Goal: Task Accomplishment & Management: Use online tool/utility

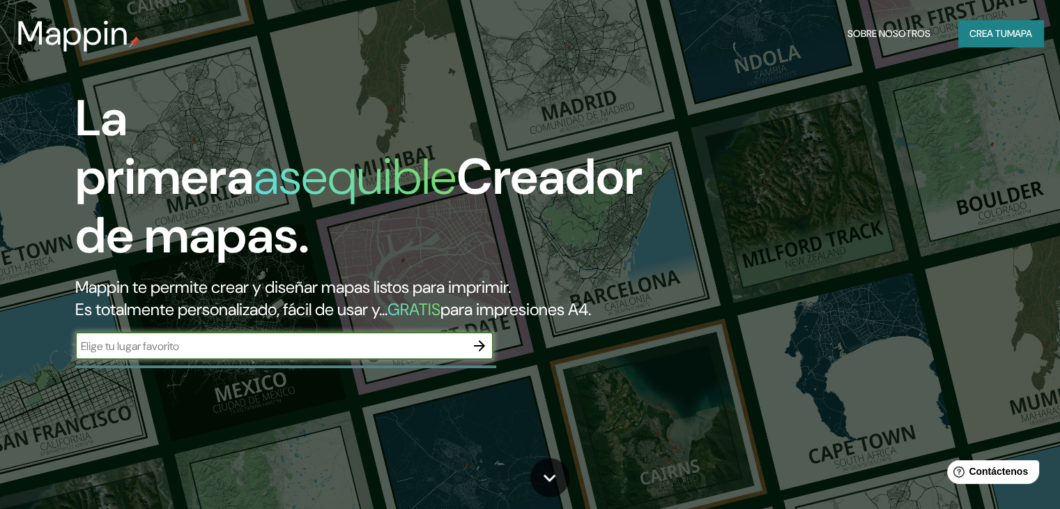
click at [254, 354] on input "text" at bounding box center [270, 346] width 390 height 16
type input "ICA"
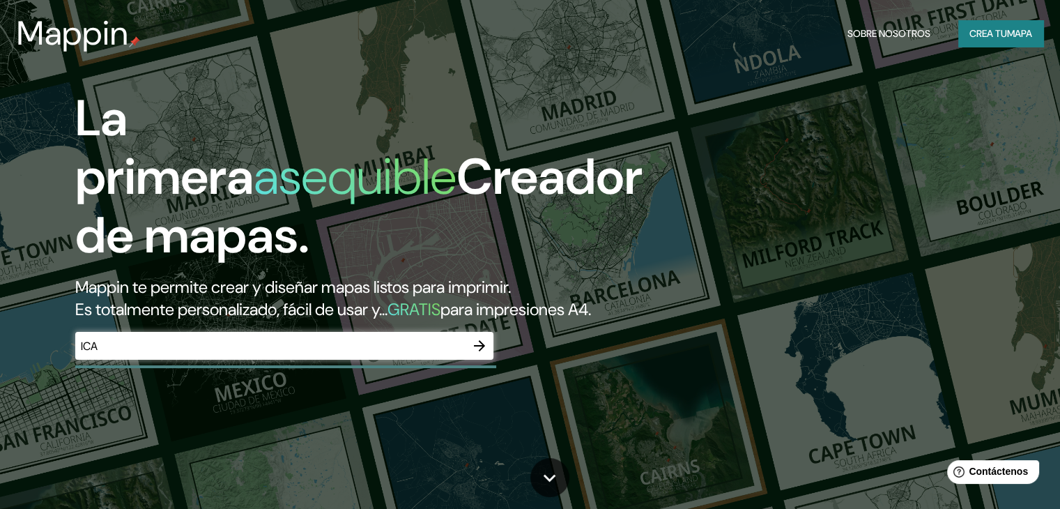
click at [469, 360] on div at bounding box center [479, 346] width 28 height 28
click at [473, 354] on icon "button" at bounding box center [479, 345] width 17 height 17
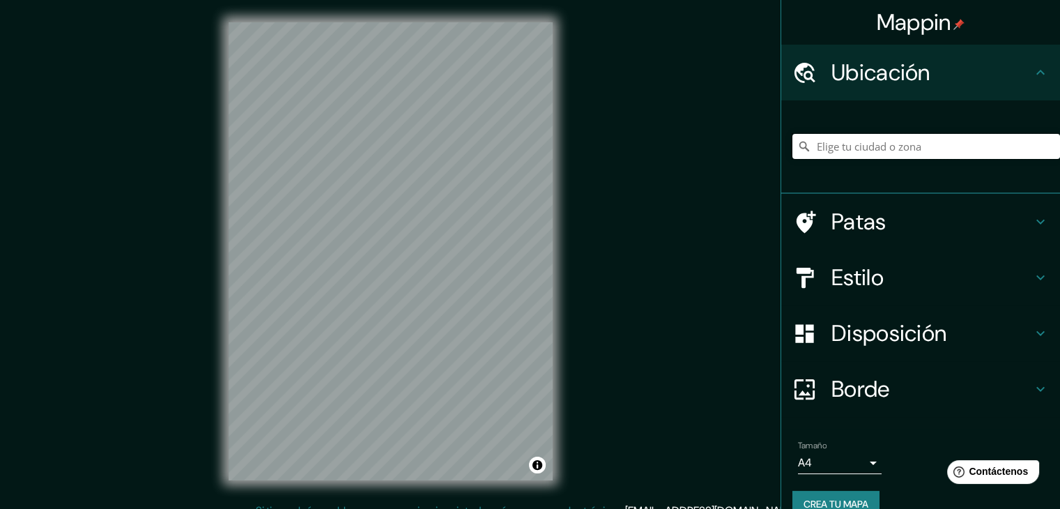
click at [895, 150] on input "Elige tu ciudad o zona" at bounding box center [926, 146] width 268 height 25
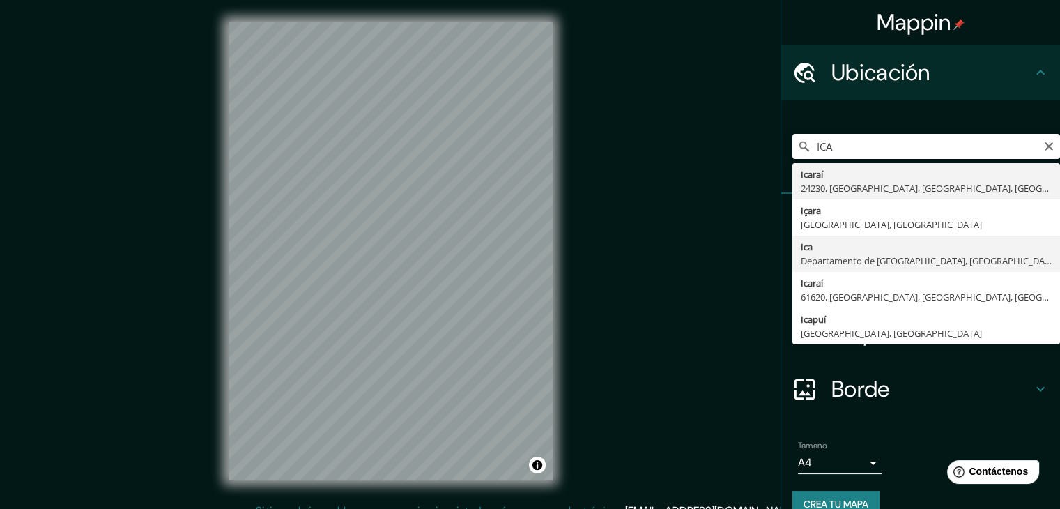
type input "Ica, [GEOGRAPHIC_DATA], [GEOGRAPHIC_DATA]"
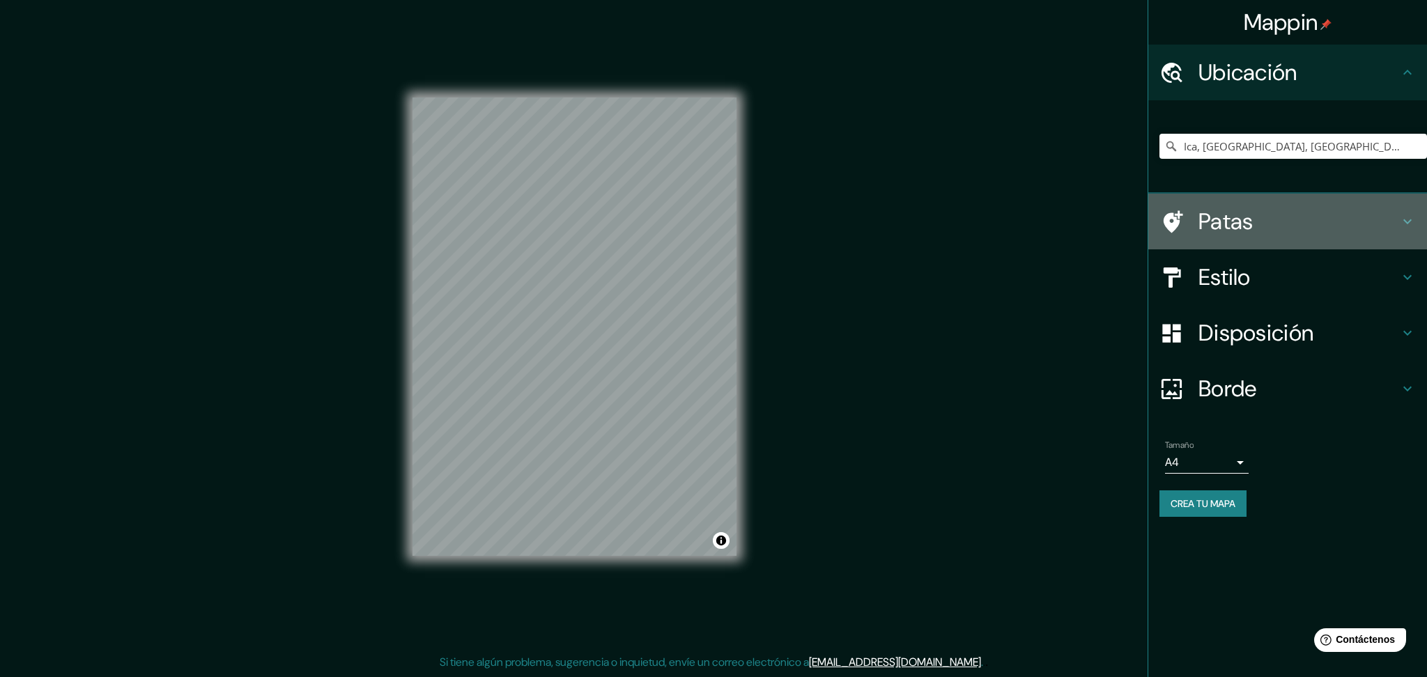
click at [1059, 206] on div "Patas" at bounding box center [1287, 222] width 279 height 56
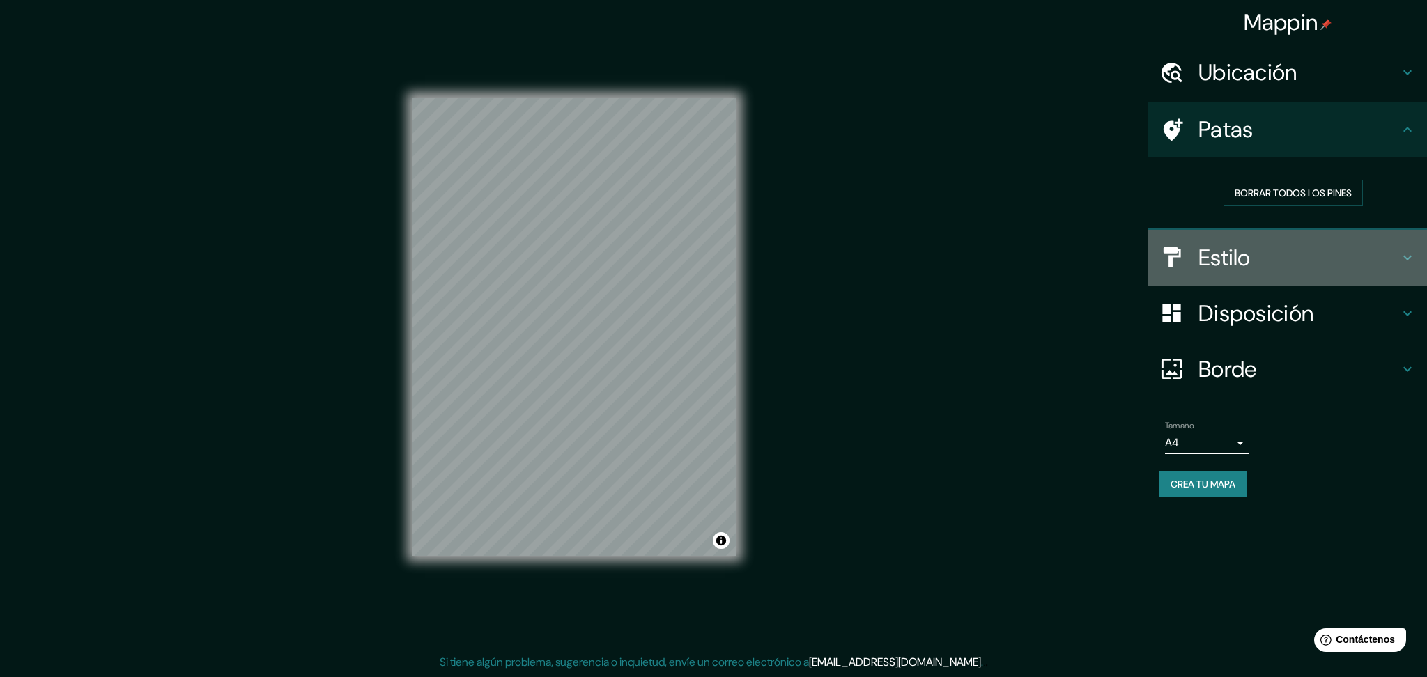
click at [1059, 256] on icon at bounding box center [1407, 257] width 8 height 5
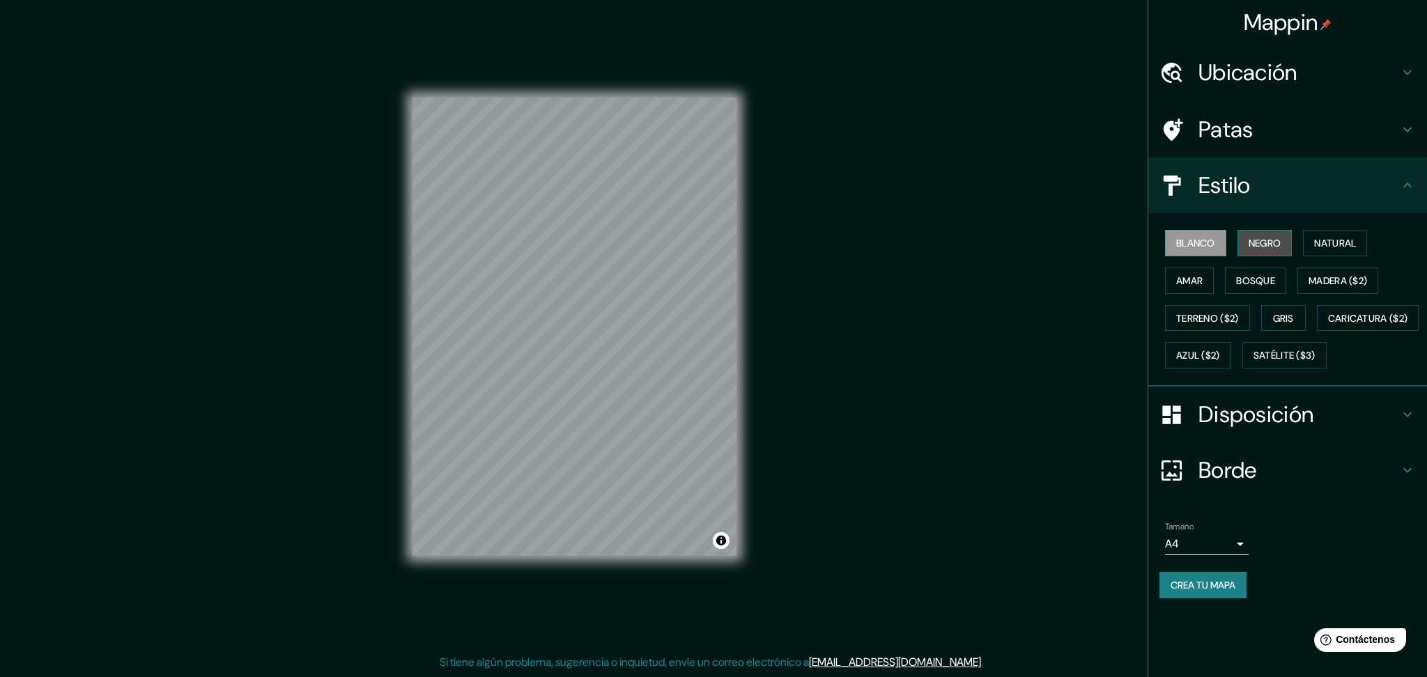
click at [1059, 245] on font "Negro" at bounding box center [1265, 243] width 33 height 13
click at [1059, 240] on font "Natural" at bounding box center [1335, 243] width 42 height 13
click at [720, 508] on div "© Mapbox © OpenStreetMap Improve this map" at bounding box center [575, 327] width 324 height 610
click at [1059, 429] on font "Disposición" at bounding box center [1256, 414] width 115 height 29
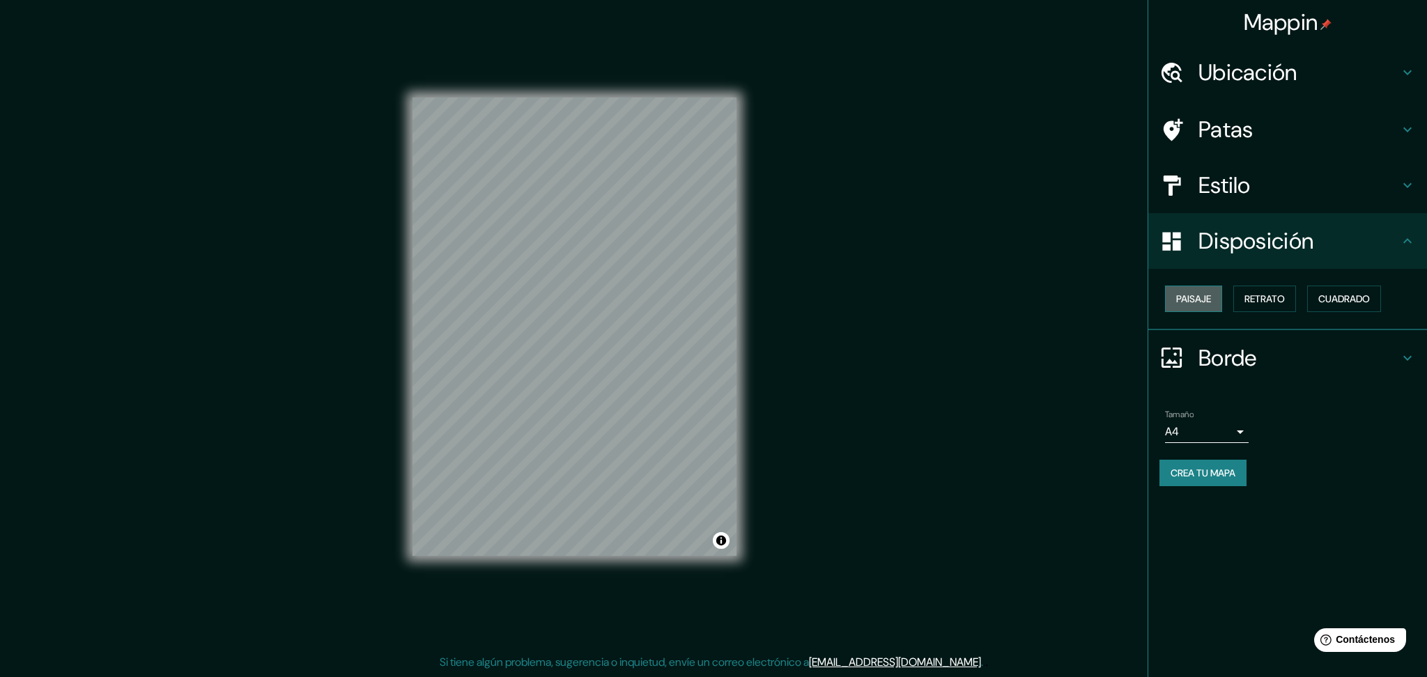
click at [1059, 293] on font "Paisaje" at bounding box center [1193, 299] width 35 height 13
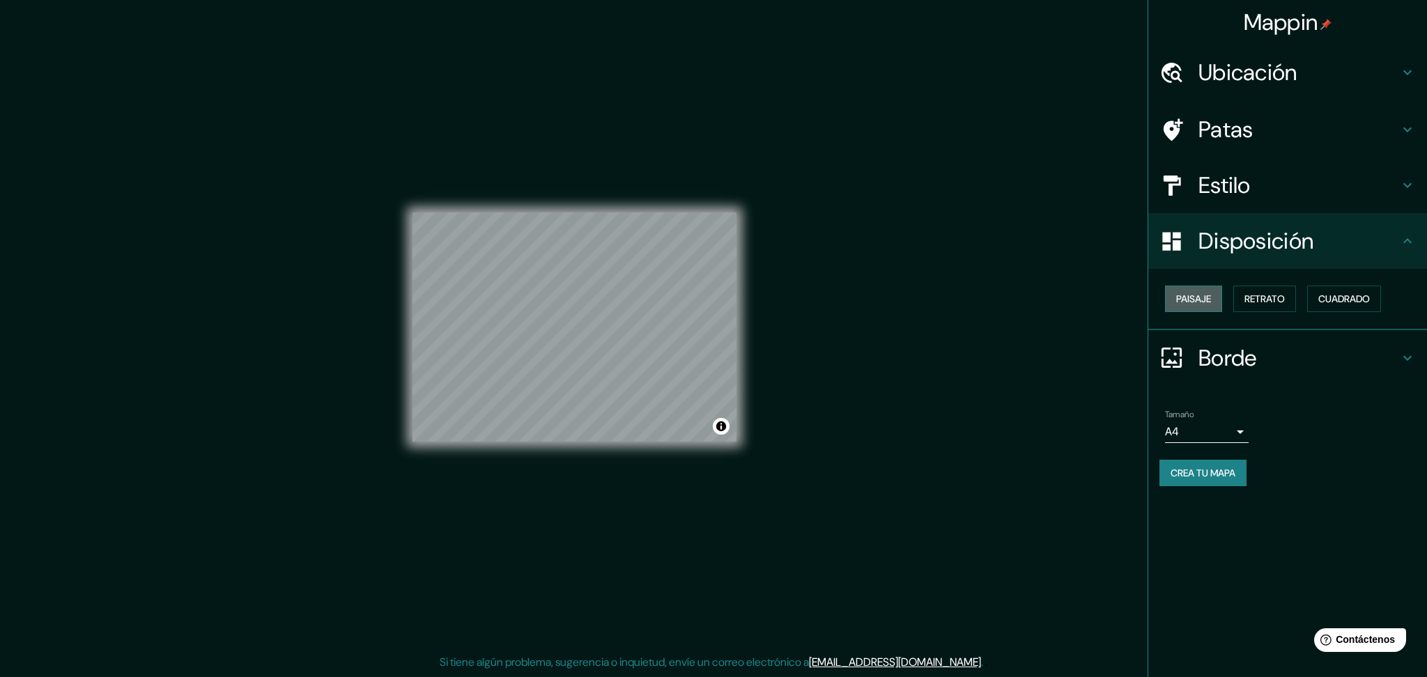
click at [1059, 293] on font "Paisaje" at bounding box center [1193, 299] width 35 height 13
click at [1059, 286] on button "Retrato" at bounding box center [1264, 299] width 63 height 26
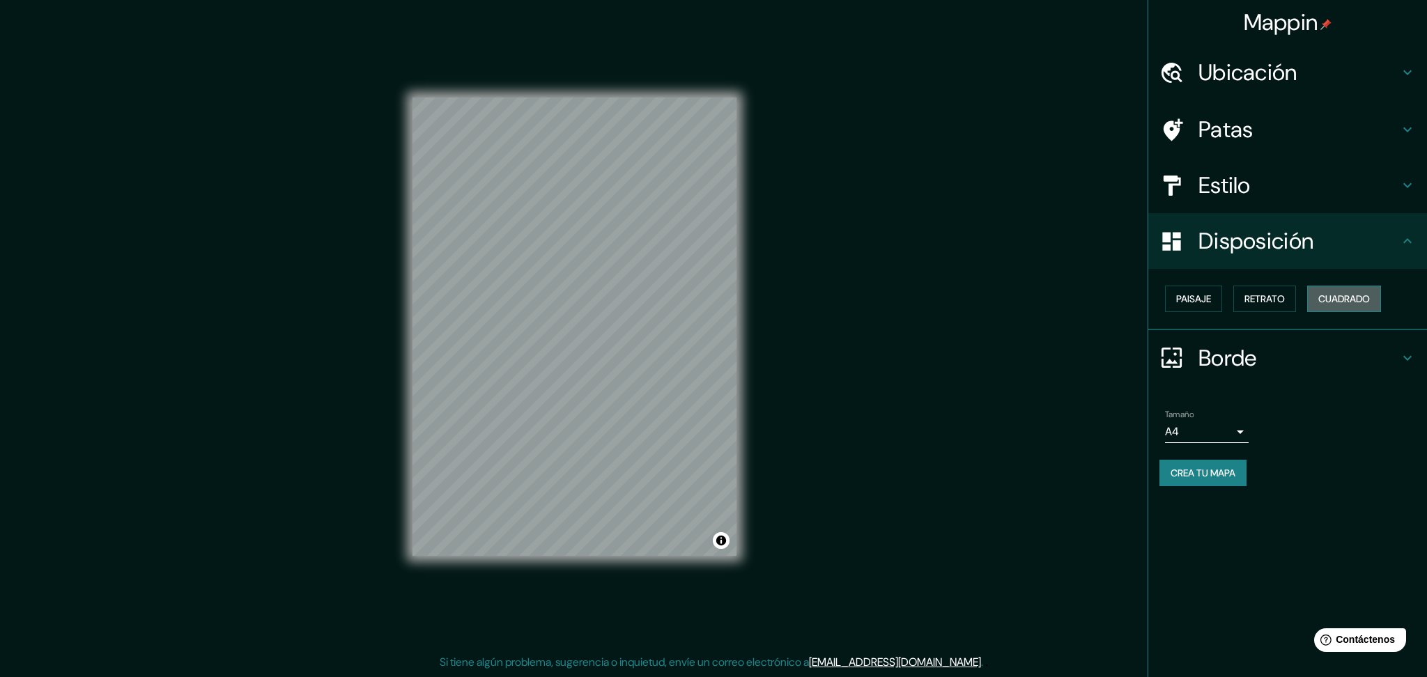
click at [1059, 288] on button "Cuadrado" at bounding box center [1344, 299] width 74 height 26
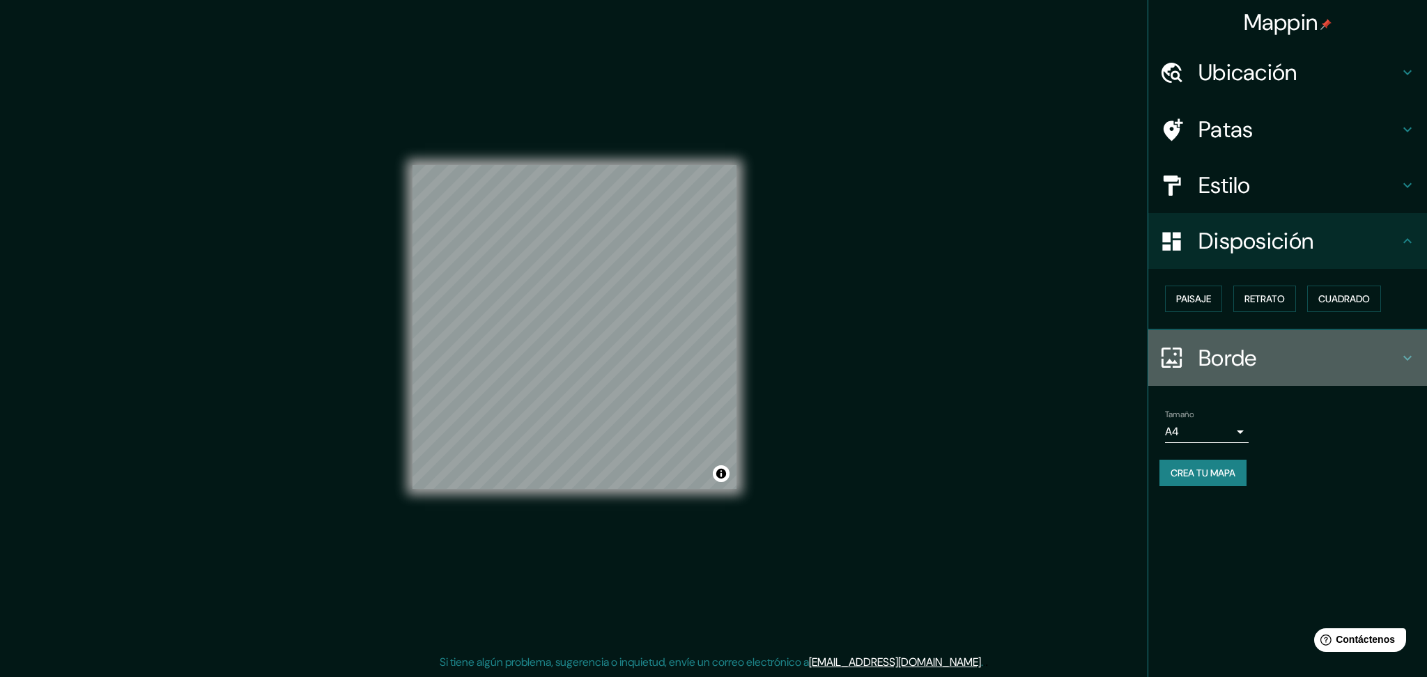
click at [1059, 362] on h4 "Borde" at bounding box center [1299, 358] width 201 height 28
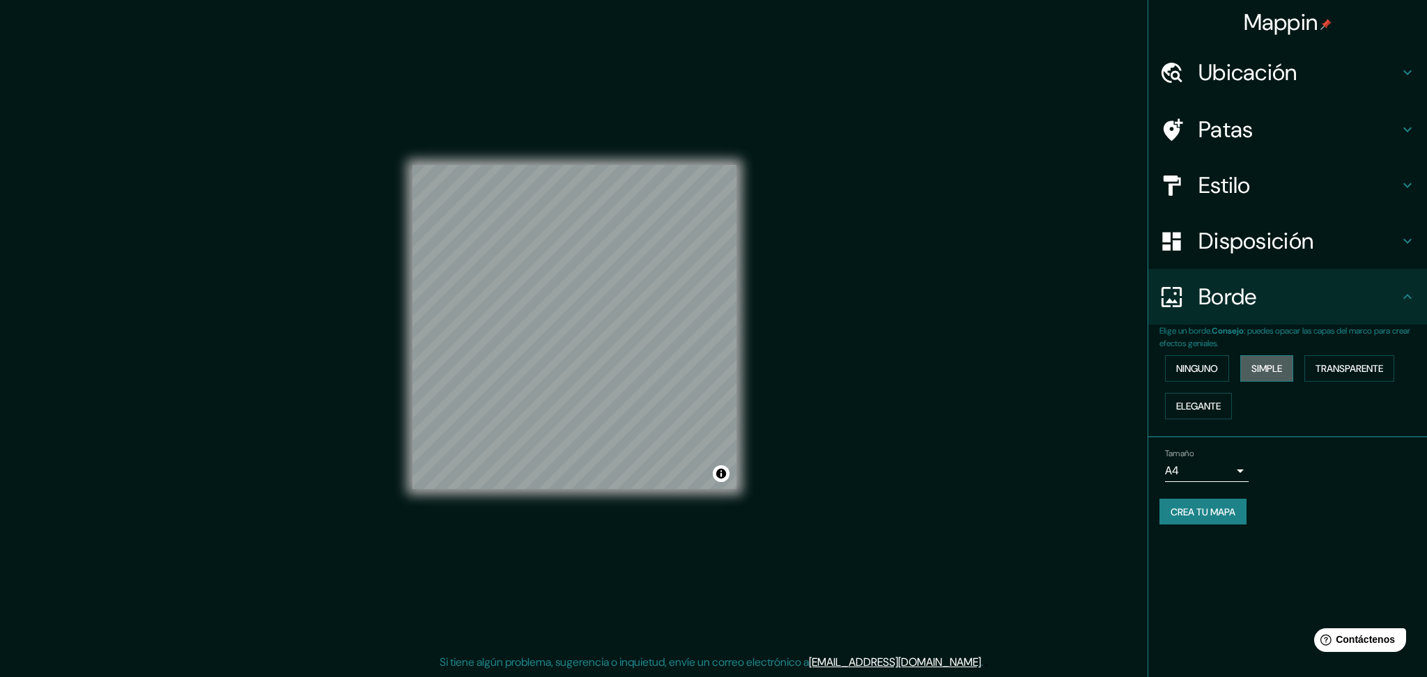
click at [1059, 362] on font "Simple" at bounding box center [1267, 368] width 31 height 13
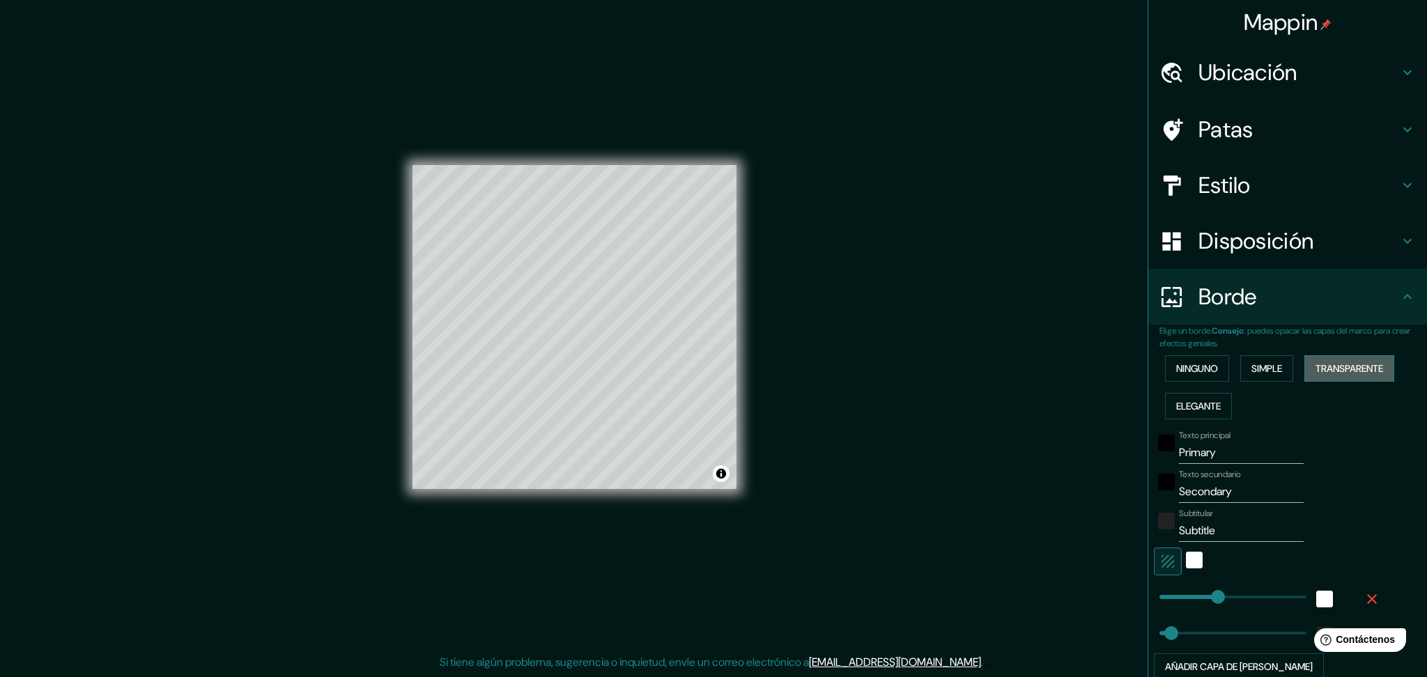
click at [1059, 367] on font "Transparente" at bounding box center [1350, 368] width 68 height 13
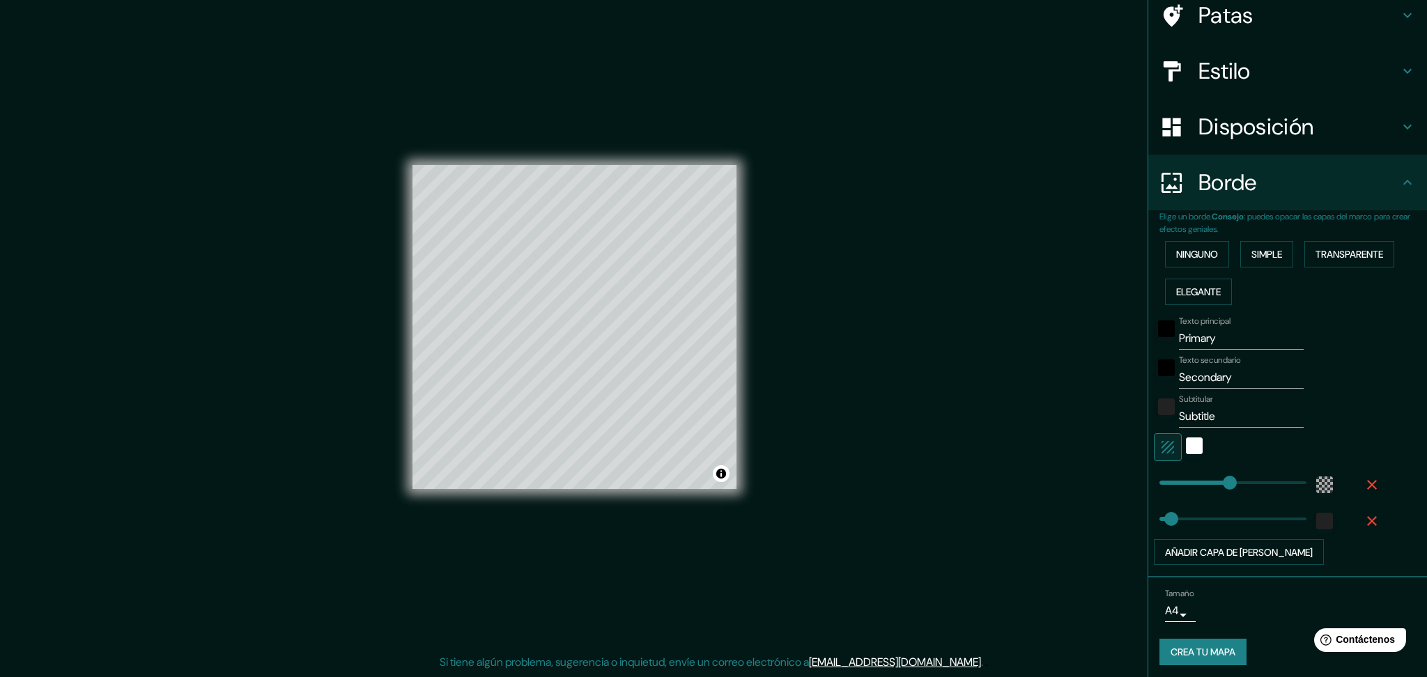
type input "223"
click at [997, 508] on div "Mappin Ubicación Ica, [GEOGRAPHIC_DATA], [GEOGRAPHIC_DATA] Patas Estilo Disposi…" at bounding box center [713, 338] width 1427 height 677
type input "37"
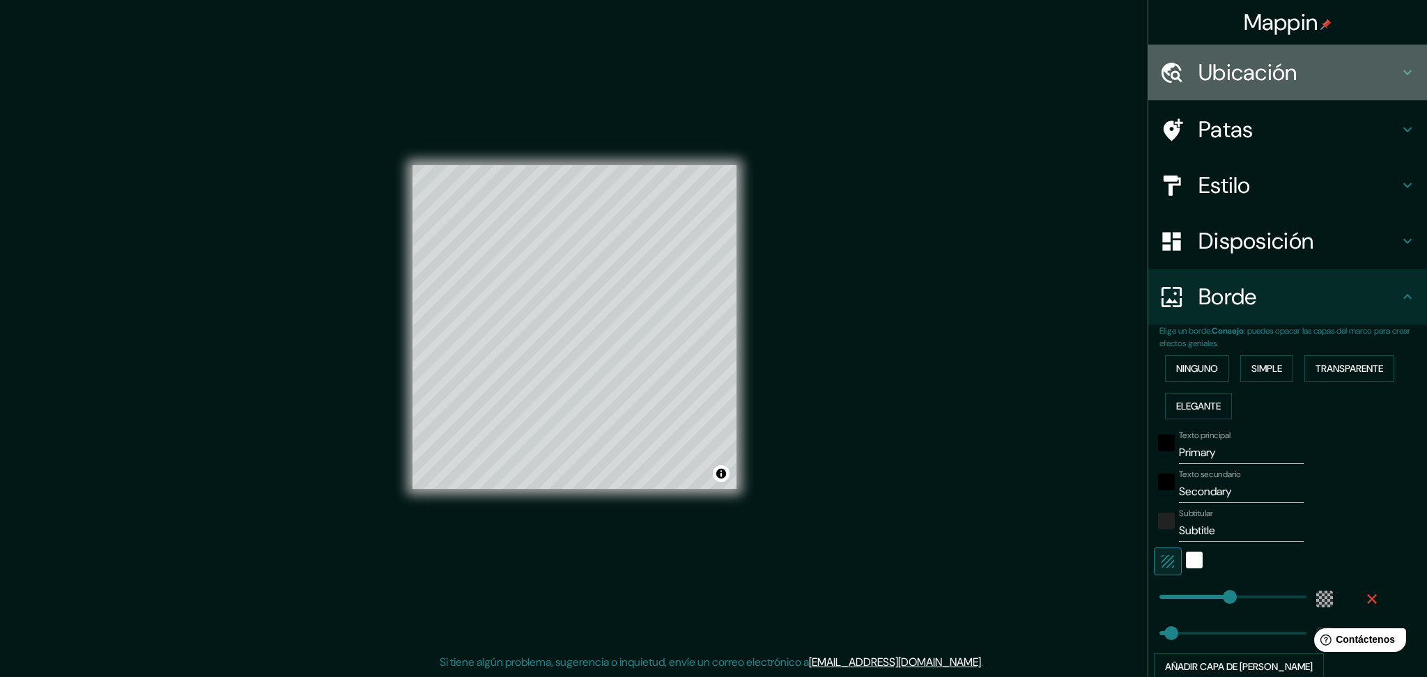
click at [1059, 70] on font "Ubicación" at bounding box center [1248, 72] width 99 height 29
type input "223"
type input "37"
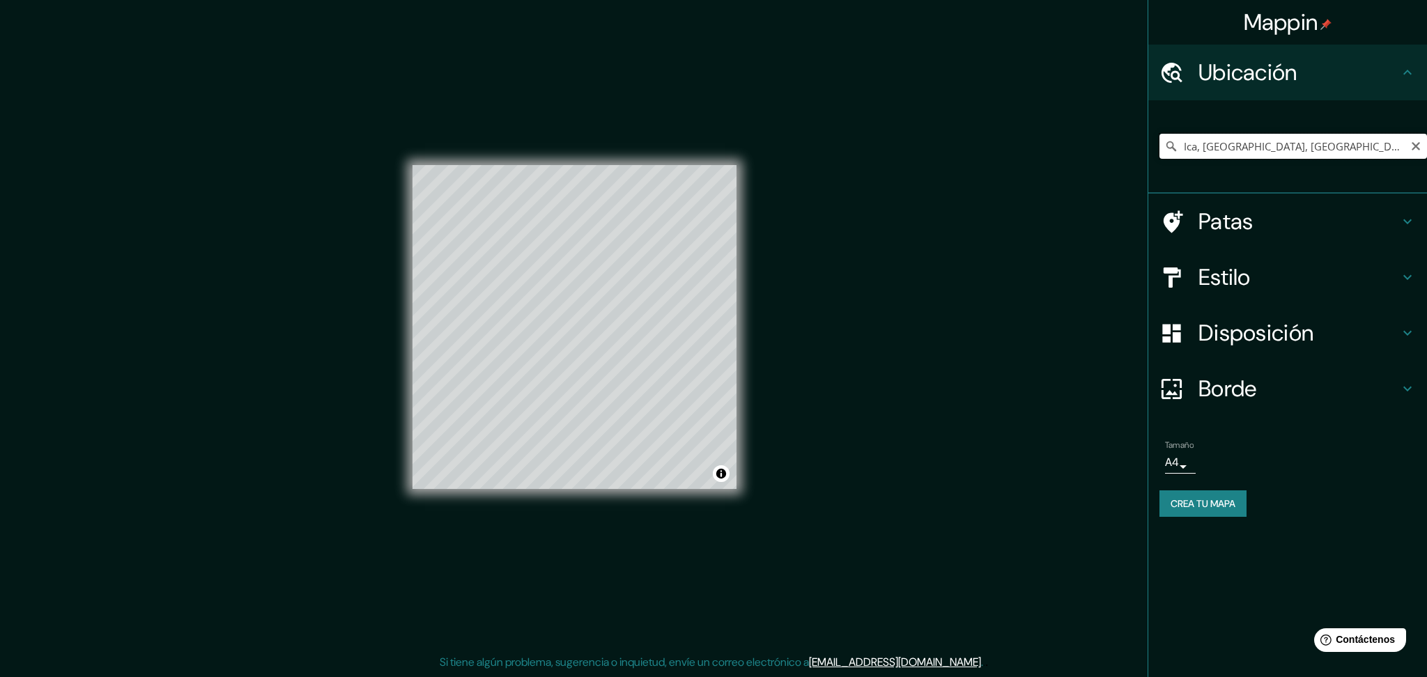
click at [1059, 137] on input "Ica, [GEOGRAPHIC_DATA], [GEOGRAPHIC_DATA]" at bounding box center [1294, 146] width 268 height 25
drag, startPoint x: 1413, startPoint y: 155, endPoint x: 1419, endPoint y: 146, distance: 11.0
click at [1059, 150] on div "Ica, [GEOGRAPHIC_DATA], [GEOGRAPHIC_DATA]" at bounding box center [1294, 146] width 268 height 25
click at [1059, 146] on icon "Claro" at bounding box center [1415, 146] width 11 height 11
click at [761, 316] on div "Mappin Ubicación [GEOGRAPHIC_DATA], [GEOGRAPHIC_DATA], [GEOGRAPHIC_DATA] [GEOGR…" at bounding box center [713, 338] width 1427 height 677
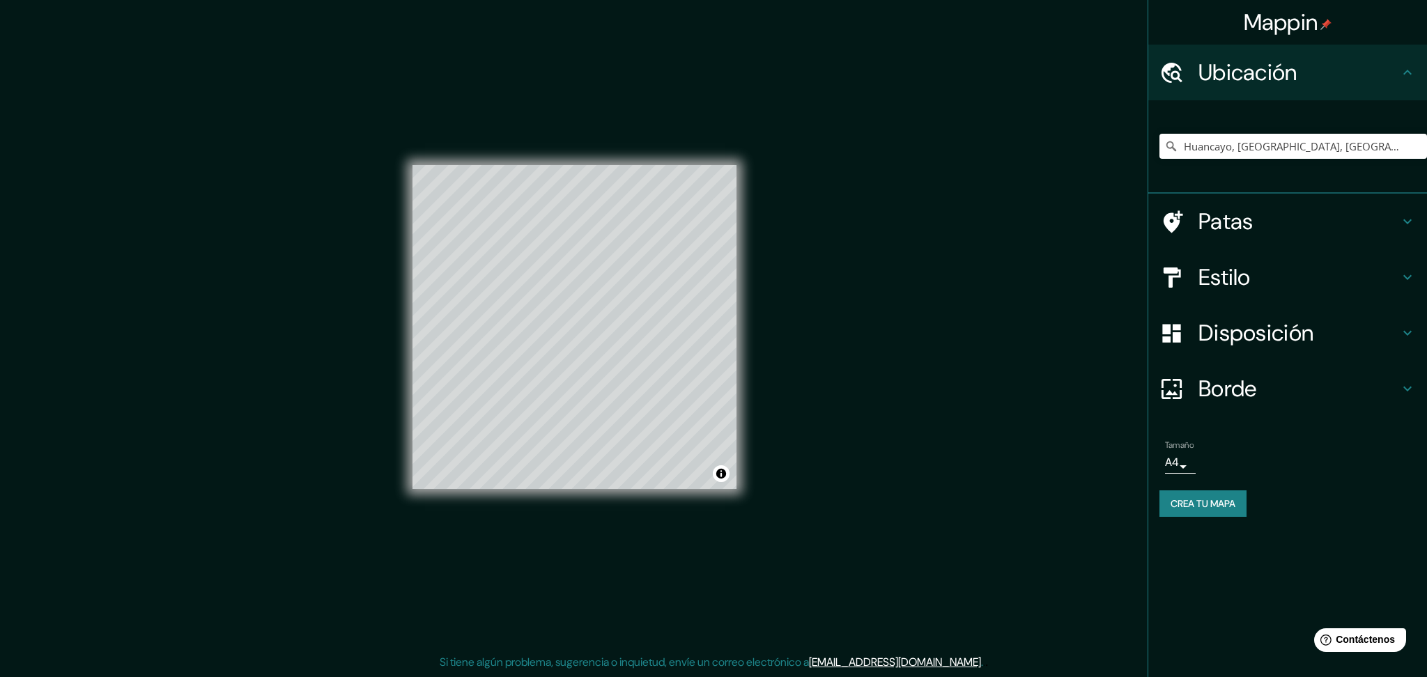
click at [1059, 160] on div "[GEOGRAPHIC_DATA], [GEOGRAPHIC_DATA], [GEOGRAPHIC_DATA] [GEOGRAPHIC_DATA] [GEOG…" at bounding box center [1294, 146] width 268 height 70
click at [1059, 147] on input "Huancayo, [GEOGRAPHIC_DATA], [GEOGRAPHIC_DATA]" at bounding box center [1294, 146] width 268 height 25
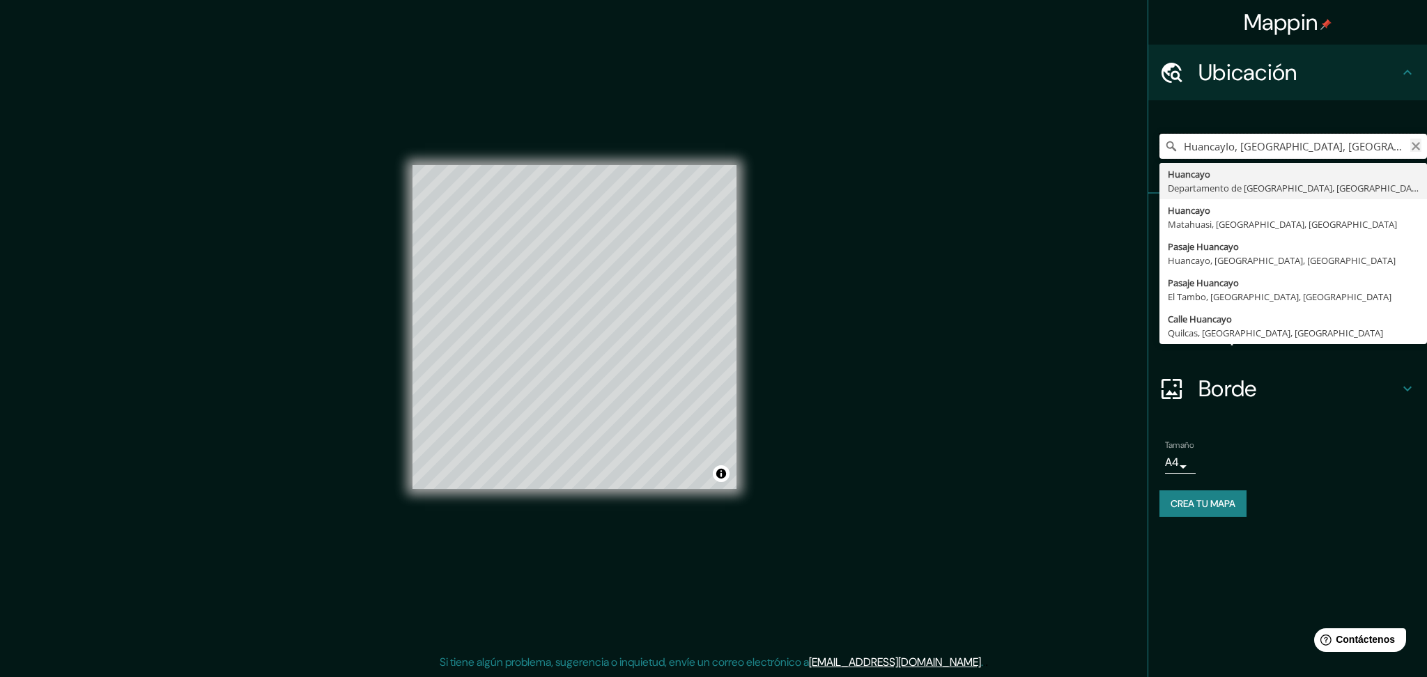
type input "HuancayIo, [GEOGRAPHIC_DATA], [GEOGRAPHIC_DATA]"
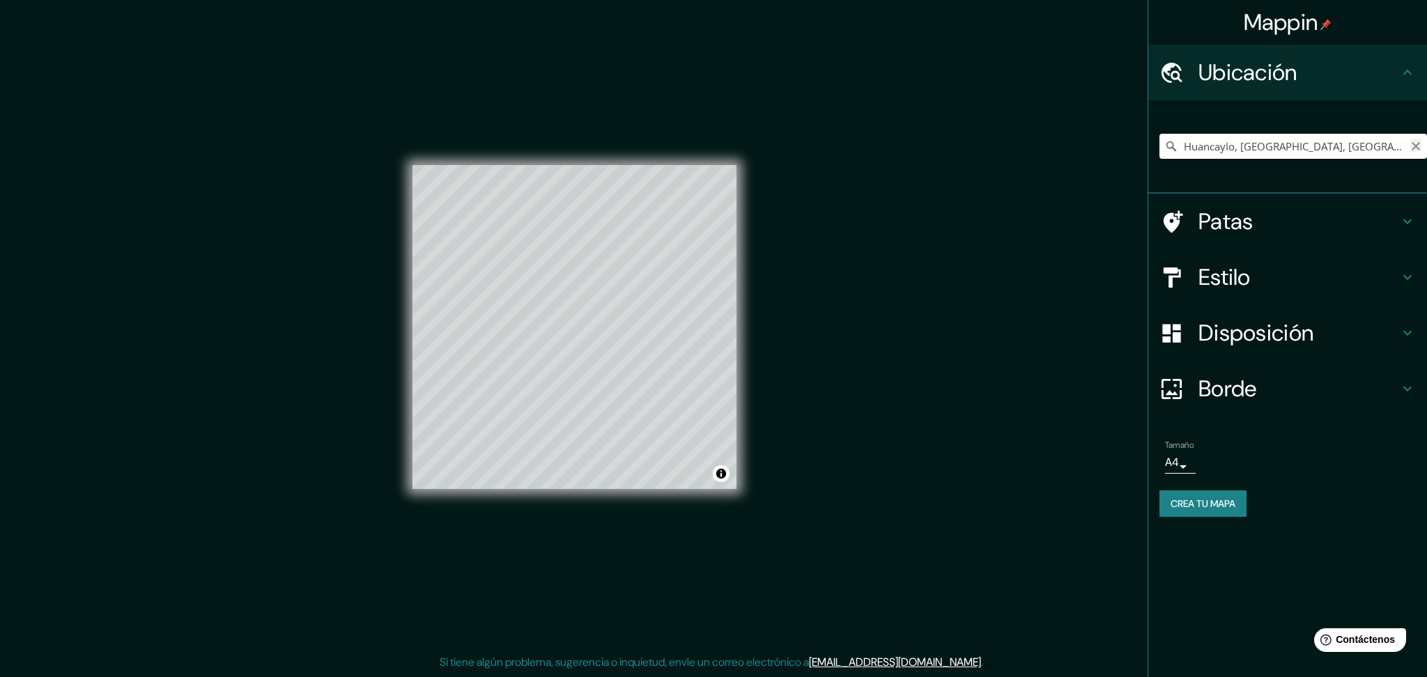
click at [1059, 148] on icon "Claro" at bounding box center [1416, 146] width 8 height 8
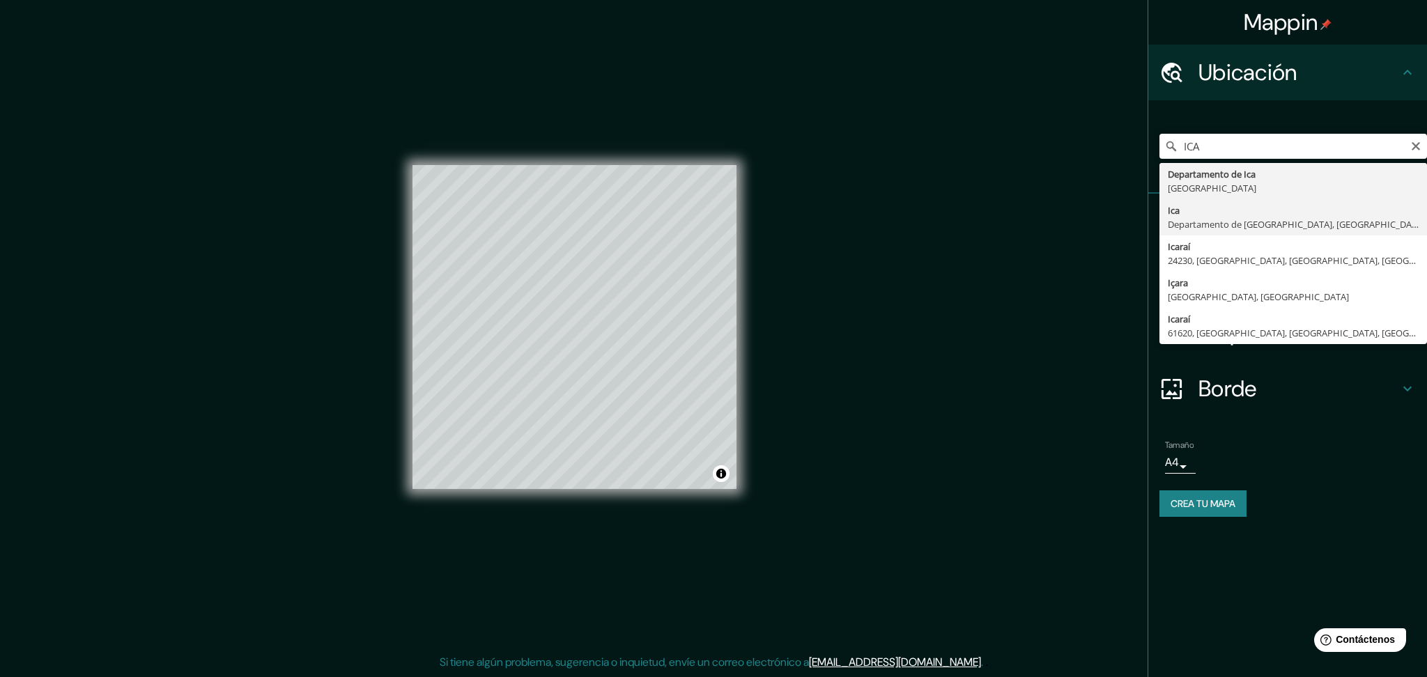
type input "Ica, [GEOGRAPHIC_DATA], [GEOGRAPHIC_DATA]"
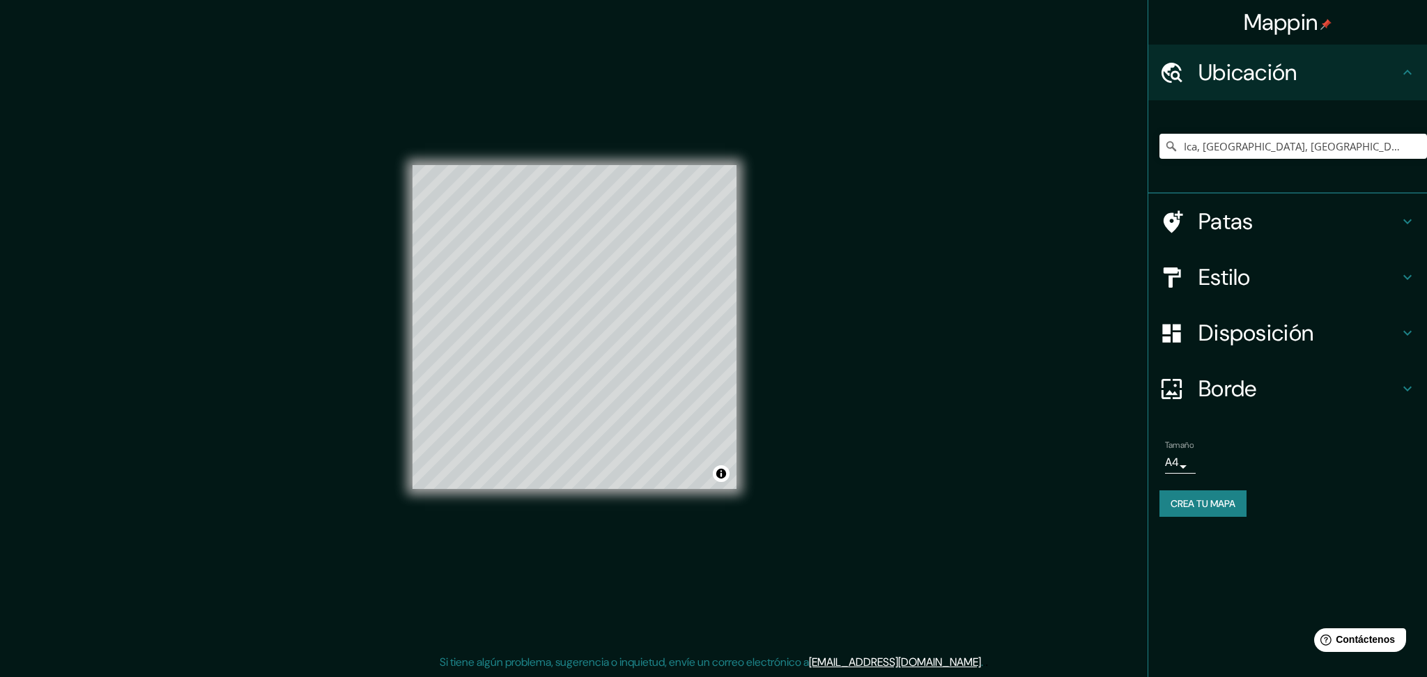
click at [1059, 288] on div "Estilo" at bounding box center [1287, 277] width 279 height 56
type input "223"
type input "37"
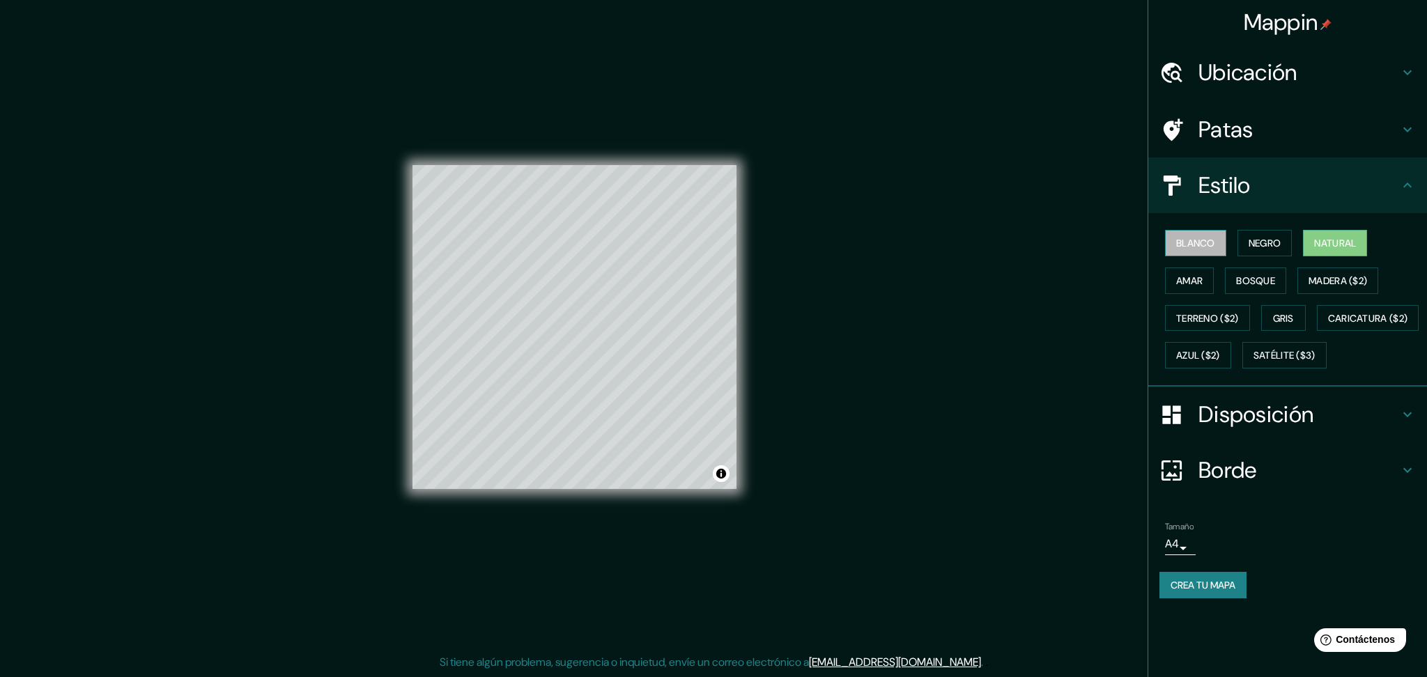
click at [1059, 247] on font "Blanco" at bounding box center [1195, 243] width 39 height 13
click at [1059, 237] on font "Negro" at bounding box center [1265, 243] width 33 height 13
click at [1059, 250] on font "Natural" at bounding box center [1335, 243] width 42 height 18
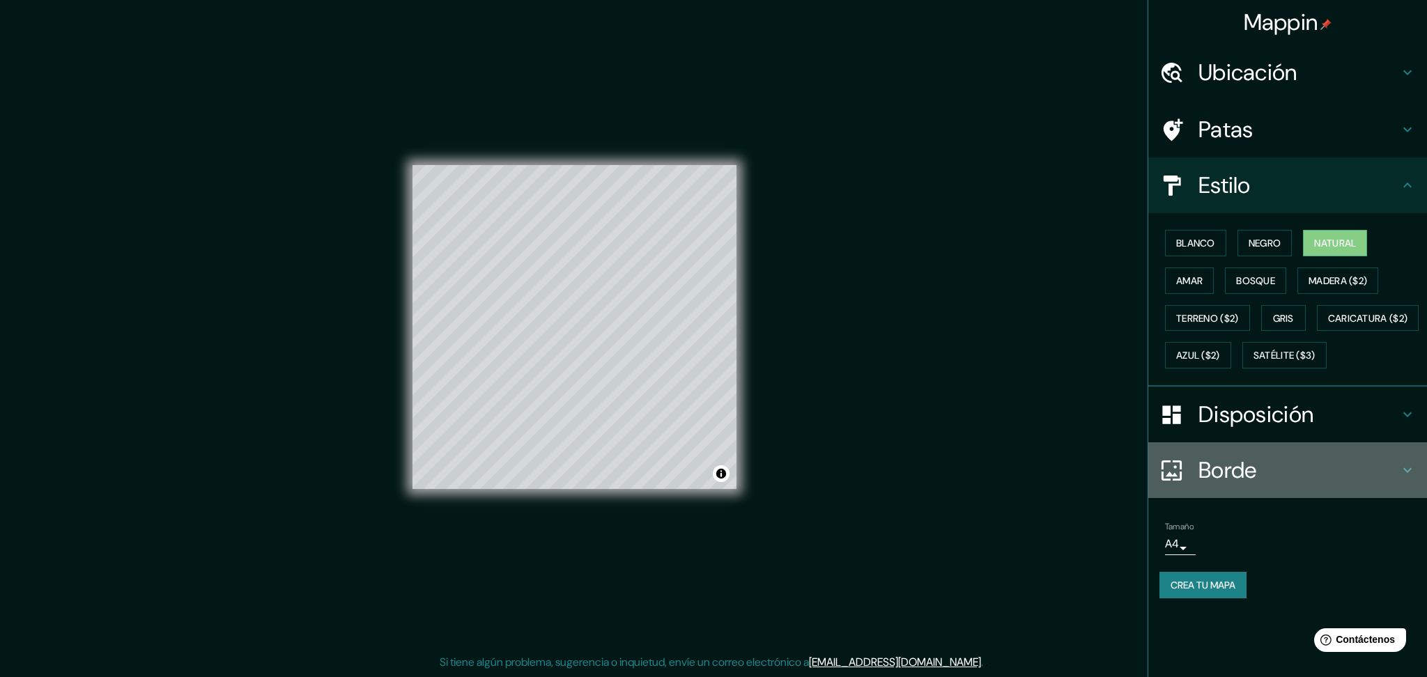
click at [1059, 479] on icon at bounding box center [1407, 470] width 17 height 17
type input "223"
type input "37"
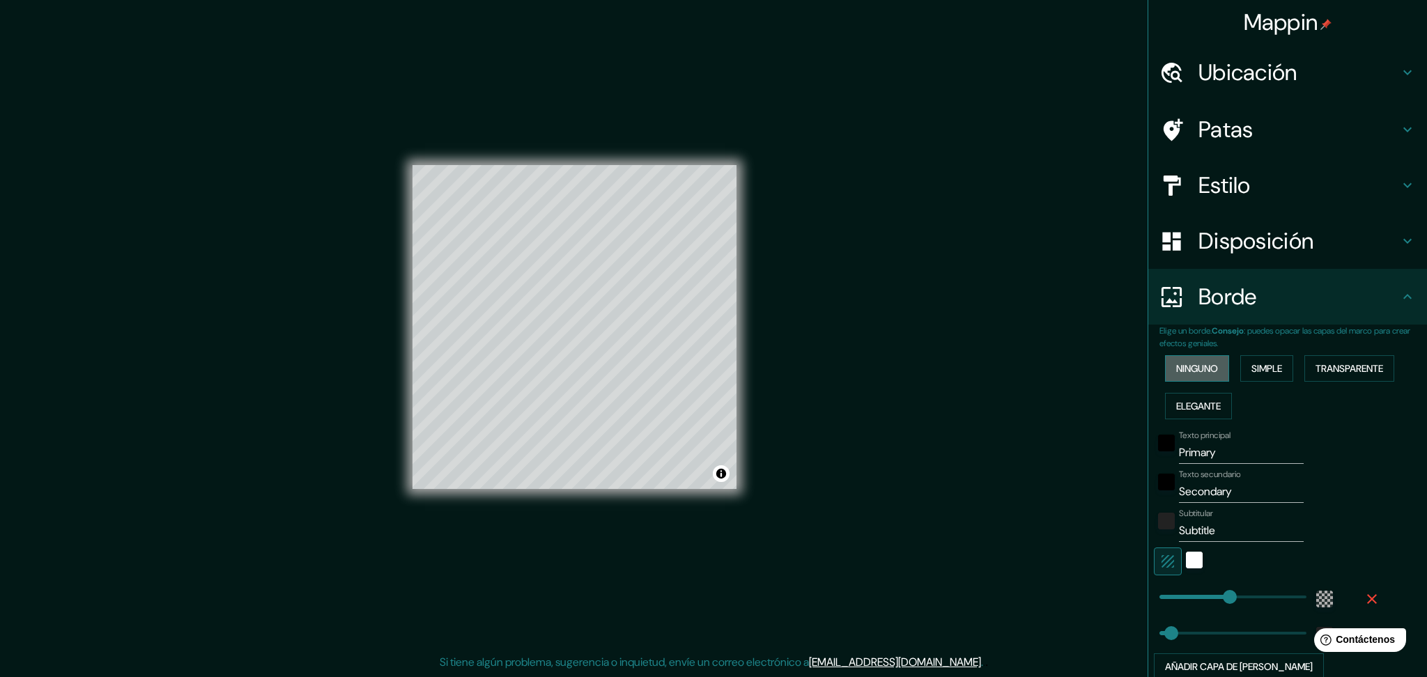
click at [1059, 370] on font "Ninguno" at bounding box center [1197, 368] width 42 height 13
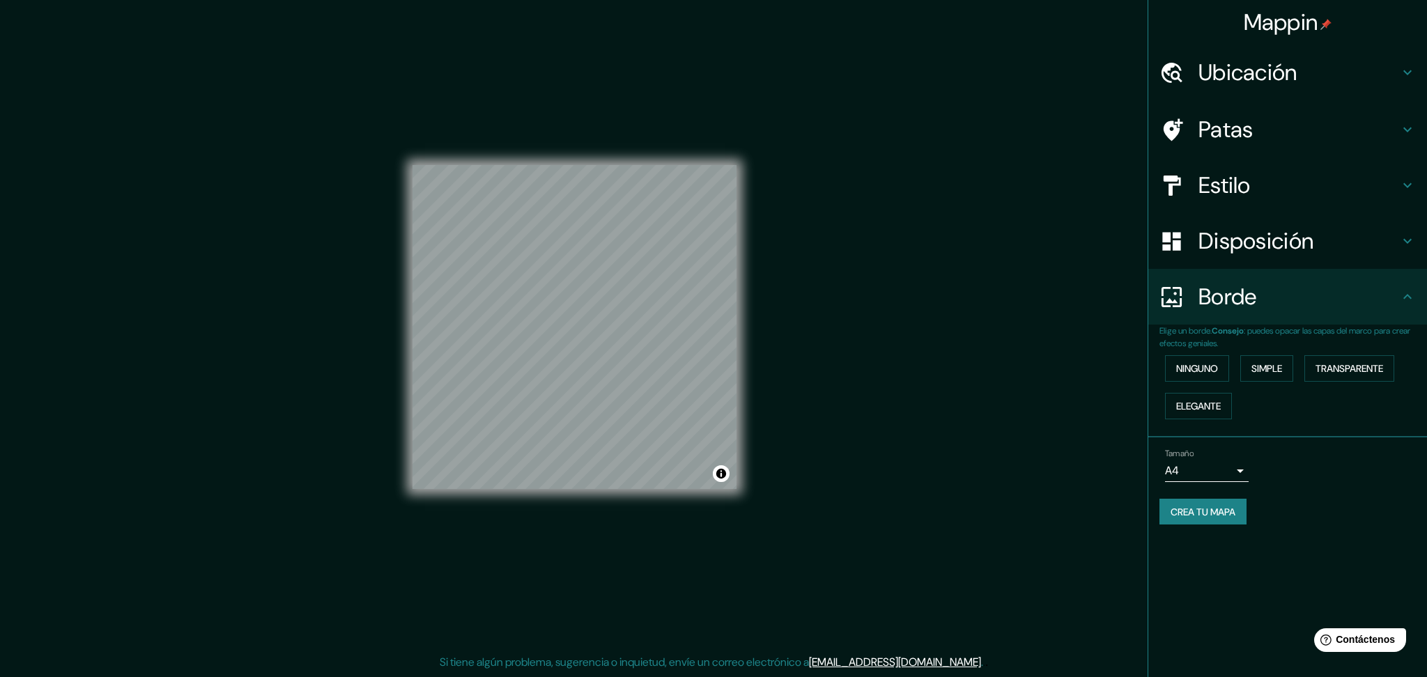
click at [1059, 137] on div "Patas" at bounding box center [1287, 130] width 279 height 56
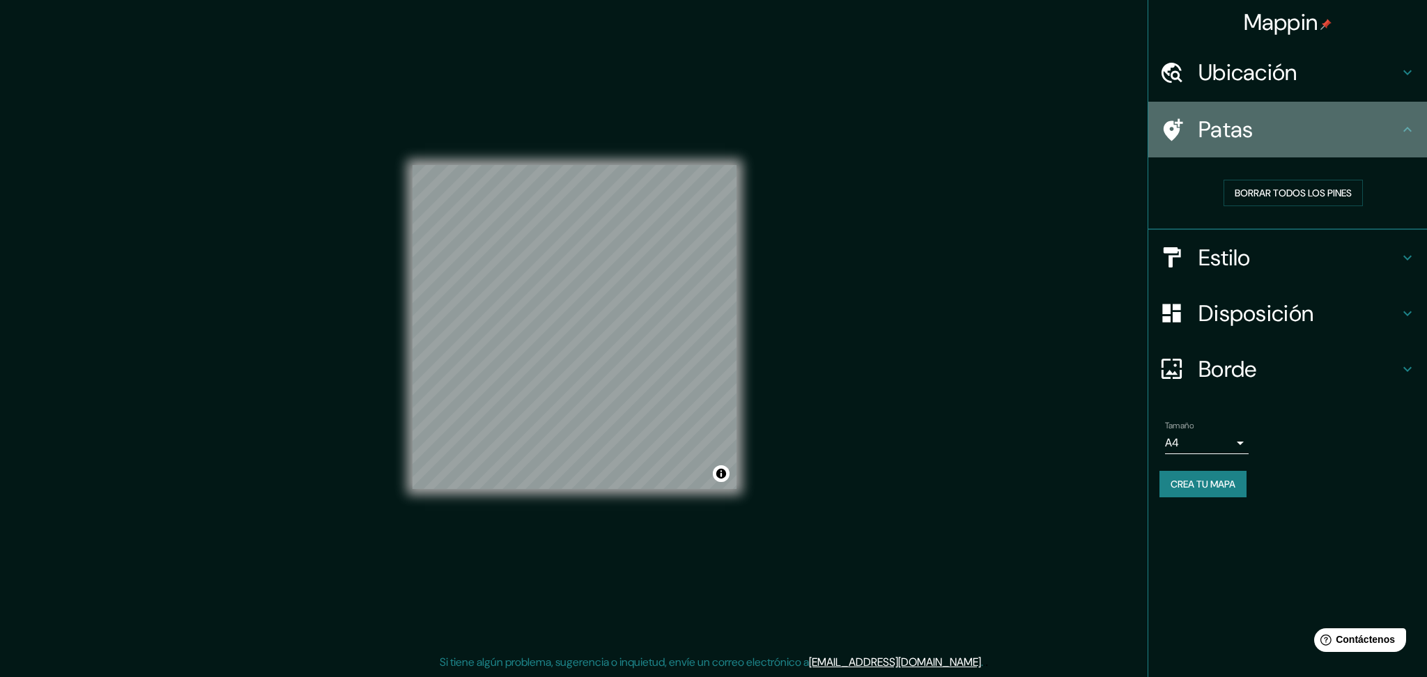
click at [1059, 137] on div "Patas" at bounding box center [1287, 130] width 279 height 56
click at [1059, 139] on h4 "Patas" at bounding box center [1299, 130] width 201 height 28
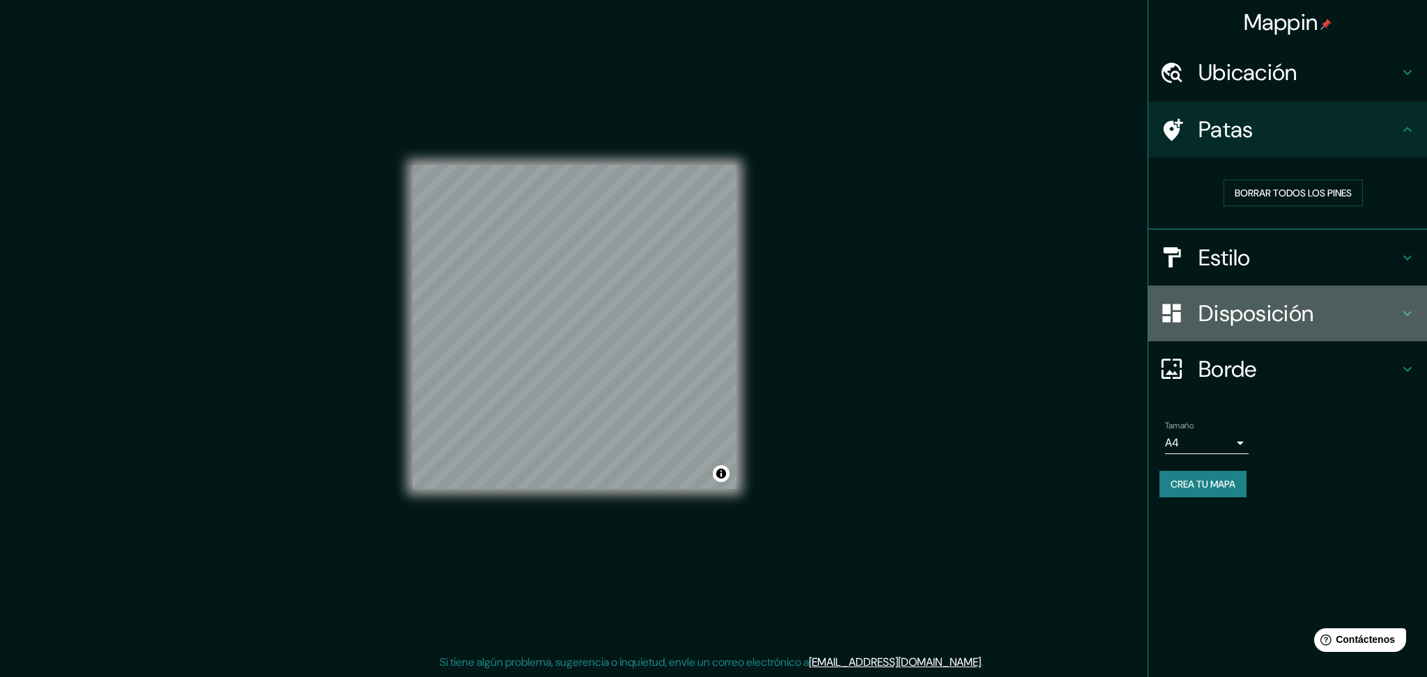
click at [1059, 314] on icon at bounding box center [1407, 313] width 17 height 17
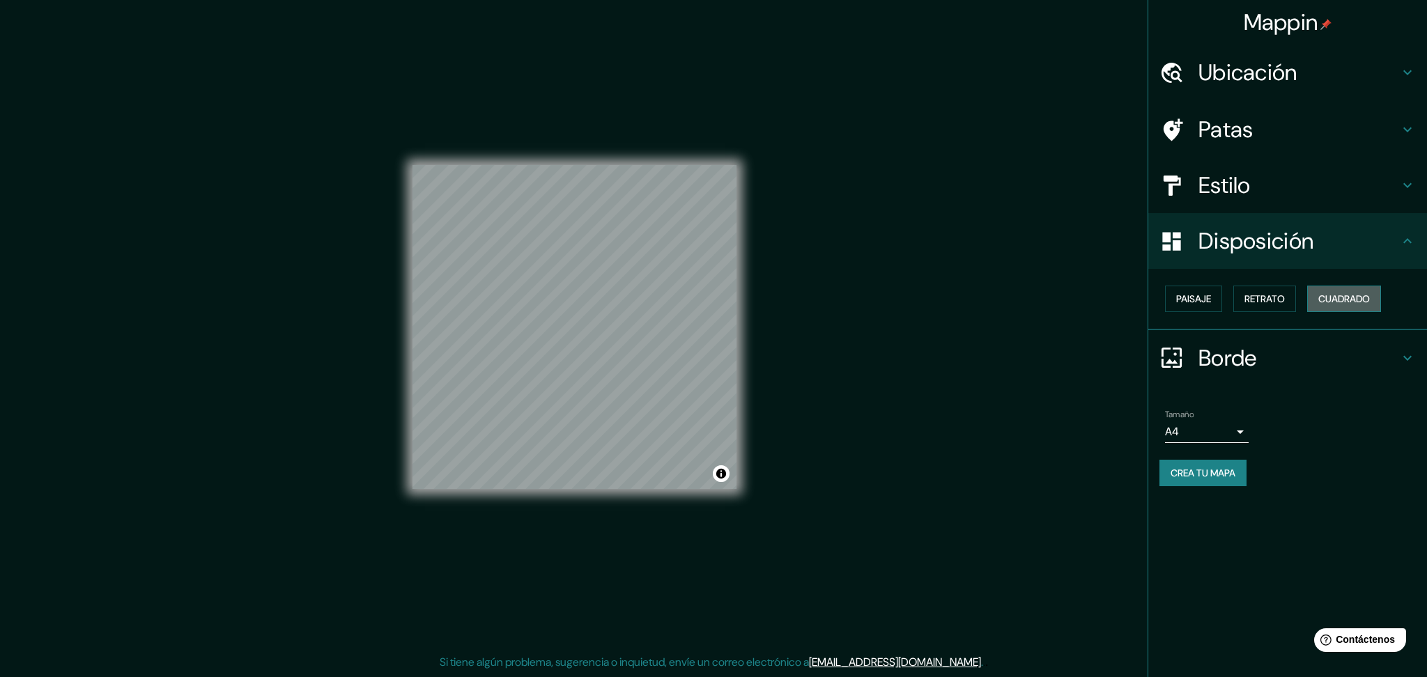
click at [1059, 302] on font "Cuadrado" at bounding box center [1344, 299] width 52 height 13
click at [1059, 296] on font "Retrato" at bounding box center [1265, 299] width 40 height 13
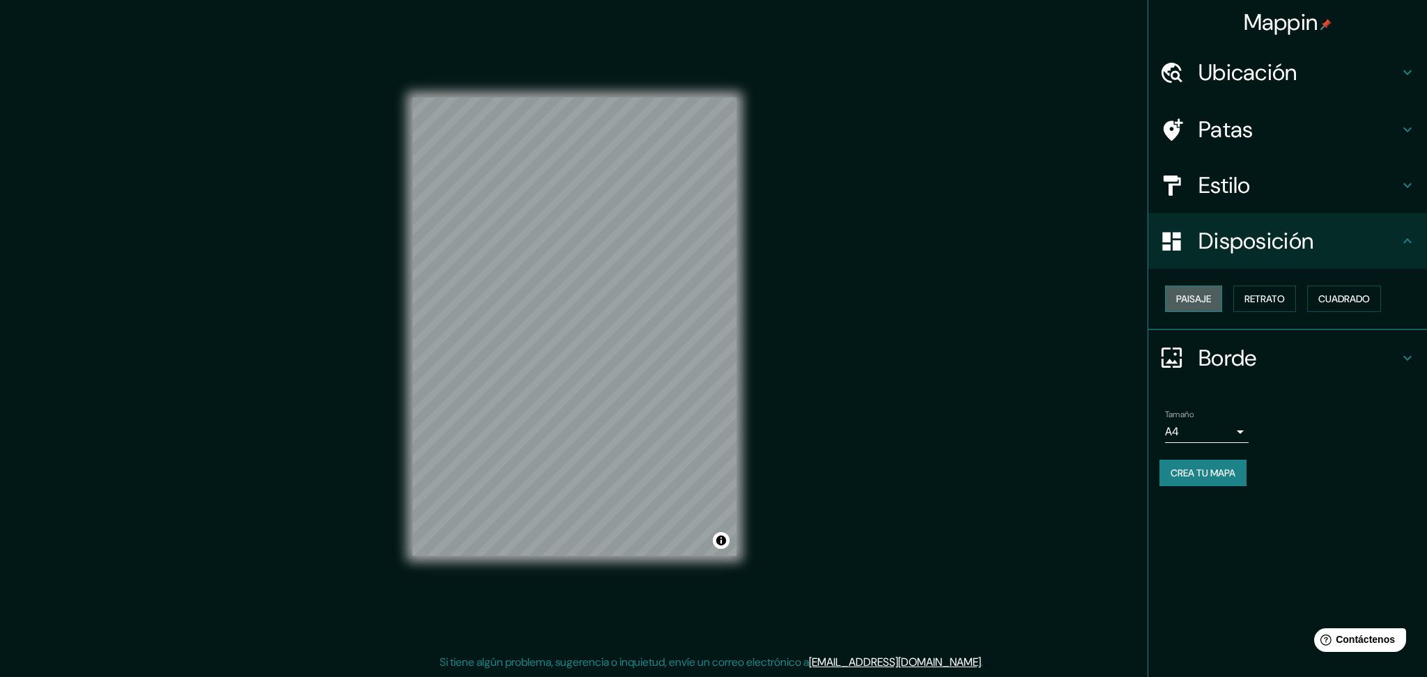
click at [1059, 294] on font "Paisaje" at bounding box center [1193, 299] width 35 height 13
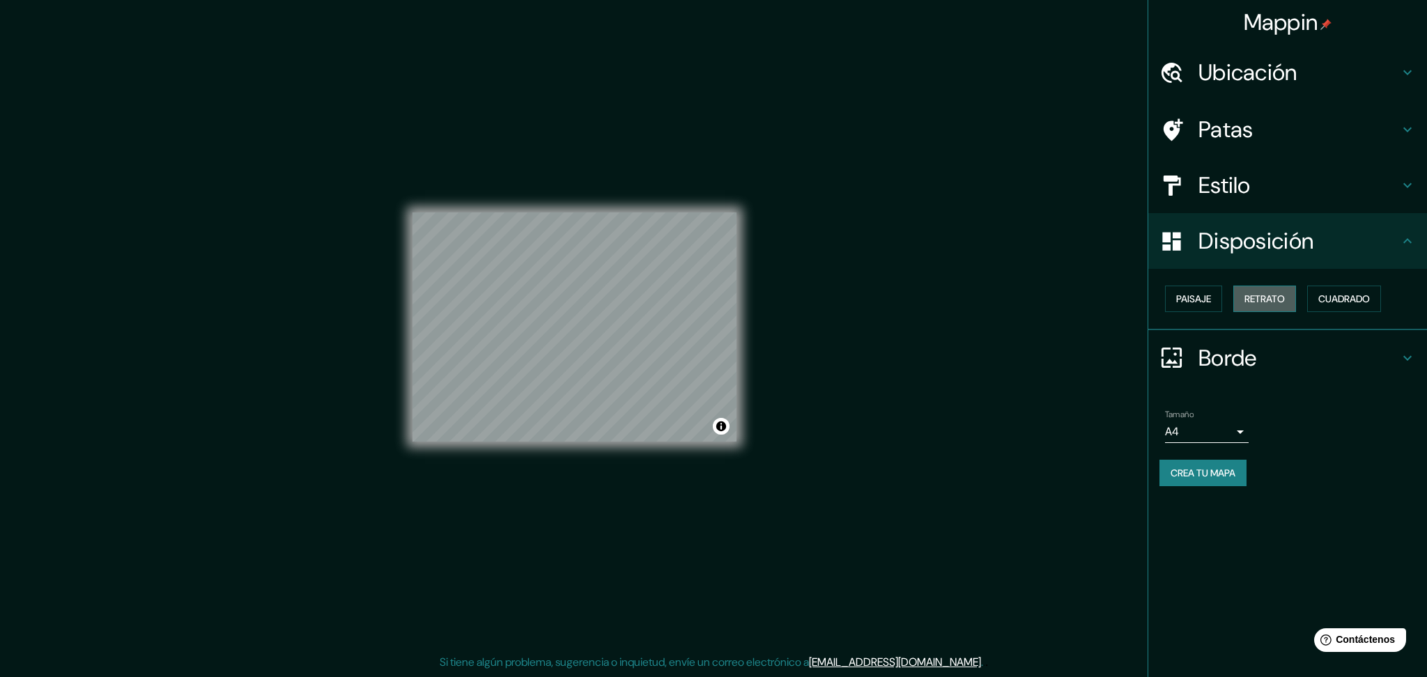
click at [1059, 293] on font "Retrato" at bounding box center [1265, 299] width 40 height 13
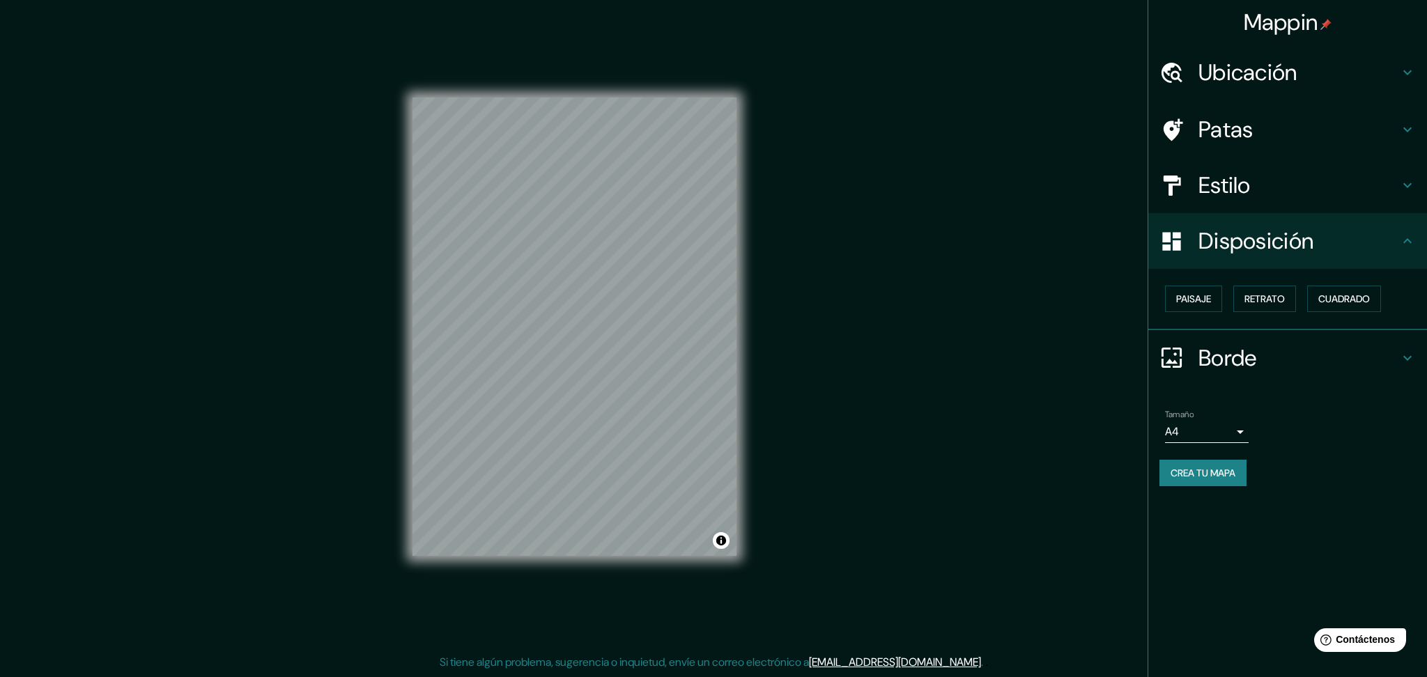
click at [157, 190] on div "Mappin Ubicación Ica, [GEOGRAPHIC_DATA], [GEOGRAPHIC_DATA] Patas Estilo Disposi…" at bounding box center [713, 338] width 1427 height 677
click at [895, 436] on div "Mappin Ubicación Ica, [GEOGRAPHIC_DATA], [GEOGRAPHIC_DATA] Patas Estilo Disposi…" at bounding box center [713, 338] width 1427 height 677
click at [831, 115] on div "Mappin Ubicación Ica, [GEOGRAPHIC_DATA], [GEOGRAPHIC_DATA] Patas Estilo Disposi…" at bounding box center [713, 338] width 1427 height 677
click at [1059, 176] on h4 "Estilo" at bounding box center [1299, 185] width 201 height 28
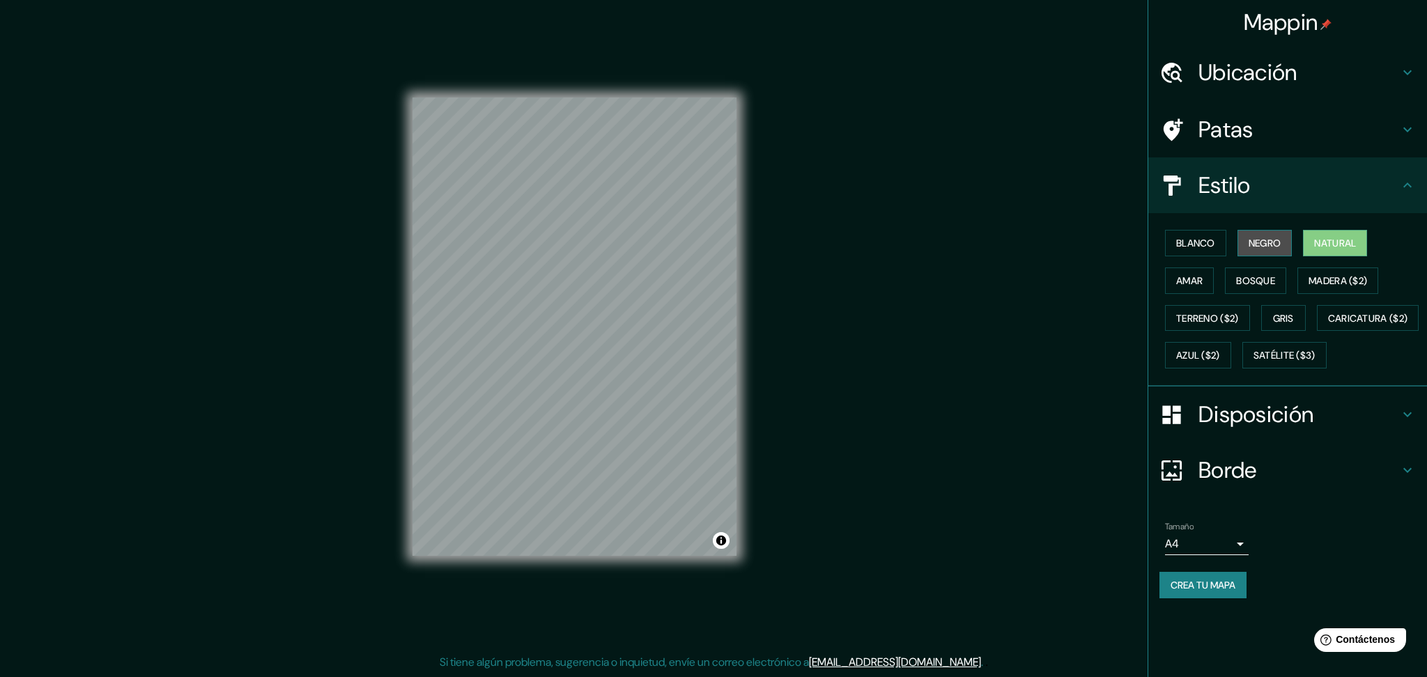
click at [1059, 239] on button "Negro" at bounding box center [1265, 243] width 55 height 26
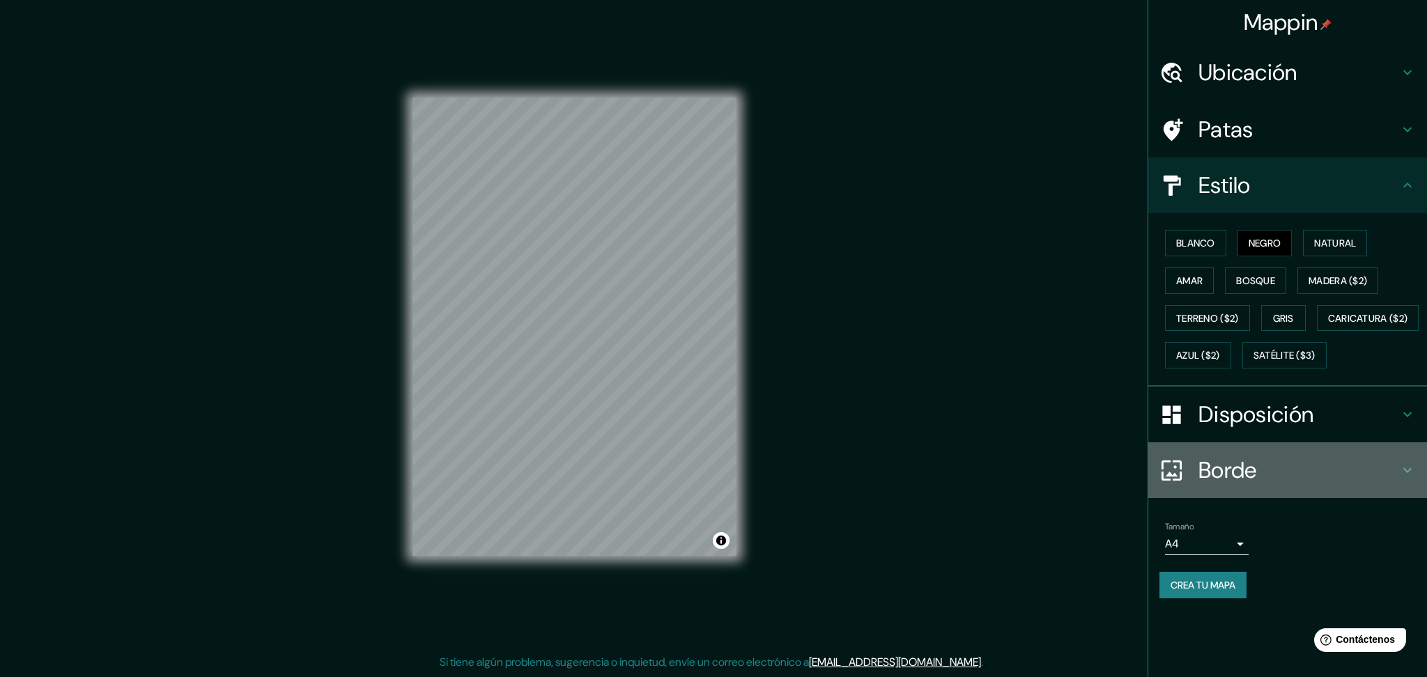
click at [1059, 484] on h4 "Borde" at bounding box center [1299, 470] width 201 height 28
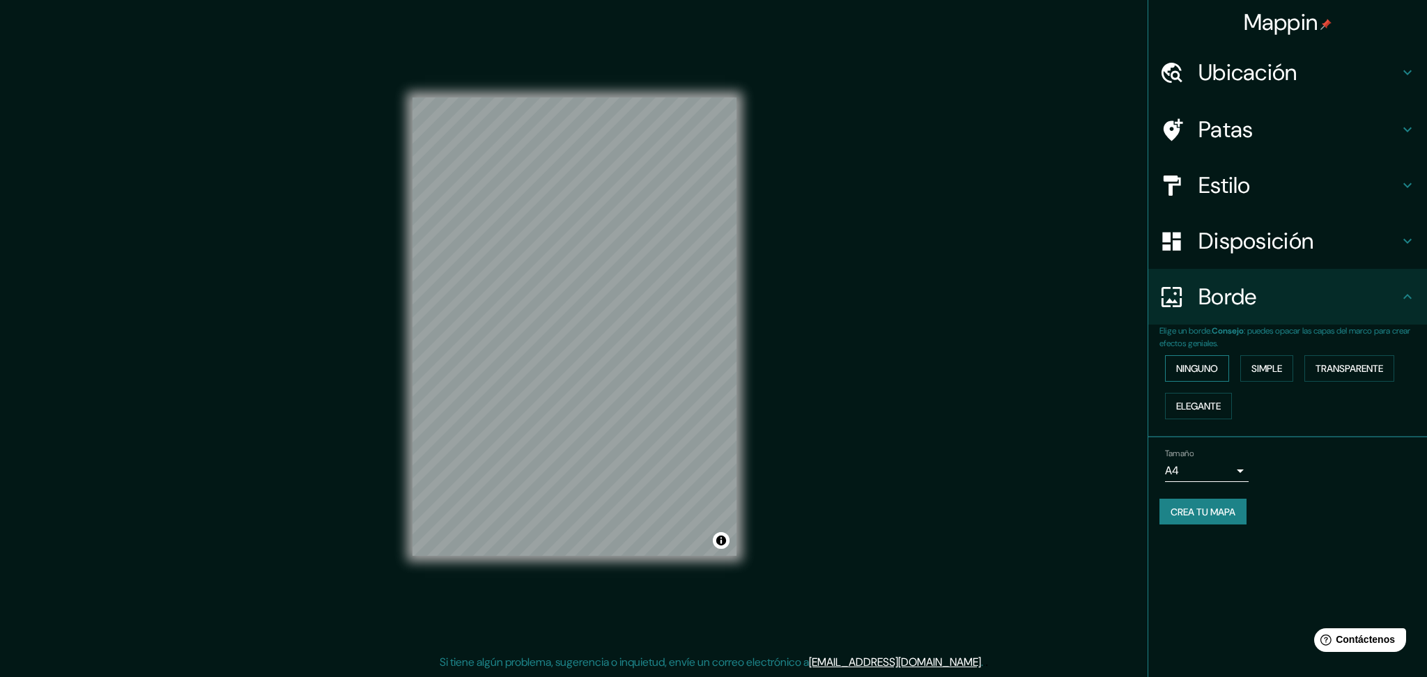
click at [1059, 366] on font "Ninguno" at bounding box center [1197, 368] width 42 height 13
click at [1059, 368] on font "Simple" at bounding box center [1267, 368] width 31 height 13
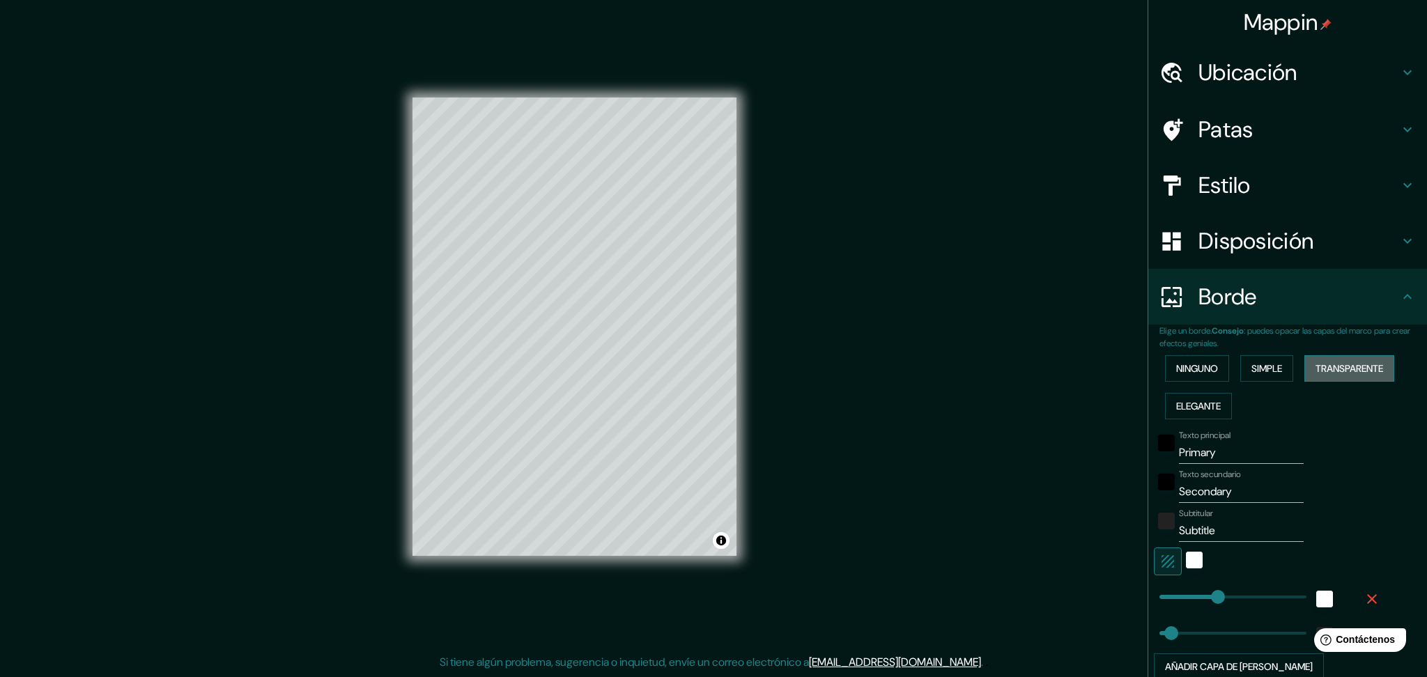
click at [1059, 369] on font "Transparente" at bounding box center [1350, 368] width 68 height 13
click at [1059, 367] on font "Ninguno" at bounding box center [1197, 368] width 42 height 13
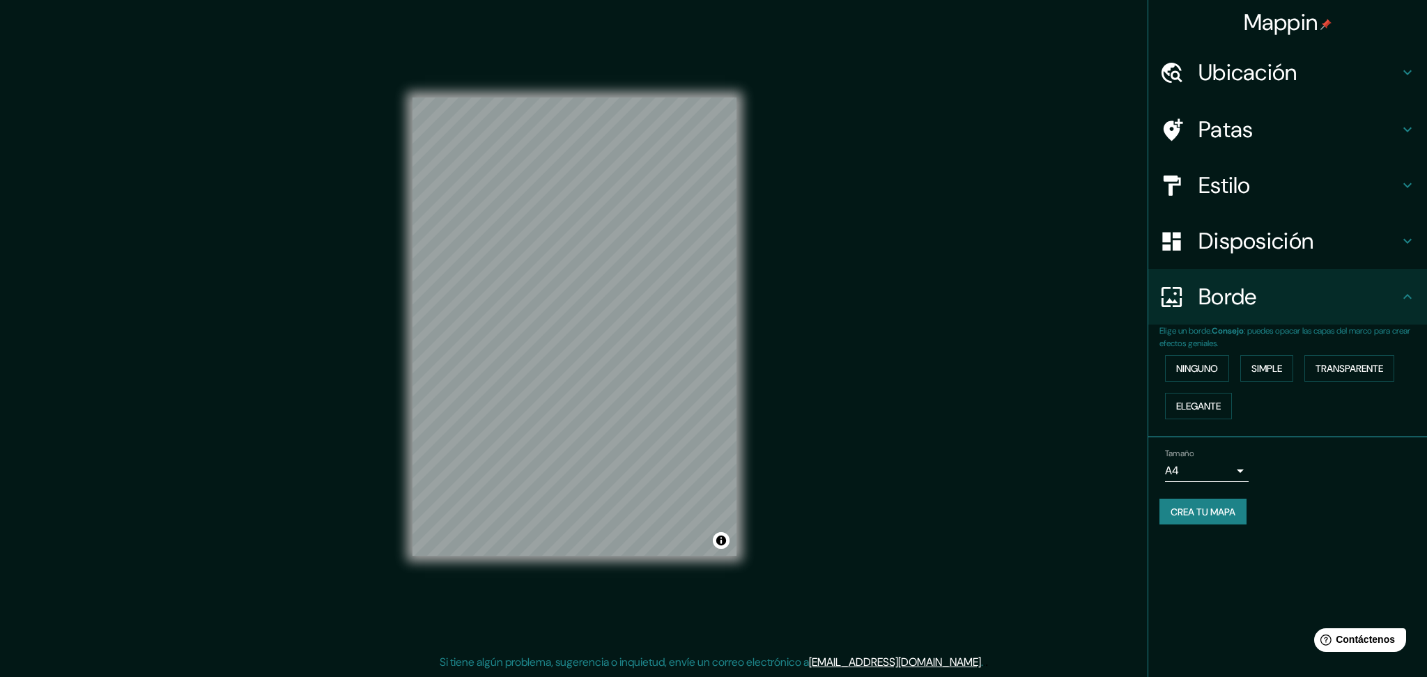
click at [1059, 457] on body "Mappin Ubicación Ica, [GEOGRAPHIC_DATA], [GEOGRAPHIC_DATA] Patas Estilo Disposi…" at bounding box center [713, 338] width 1427 height 677
click at [1059, 508] on li "A3" at bounding box center [1207, 524] width 84 height 26
click at [1059, 464] on body "Mappin Ubicación Ica, [GEOGRAPHIC_DATA], [GEOGRAPHIC_DATA] Patas Estilo Disposi…" at bounding box center [713, 338] width 1427 height 677
click at [1059, 508] on li "A1 ($2.50)" at bounding box center [1207, 550] width 84 height 26
click at [1059, 458] on body "Mappin Ubicación Ica, [GEOGRAPHIC_DATA], [GEOGRAPHIC_DATA] Patas Estilo Disposi…" at bounding box center [713, 338] width 1427 height 677
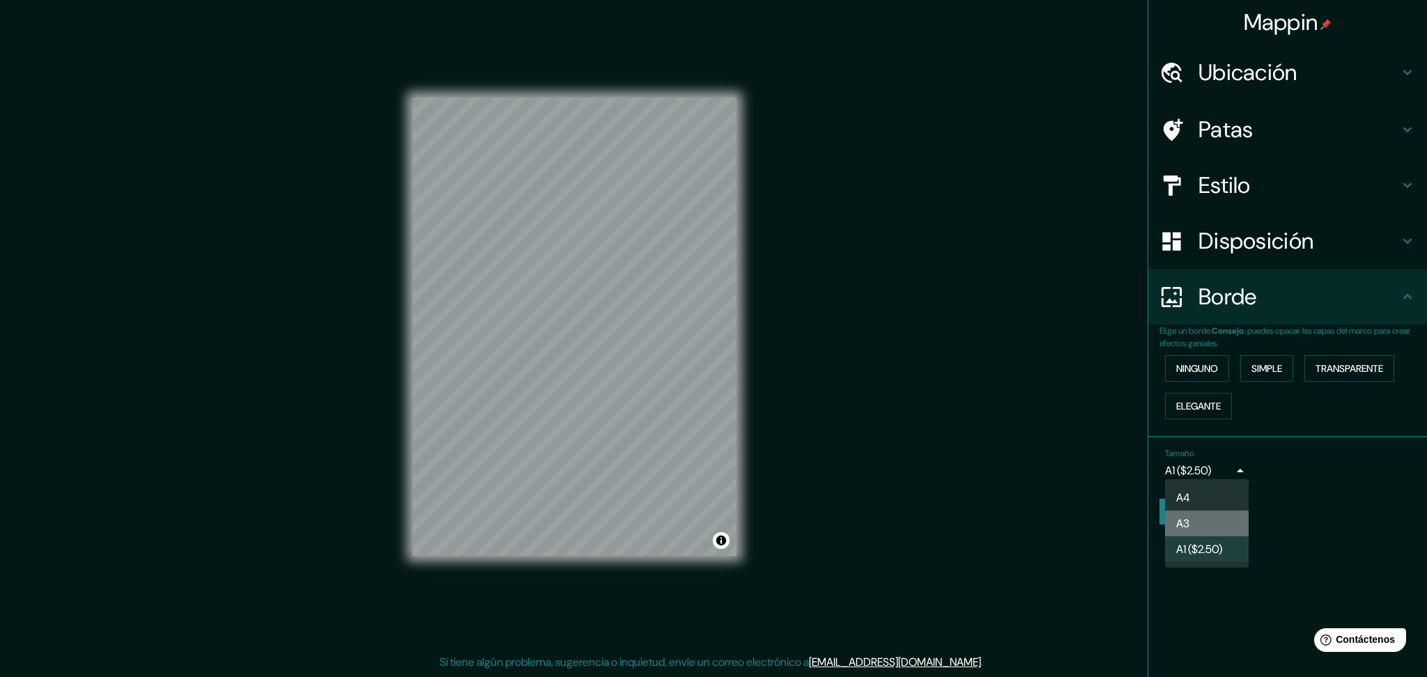
click at [1059, 508] on li "A3" at bounding box center [1207, 524] width 84 height 26
type input "a4"
click at [1059, 171] on h4 "Estilo" at bounding box center [1299, 185] width 201 height 28
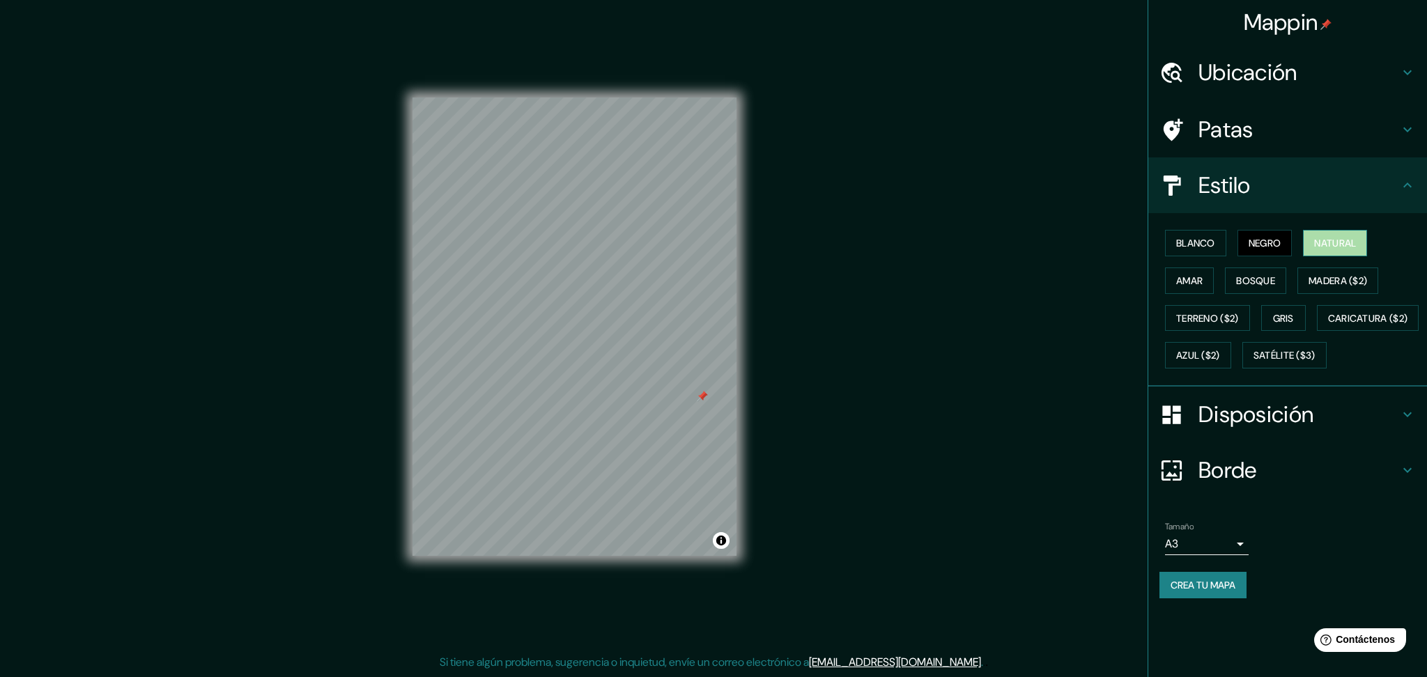
click at [1059, 247] on font "Natural" at bounding box center [1335, 243] width 42 height 13
click at [1059, 245] on button "Negro" at bounding box center [1265, 243] width 55 height 26
click at [867, 322] on div "Mappin Ubicación Ica, [GEOGRAPHIC_DATA], [GEOGRAPHIC_DATA] Patas Estilo Blanco …" at bounding box center [713, 338] width 1427 height 677
click at [1059, 508] on font "Crea tu mapa" at bounding box center [1203, 585] width 65 height 18
click at [978, 508] on div "Mappin Ubicación Ica, [GEOGRAPHIC_DATA], [GEOGRAPHIC_DATA] Patas Estilo Blanco …" at bounding box center [713, 338] width 1427 height 677
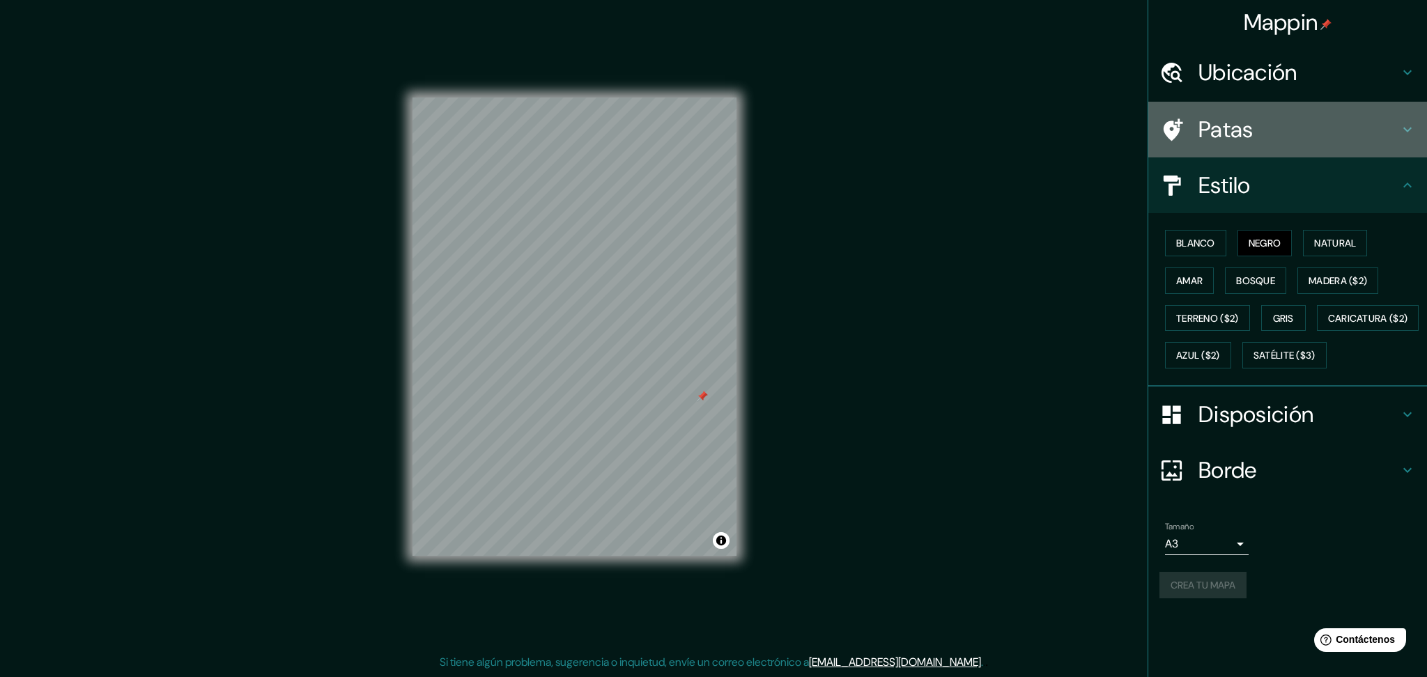
click at [1059, 125] on h4 "Patas" at bounding box center [1299, 130] width 201 height 28
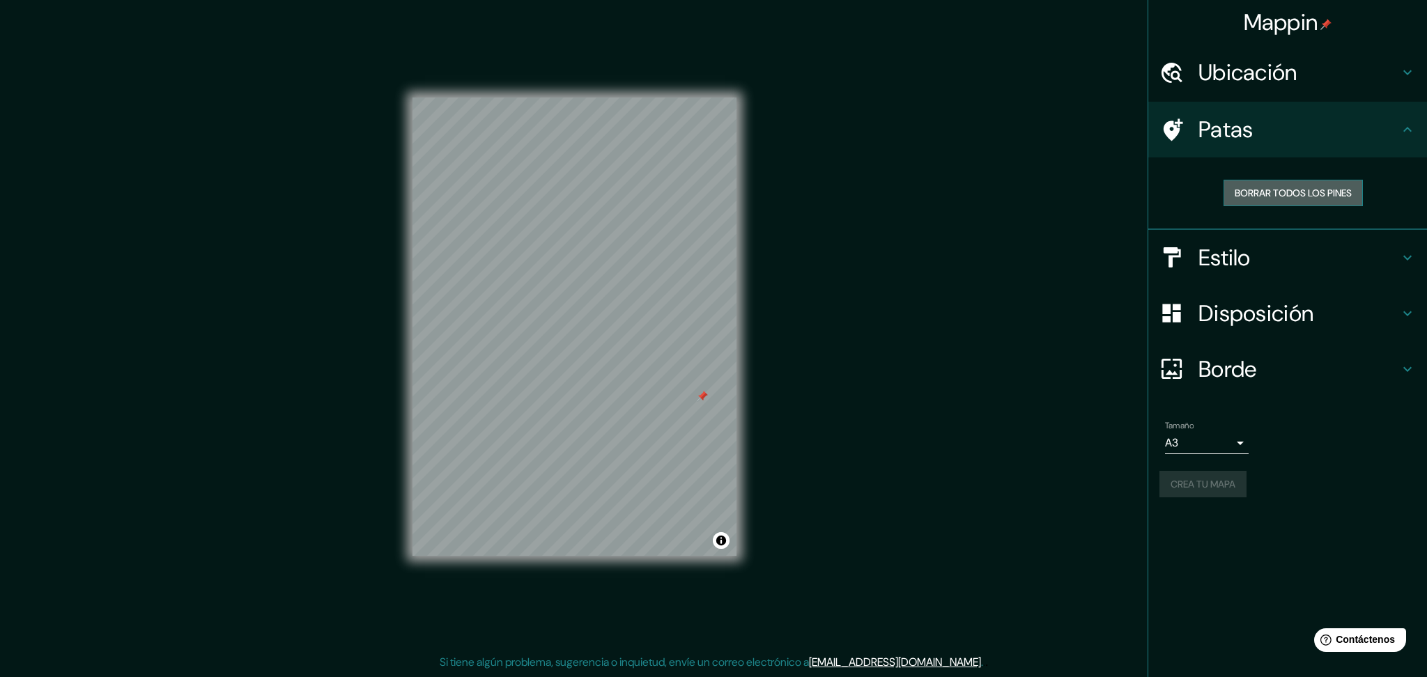
click at [1059, 190] on font "Borrar todos los pines" at bounding box center [1293, 193] width 117 height 13
click at [1059, 381] on div "Mappin Ubicación Ica, [GEOGRAPHIC_DATA], [GEOGRAPHIC_DATA] Patas Borrar todos l…" at bounding box center [713, 338] width 1427 height 677
click at [1059, 491] on button "Crea tu mapa" at bounding box center [1203, 484] width 87 height 26
click at [1059, 483] on div "Crea tu mapa" at bounding box center [1288, 484] width 256 height 26
click at [955, 447] on div "Mappin Ubicación Ica, [GEOGRAPHIC_DATA], [GEOGRAPHIC_DATA] Patas Borrar todos l…" at bounding box center [713, 338] width 1427 height 677
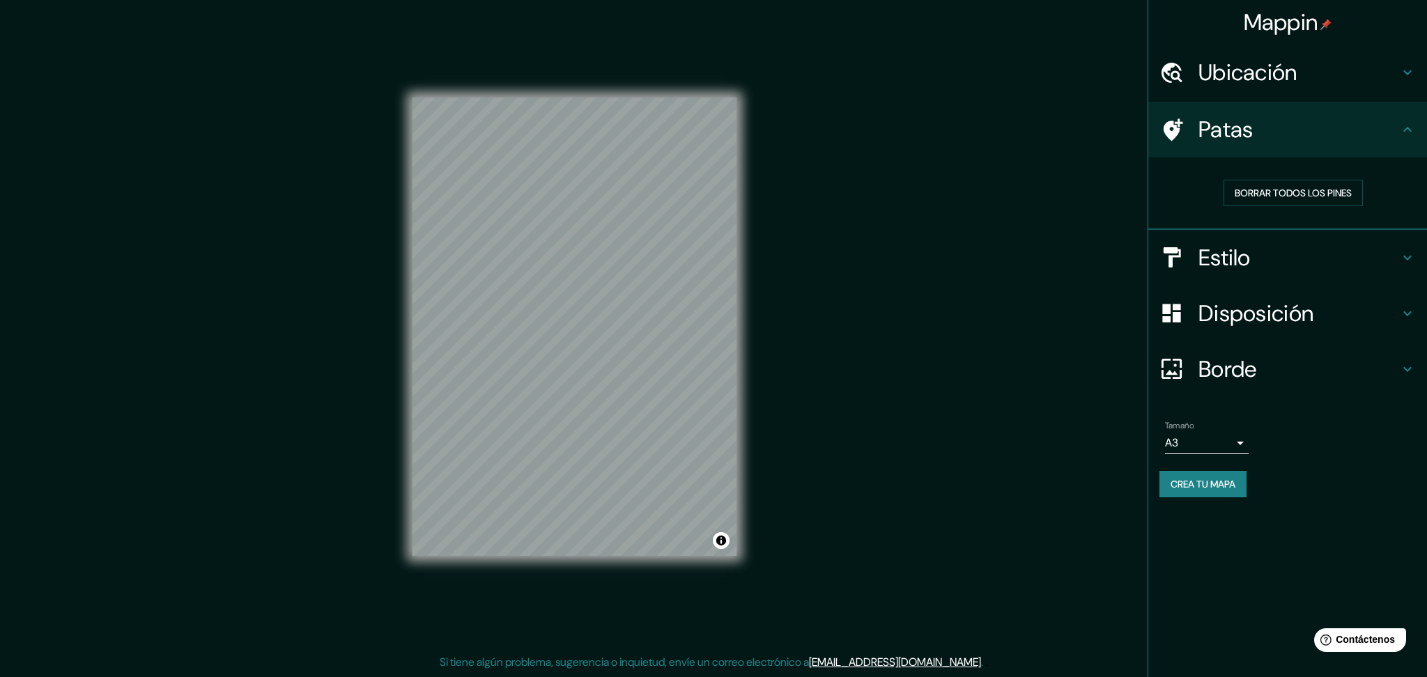
click at [1059, 482] on font "Crea tu mapa" at bounding box center [1203, 484] width 65 height 13
click at [883, 463] on div "Mappin Ubicación Ica, [GEOGRAPHIC_DATA], [GEOGRAPHIC_DATA] Patas Borrar todos l…" at bounding box center [713, 338] width 1427 height 677
click at [884, 210] on div "Mappin Ubicación Ica, [GEOGRAPHIC_DATA], [GEOGRAPHIC_DATA] Patas Borrar todos l…" at bounding box center [713, 338] width 1427 height 677
click at [1059, 478] on font "Crea tu mapa" at bounding box center [1203, 484] width 65 height 13
click at [1059, 508] on icon "Help" at bounding box center [1325, 641] width 12 height 12
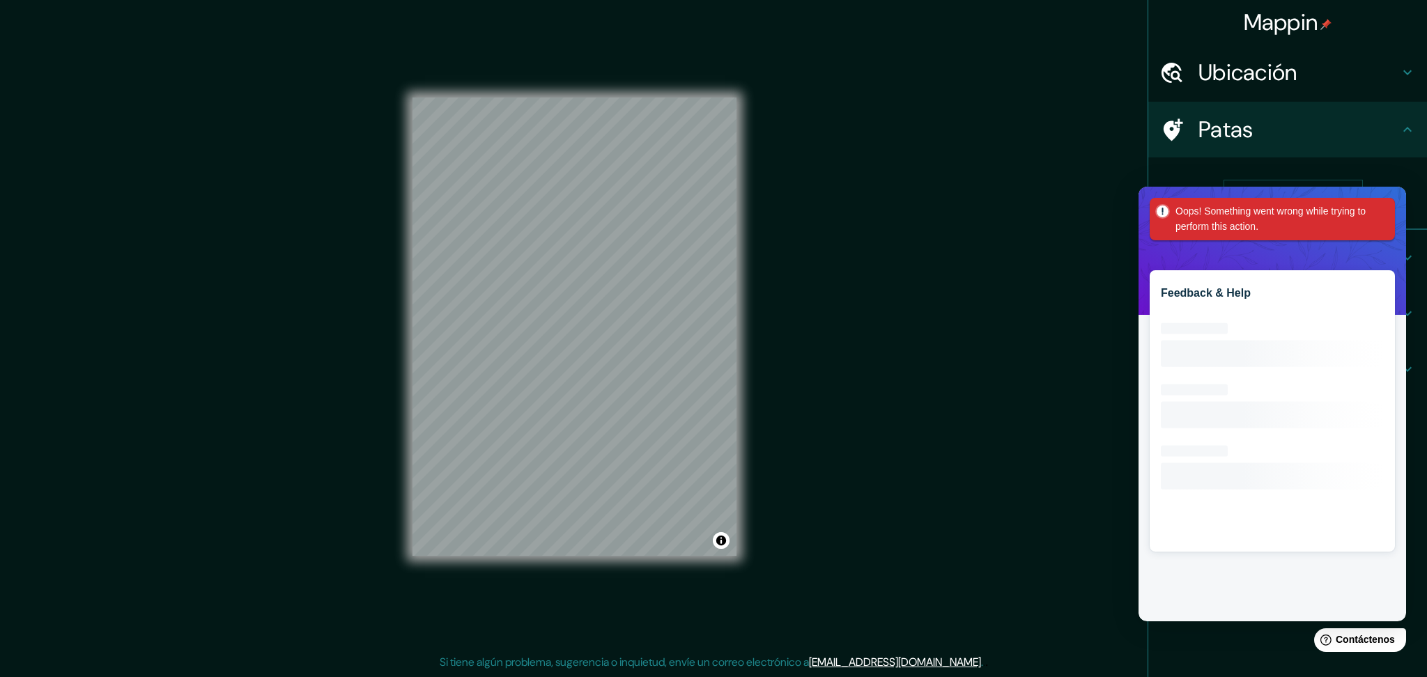
click at [964, 467] on div "Mappin Ubicación Ica, [GEOGRAPHIC_DATA], [GEOGRAPHIC_DATA] Patas Borrar todos l…" at bounding box center [713, 338] width 1427 height 677
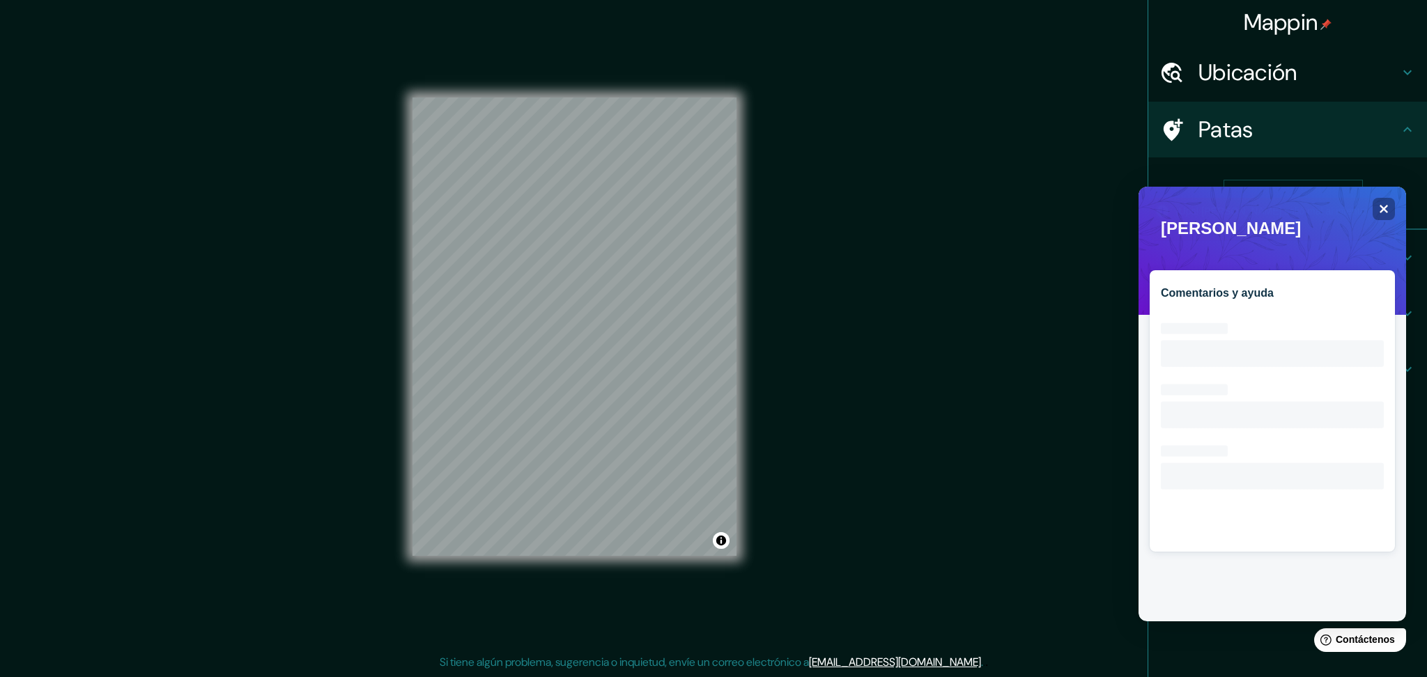
drag, startPoint x: 966, startPoint y: 594, endPoint x: 1098, endPoint y: 455, distance: 191.2
click at [985, 508] on div "Mappin Ubicación Ica, [GEOGRAPHIC_DATA], [GEOGRAPHIC_DATA] Patas Borrar todos l…" at bounding box center [713, 338] width 1427 height 677
click at [1059, 210] on icon "Close" at bounding box center [1383, 208] width 10 height 10
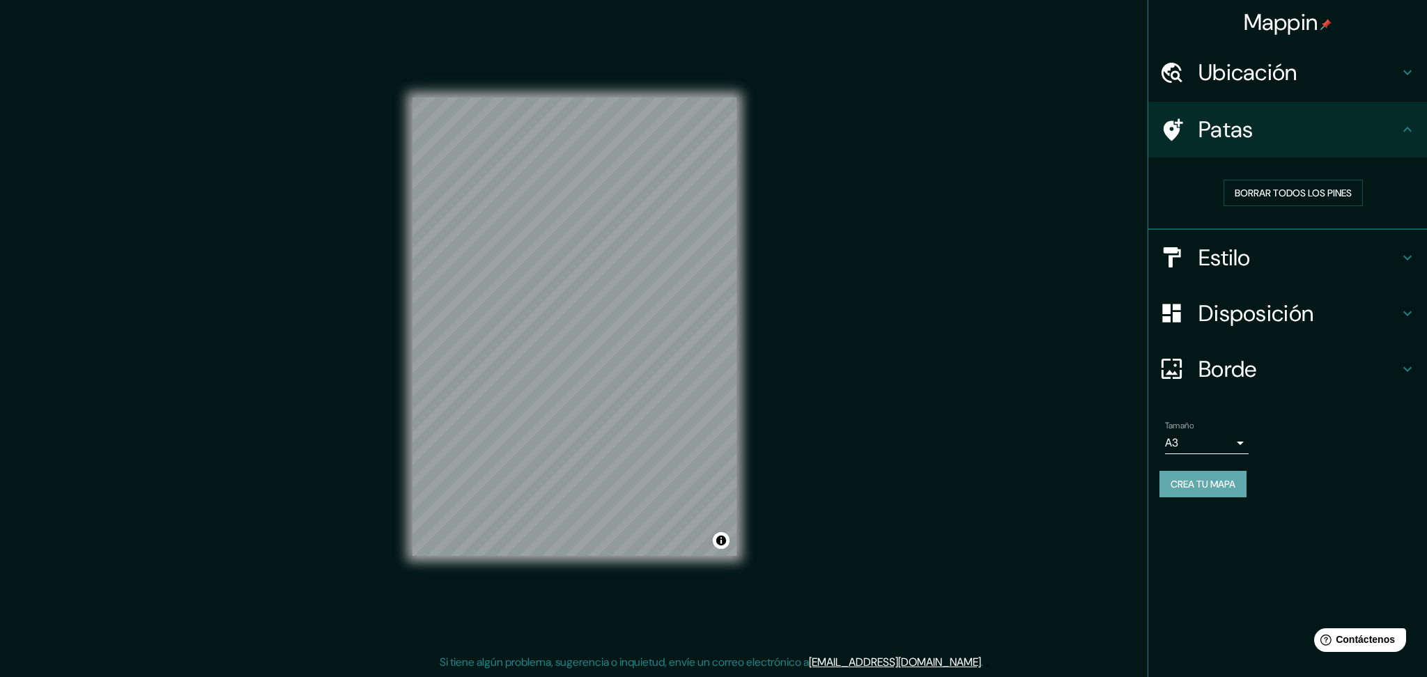
click at [1059, 478] on font "Crea tu mapa" at bounding box center [1203, 484] width 65 height 13
click at [976, 238] on div "Mappin Ubicación Ica, [GEOGRAPHIC_DATA], [GEOGRAPHIC_DATA] Patas Borrar todos l…" at bounding box center [713, 338] width 1427 height 677
drag, startPoint x: 1019, startPoint y: 495, endPoint x: 1032, endPoint y: 500, distance: 13.5
click at [1026, 500] on div "Mappin Ubicación Ica, [GEOGRAPHIC_DATA], [GEOGRAPHIC_DATA] Patas Borrar todos l…" at bounding box center [713, 338] width 1427 height 677
click at [1059, 484] on font "Crea tu mapa" at bounding box center [1203, 484] width 65 height 13
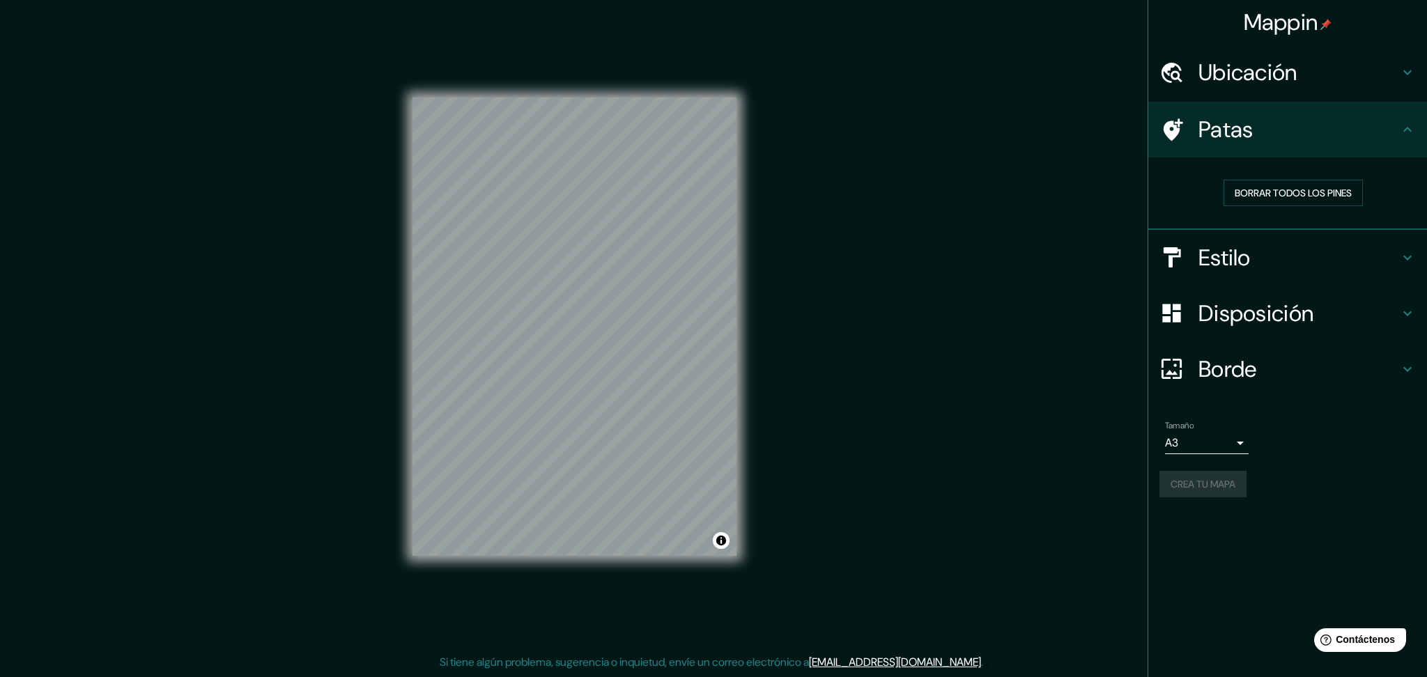
click at [1059, 484] on div "Crea tu mapa" at bounding box center [1288, 484] width 256 height 26
drag, startPoint x: 1201, startPoint y: 484, endPoint x: 1157, endPoint y: 496, distance: 46.3
click at [1059, 488] on div "Crea tu mapa" at bounding box center [1288, 484] width 256 height 26
click at [1059, 497] on div "Mappin Ubicación Ica, [GEOGRAPHIC_DATA], [GEOGRAPHIC_DATA] Patas Borrar todos l…" at bounding box center [713, 338] width 1427 height 677
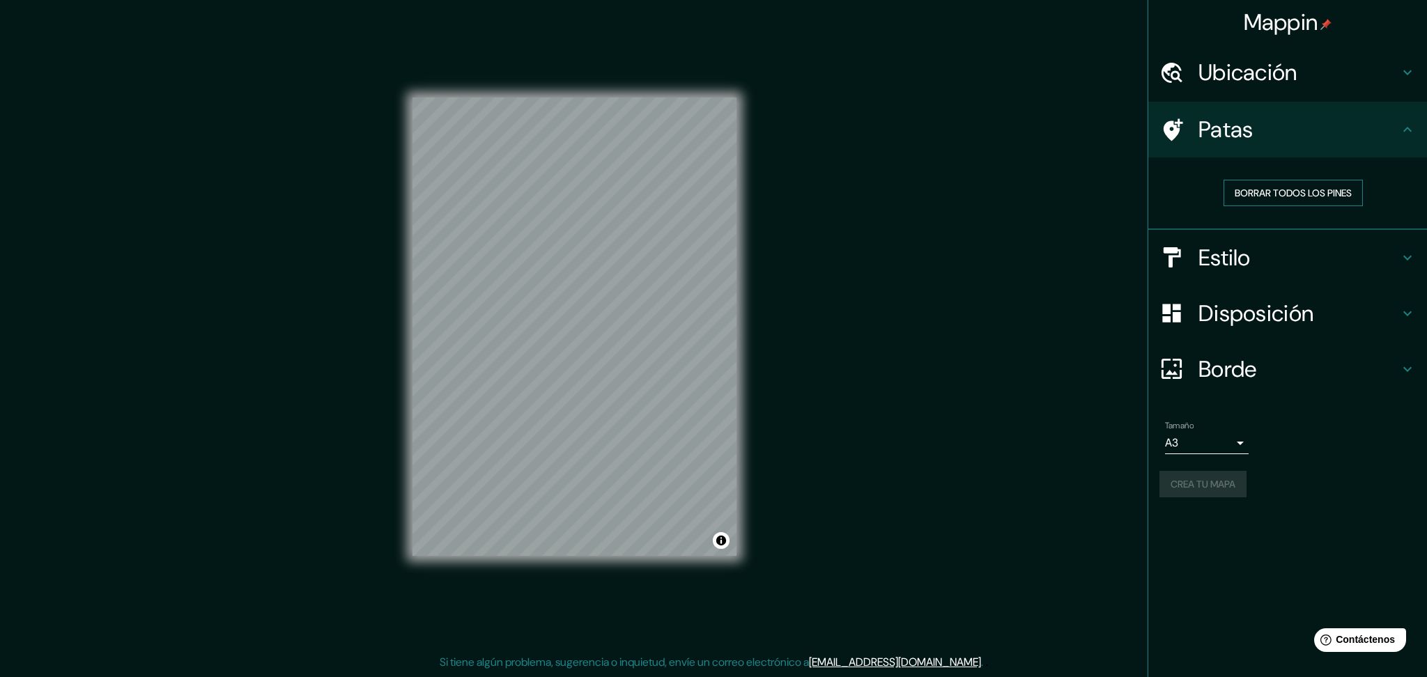
click at [1059, 181] on button "Borrar todos los pines" at bounding box center [1293, 193] width 139 height 26
drag, startPoint x: 1029, startPoint y: 334, endPoint x: 1022, endPoint y: 323, distance: 13.1
click at [1028, 334] on div "Mappin Ubicación Ica, [GEOGRAPHIC_DATA], [GEOGRAPHIC_DATA] Patas Borrar todos l…" at bounding box center [713, 338] width 1427 height 677
click at [1059, 478] on font "Crea tu mapa" at bounding box center [1203, 484] width 65 height 13
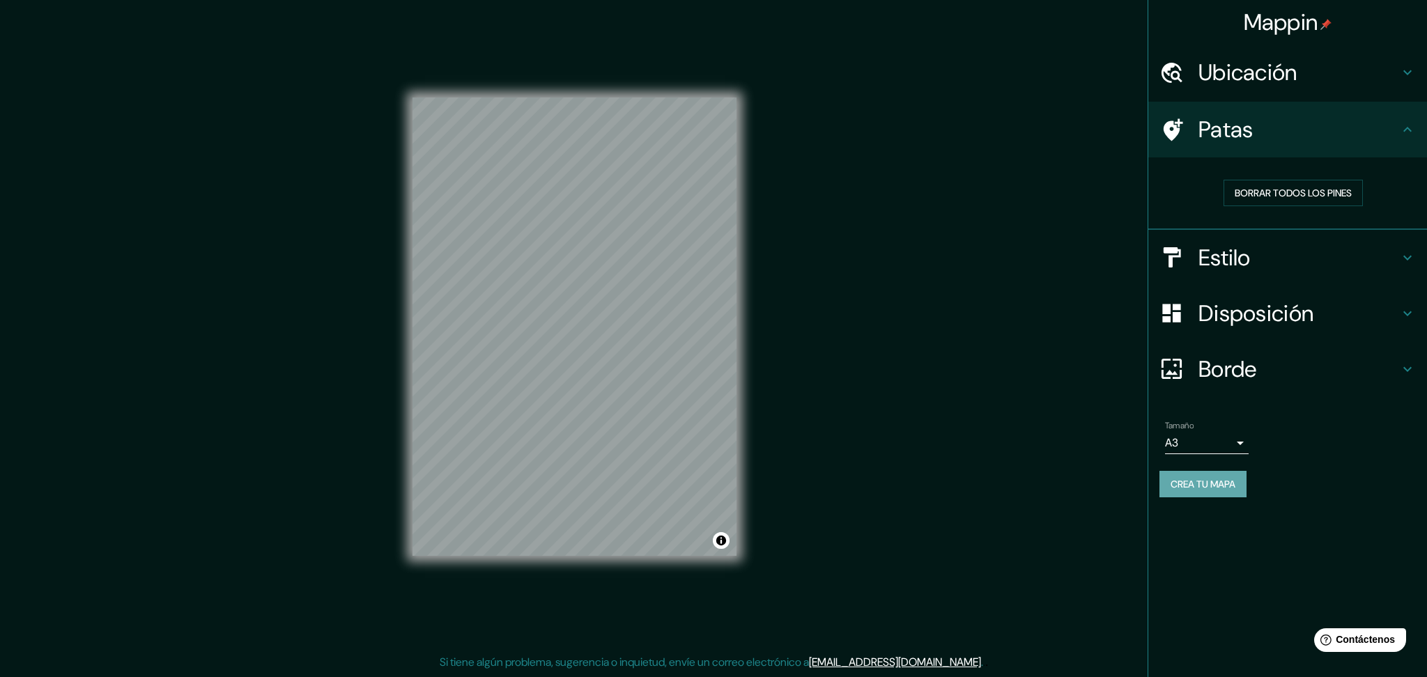
click at [1059, 484] on font "Crea tu mapa" at bounding box center [1203, 484] width 65 height 13
click at [1059, 481] on font "Crea tu mapa" at bounding box center [1203, 484] width 65 height 13
click at [1059, 484] on font "Crea tu mapa" at bounding box center [1203, 484] width 65 height 13
click at [1059, 177] on div "Borrar todos los pines" at bounding box center [1294, 193] width 268 height 49
click at [1059, 182] on button "Borrar todos los pines" at bounding box center [1293, 193] width 139 height 26
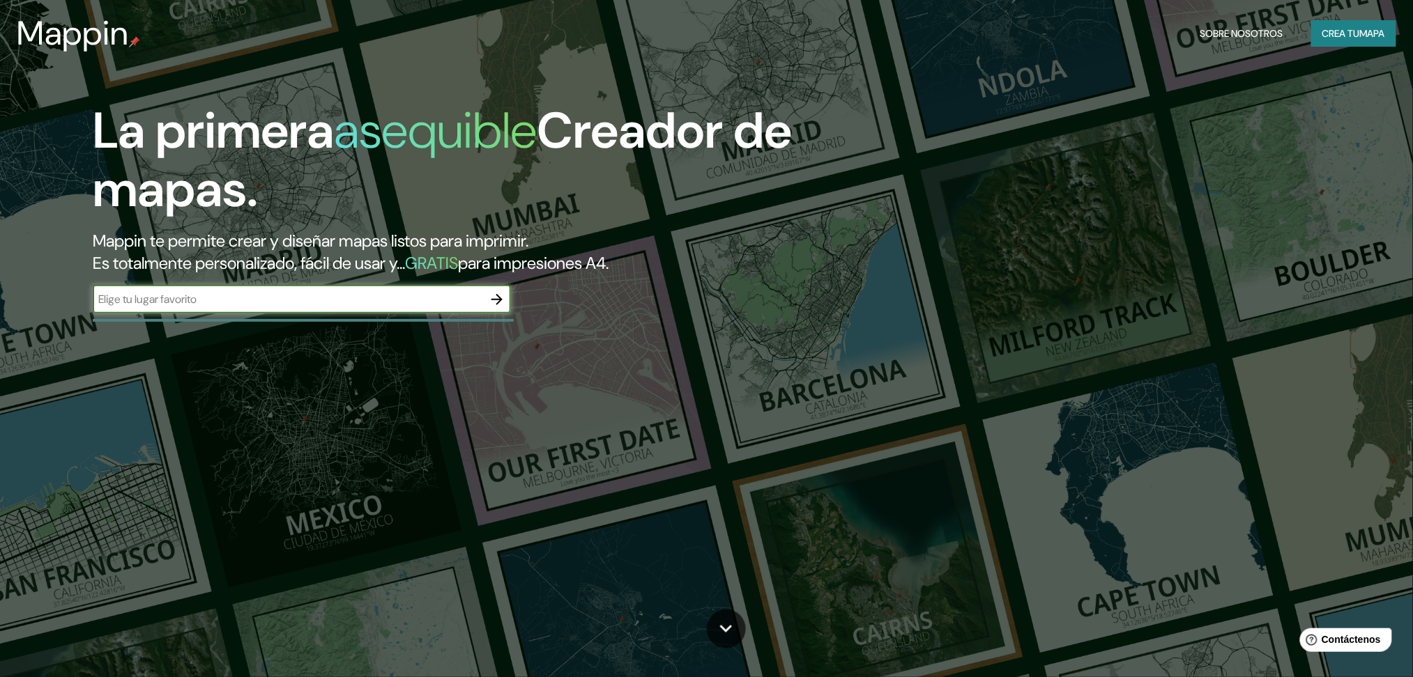
click at [238, 307] on input "text" at bounding box center [288, 299] width 390 height 16
type input "ICA"
click at [482, 300] on input "ICA" at bounding box center [288, 299] width 390 height 16
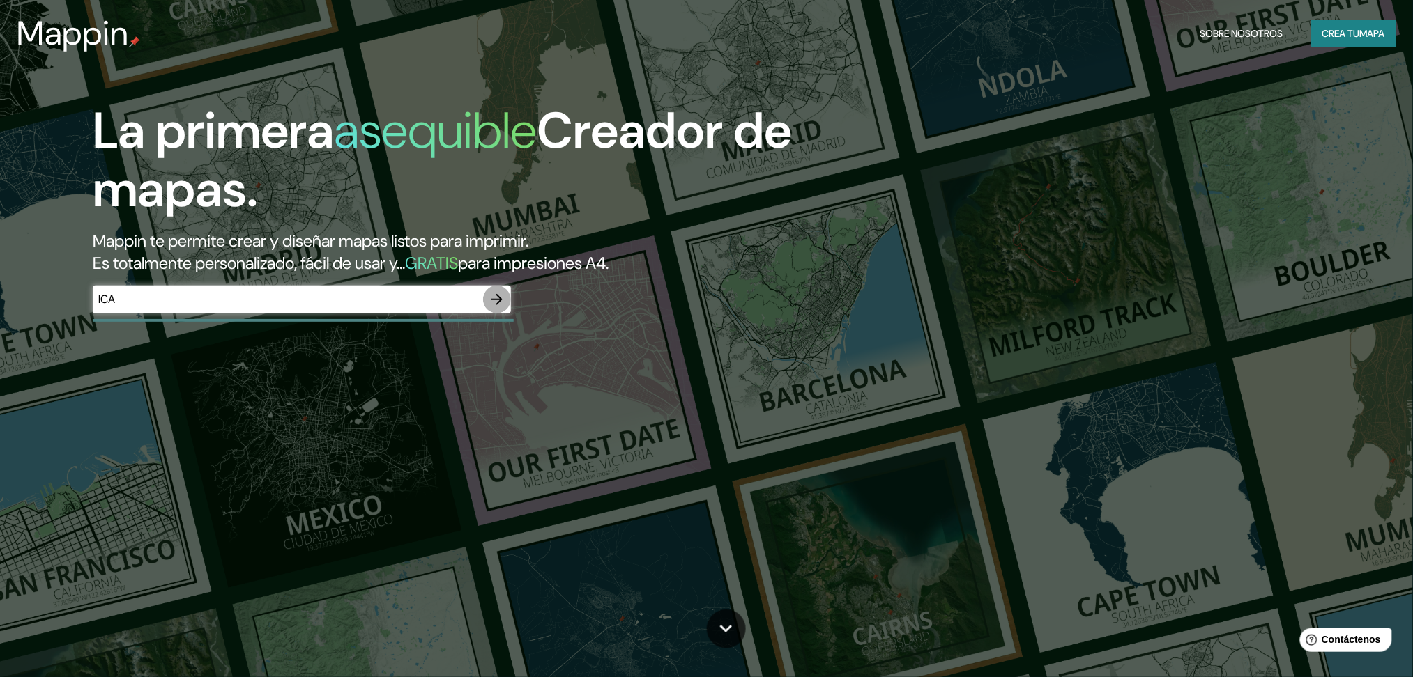
click at [504, 300] on icon "button" at bounding box center [496, 299] width 17 height 17
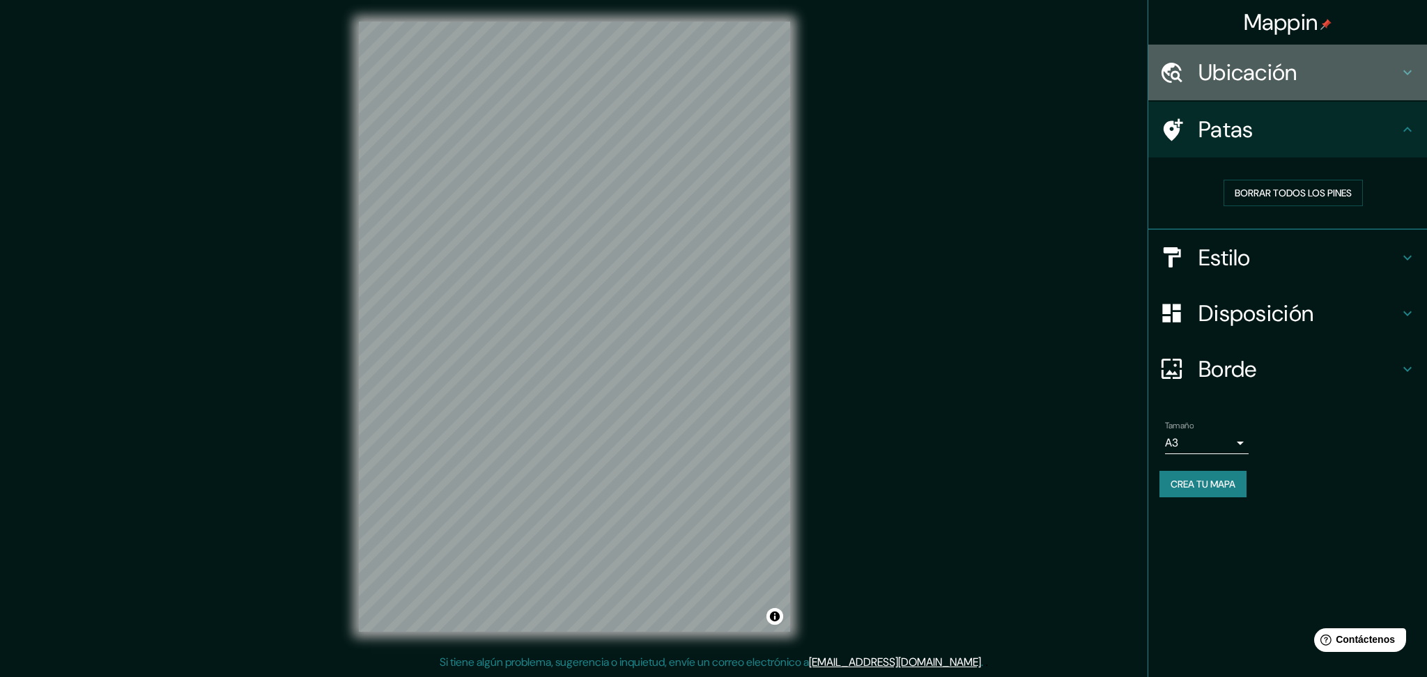
click at [1059, 93] on div "Ubicación" at bounding box center [1287, 73] width 279 height 56
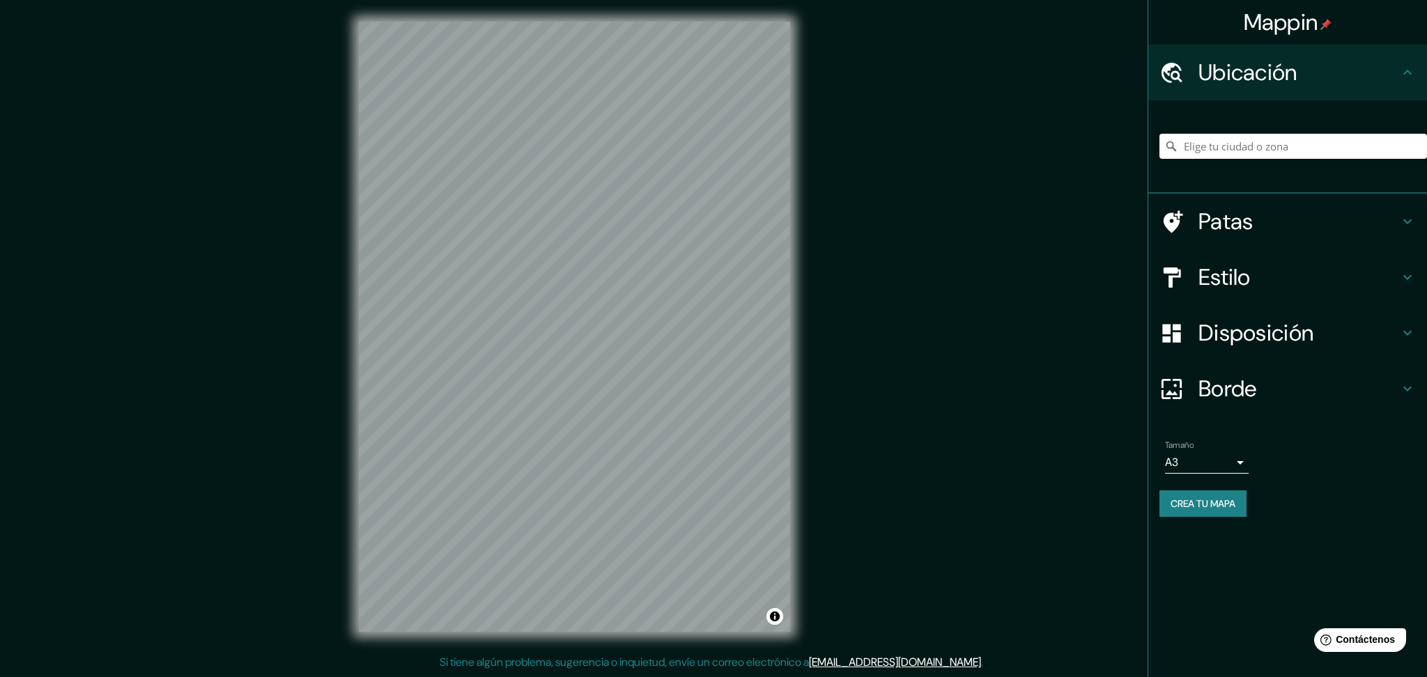
click at [1059, 123] on div at bounding box center [1294, 146] width 268 height 70
click at [1059, 140] on input "Elige tu ciudad o zona" at bounding box center [1294, 146] width 268 height 25
type input "[PERSON_NAME], Prefectura [PERSON_NAME][GEOGRAPHIC_DATA], [GEOGRAPHIC_DATA]"
click at [1059, 130] on div "[PERSON_NAME], Prefectura [PERSON_NAME][GEOGRAPHIC_DATA], [GEOGRAPHIC_DATA] [PE…" at bounding box center [1294, 146] width 268 height 70
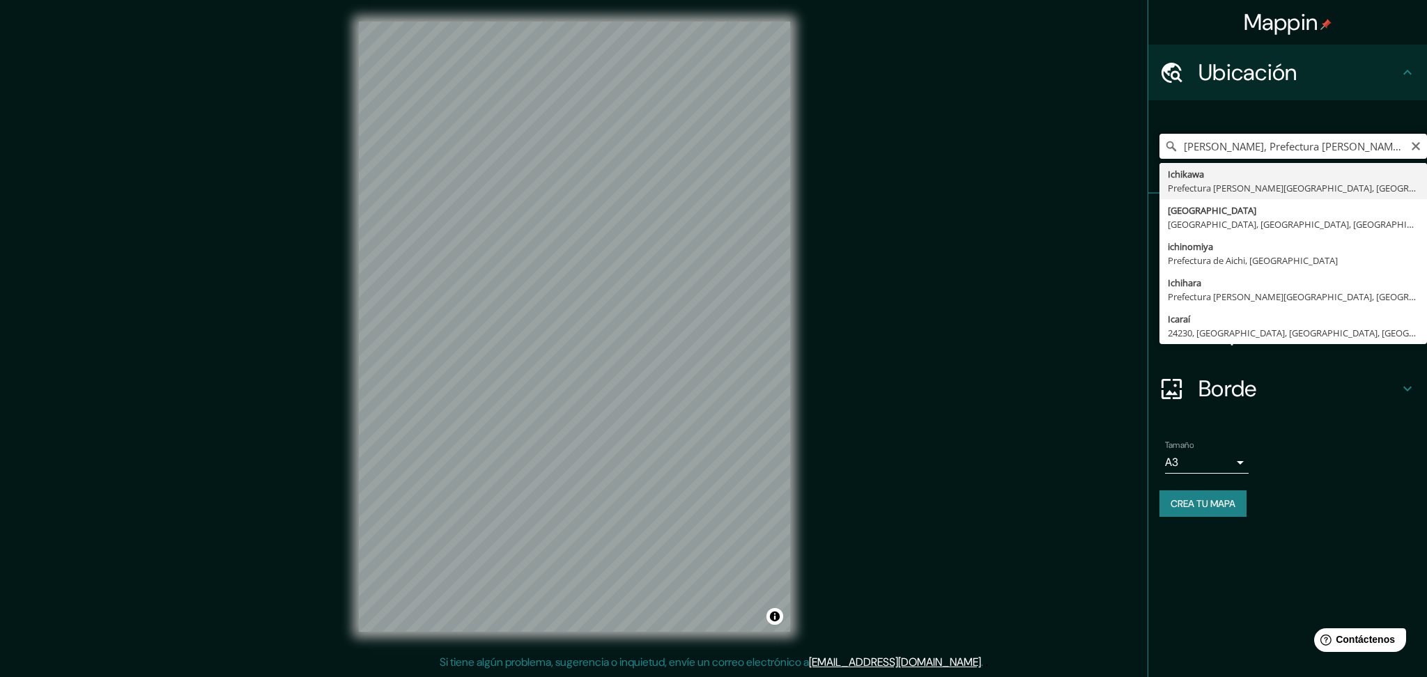
click at [1059, 144] on input "[PERSON_NAME], Prefectura [PERSON_NAME][GEOGRAPHIC_DATA], [GEOGRAPHIC_DATA]" at bounding box center [1294, 146] width 268 height 25
click at [1059, 146] on icon "Claro" at bounding box center [1415, 146] width 11 height 11
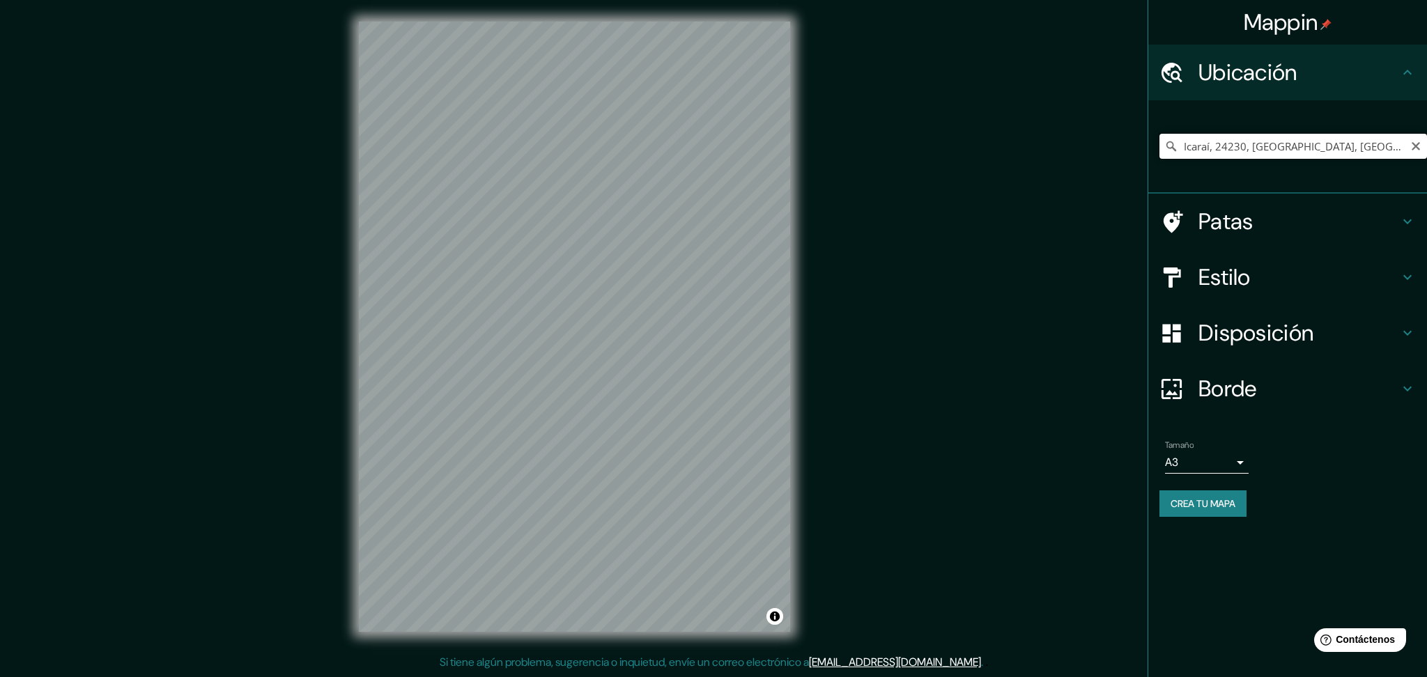
drag, startPoint x: 1355, startPoint y: 139, endPoint x: 1362, endPoint y: 140, distance: 7.0
click at [1059, 139] on input "Icaraí, 24230, [GEOGRAPHIC_DATA], [GEOGRAPHIC_DATA], [GEOGRAPHIC_DATA]" at bounding box center [1294, 146] width 268 height 25
type input "Icaraí, 24230, [GEOGRAPHIC_DATA], [GEOGRAPHIC_DATA], [GEOGRAPHIC_DATA]"
click at [1059, 141] on icon "Claro" at bounding box center [1415, 146] width 11 height 11
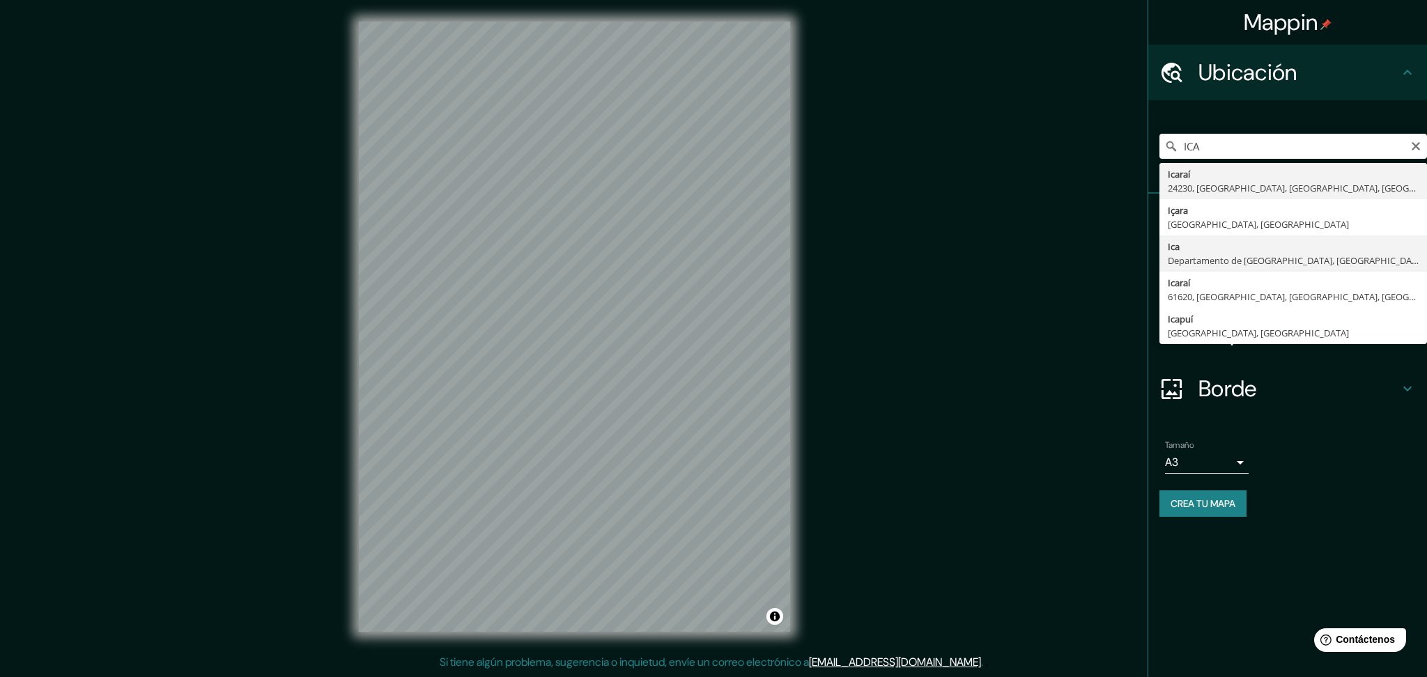
type input "Ica, [GEOGRAPHIC_DATA], [GEOGRAPHIC_DATA]"
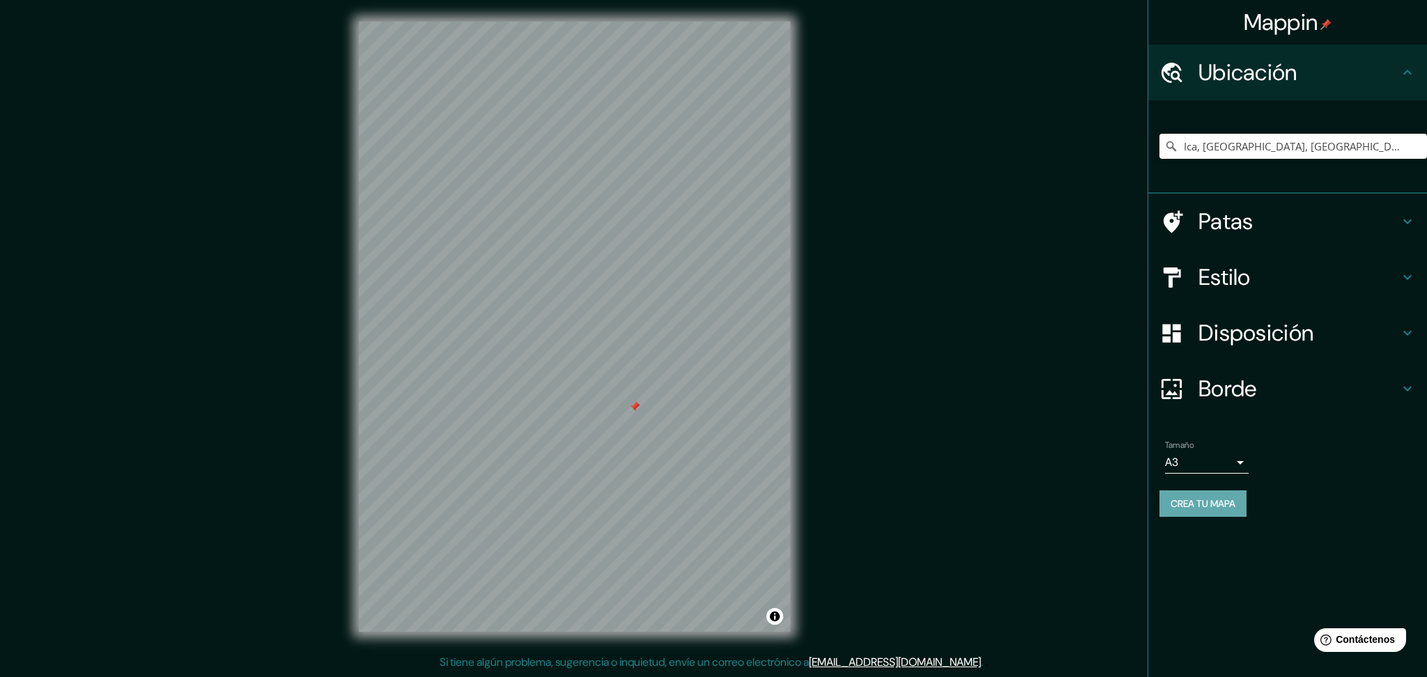
click at [1059, 491] on button "Crea tu mapa" at bounding box center [1203, 504] width 87 height 26
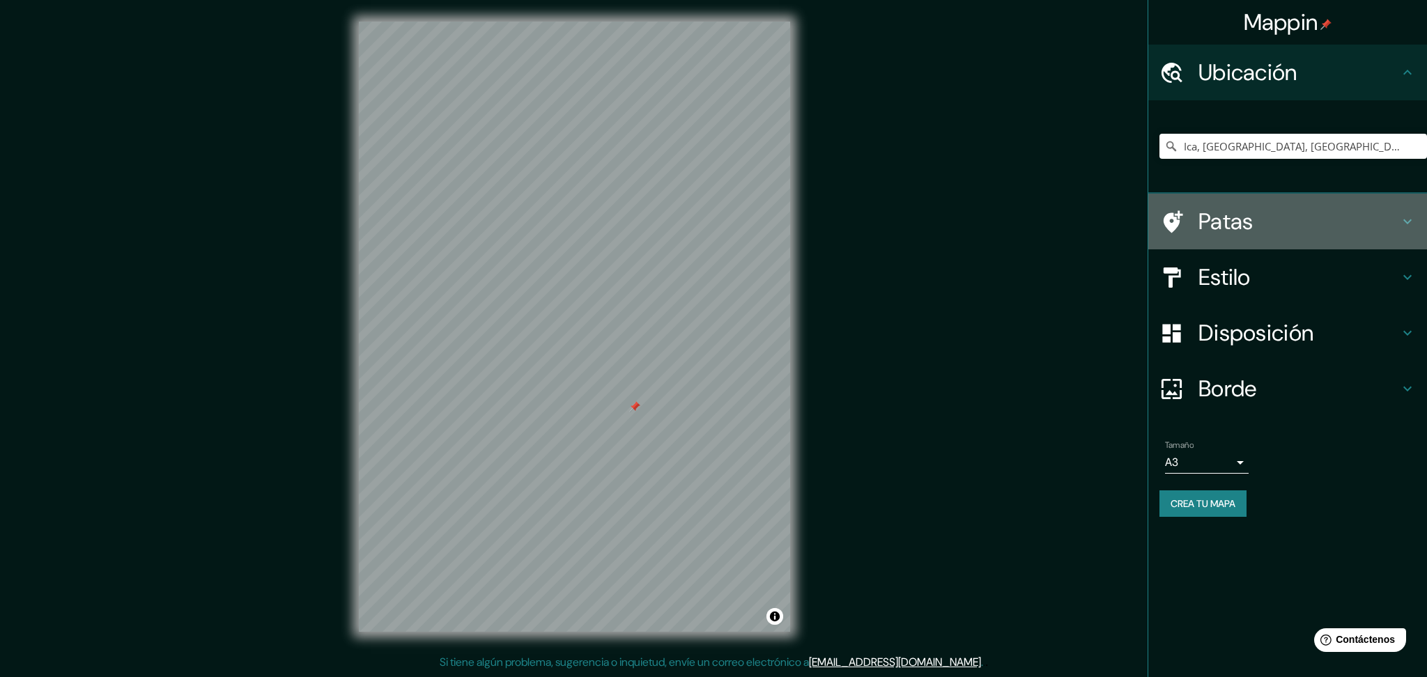
click at [1059, 222] on h4 "Patas" at bounding box center [1299, 222] width 201 height 28
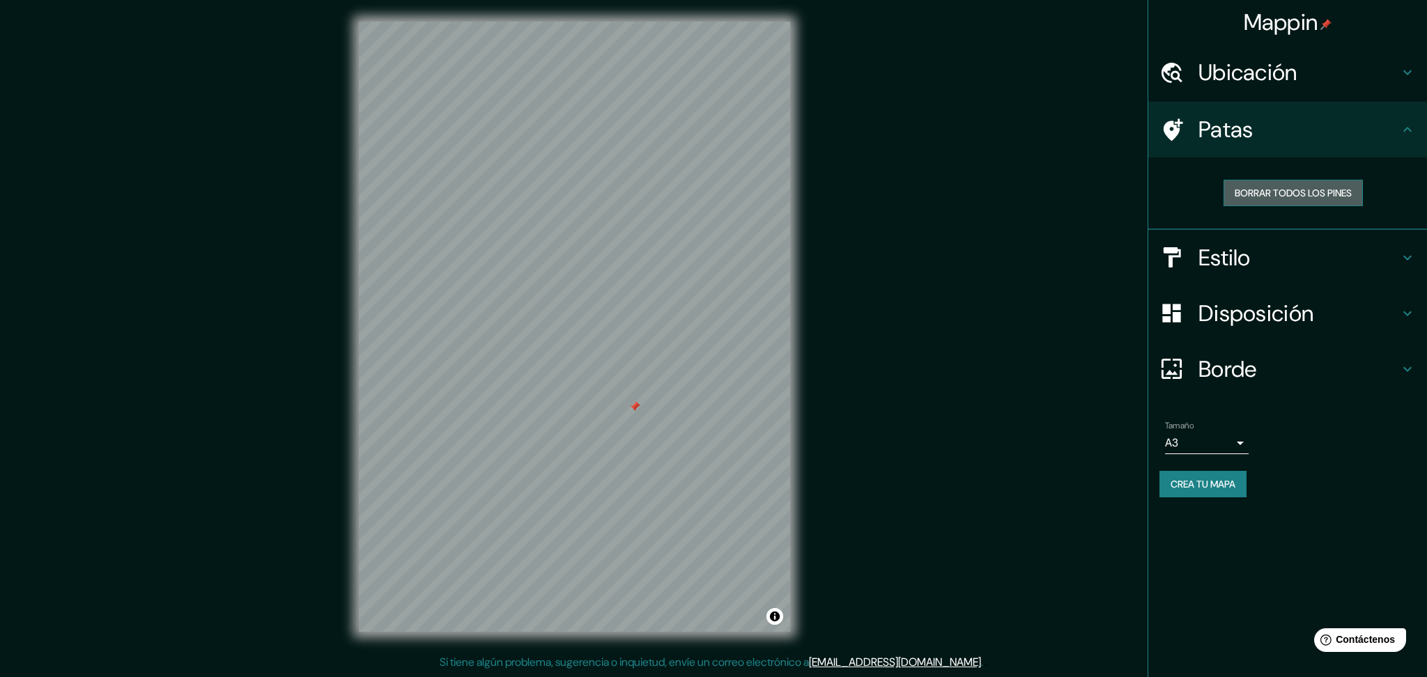
click at [1059, 192] on font "Borrar todos los pines" at bounding box center [1293, 193] width 117 height 13
click at [1059, 323] on div "Mappin Ubicación Ica, [GEOGRAPHIC_DATA], [GEOGRAPHIC_DATA] Patas Borrar todos l…" at bounding box center [713, 338] width 1427 height 677
click at [893, 508] on font "[EMAIL_ADDRESS][DOMAIN_NAME]" at bounding box center [895, 662] width 172 height 15
click at [1059, 478] on font "Crea tu mapa" at bounding box center [1203, 484] width 65 height 13
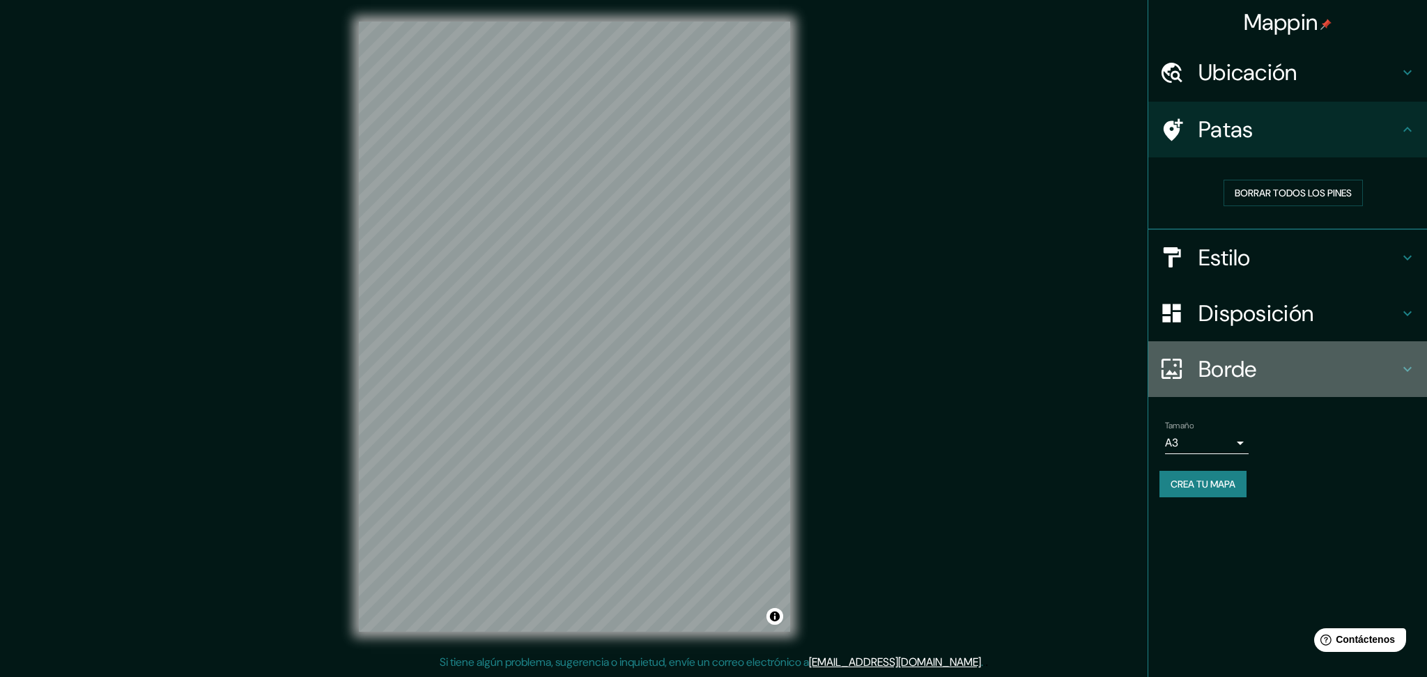
click at [1059, 374] on icon at bounding box center [1407, 369] width 17 height 17
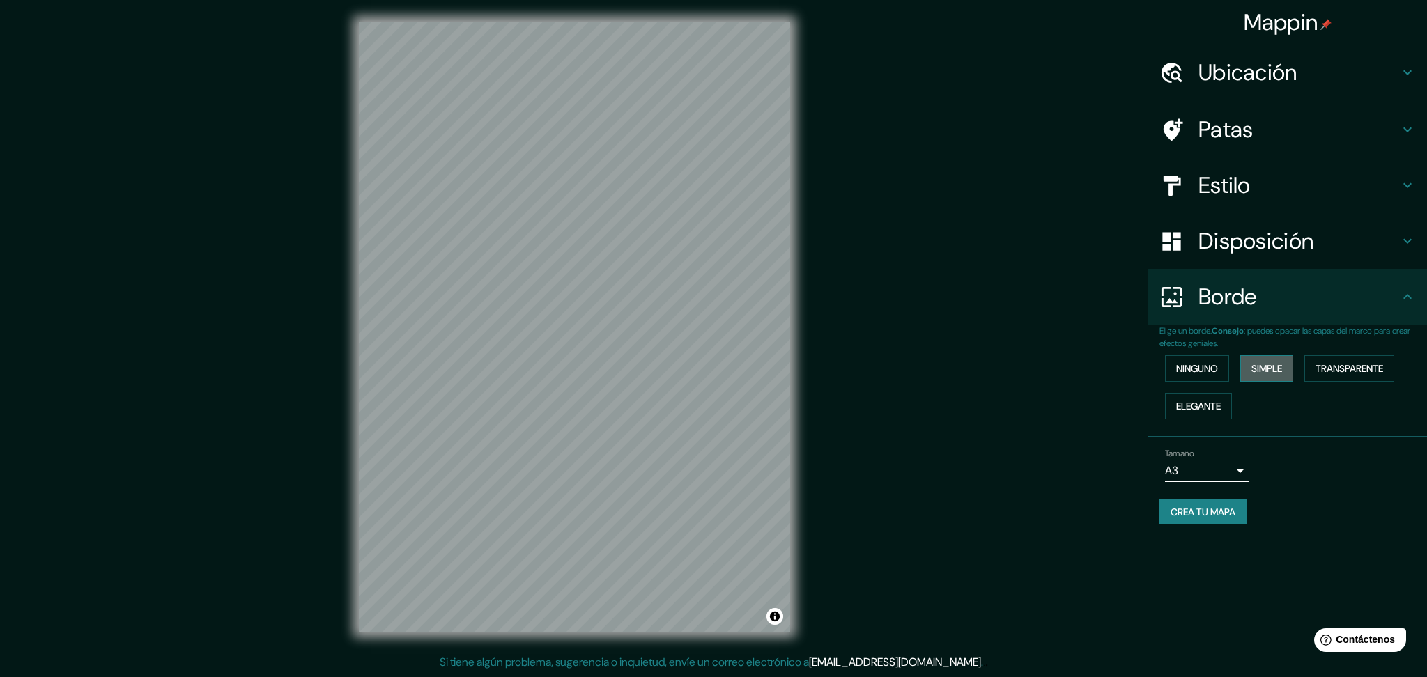
click at [1059, 363] on font "Simple" at bounding box center [1267, 368] width 31 height 13
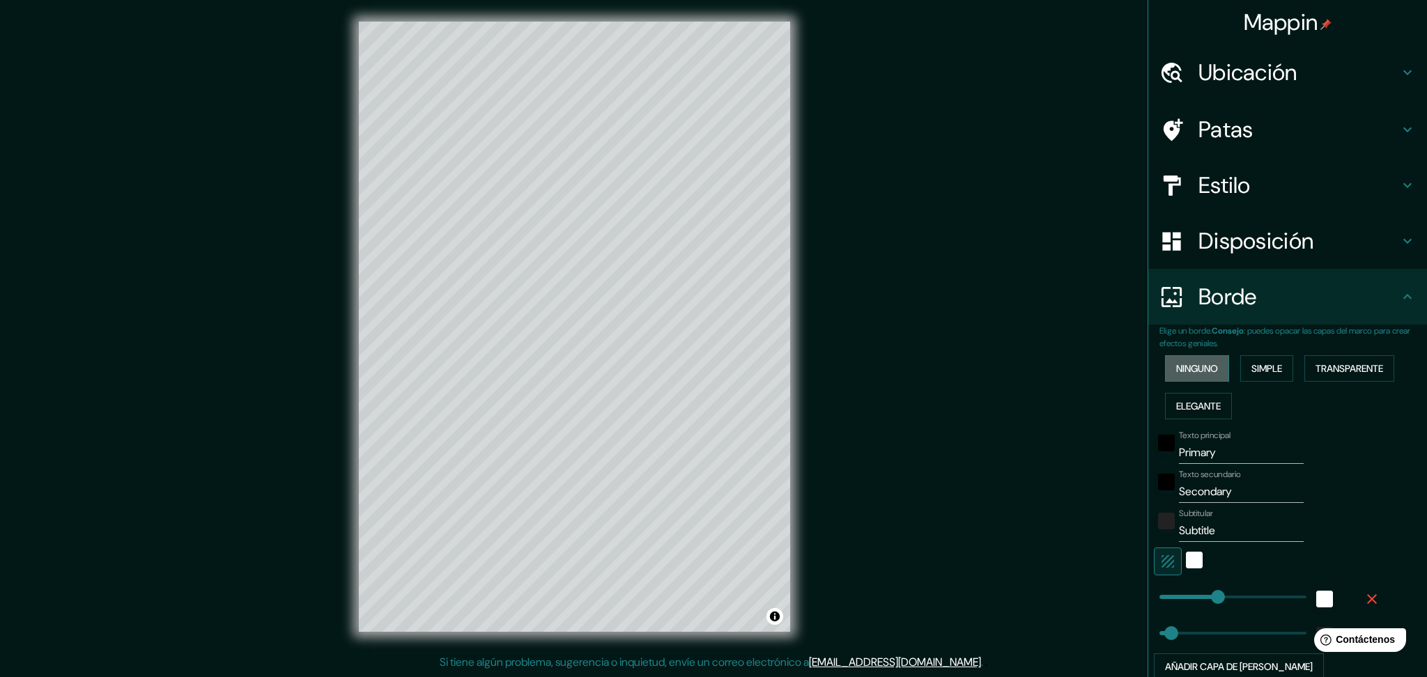
click at [1059, 362] on button "Ninguno" at bounding box center [1197, 368] width 64 height 26
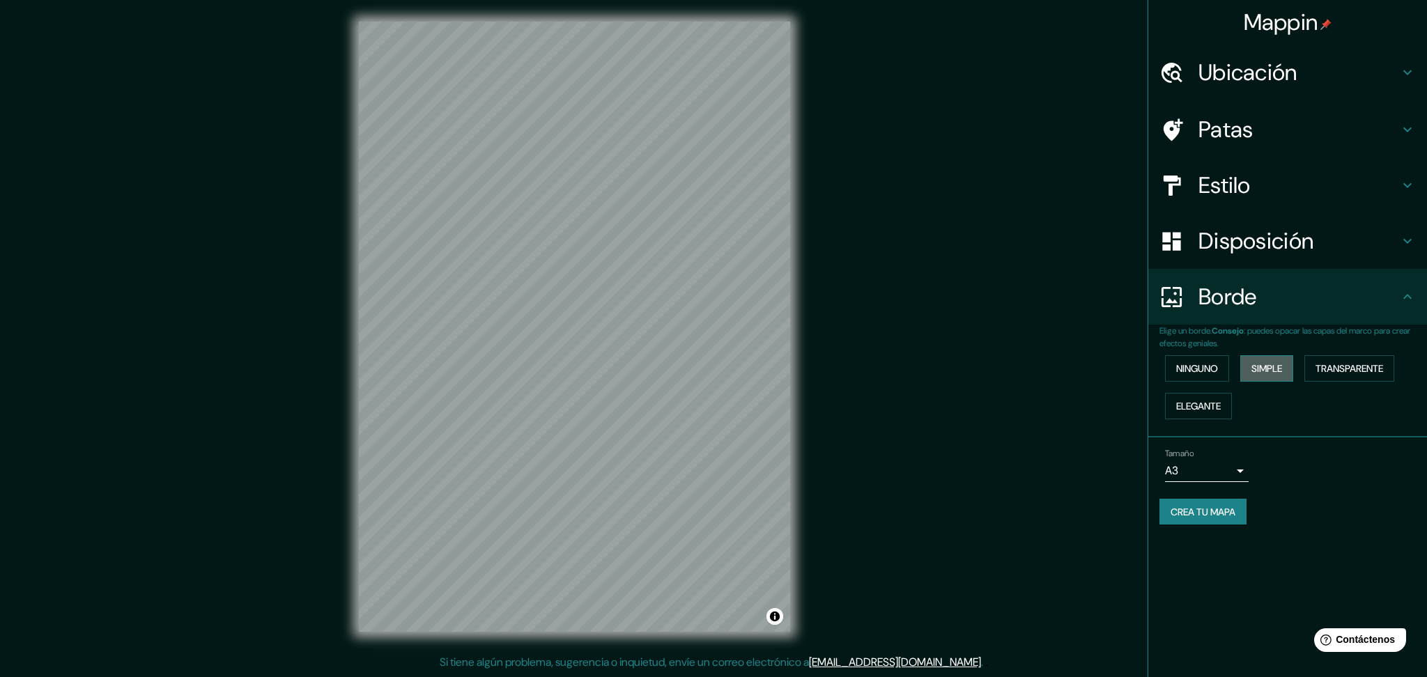
click at [1059, 371] on font "Simple" at bounding box center [1267, 368] width 31 height 13
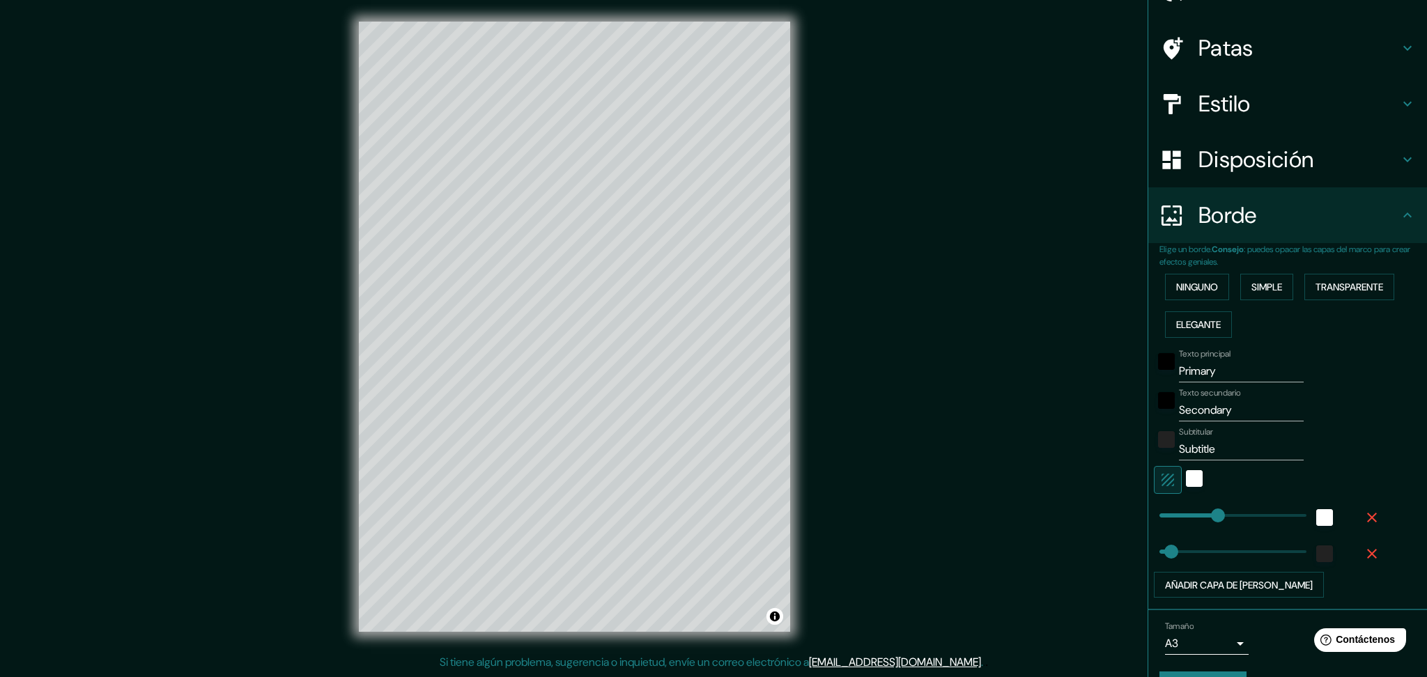
scroll to position [114, 0]
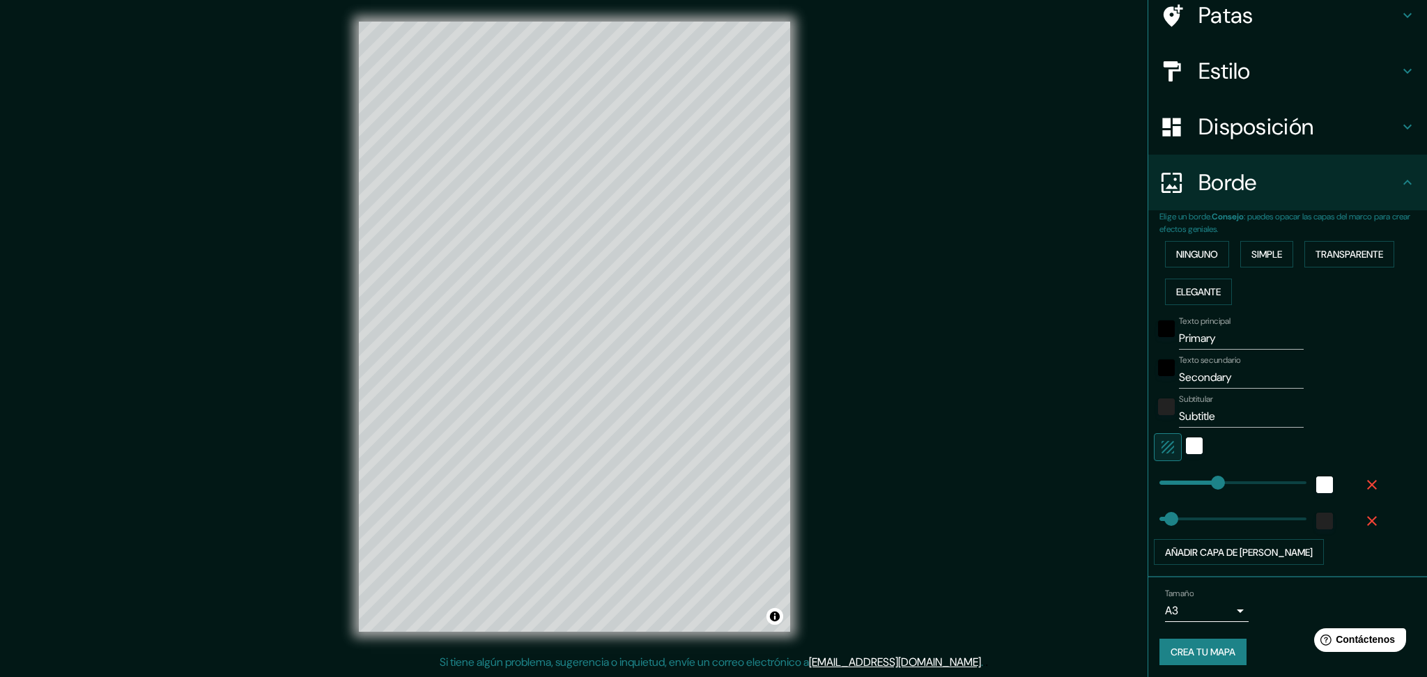
type input "248"
click at [1059, 410] on input "Subtitle" at bounding box center [1241, 417] width 125 height 22
click at [1059, 407] on input "Subtitle" at bounding box center [1241, 417] width 125 height 22
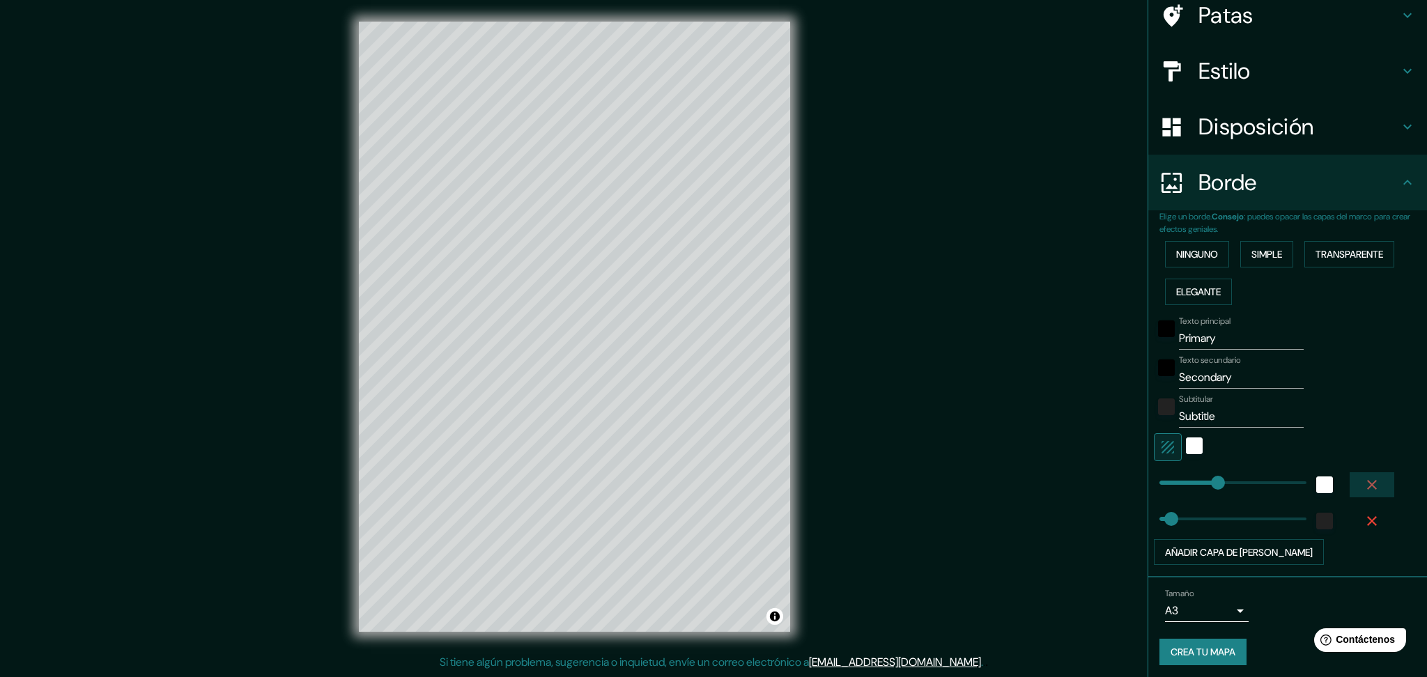
click at [1059, 483] on button "button" at bounding box center [1372, 484] width 45 height 25
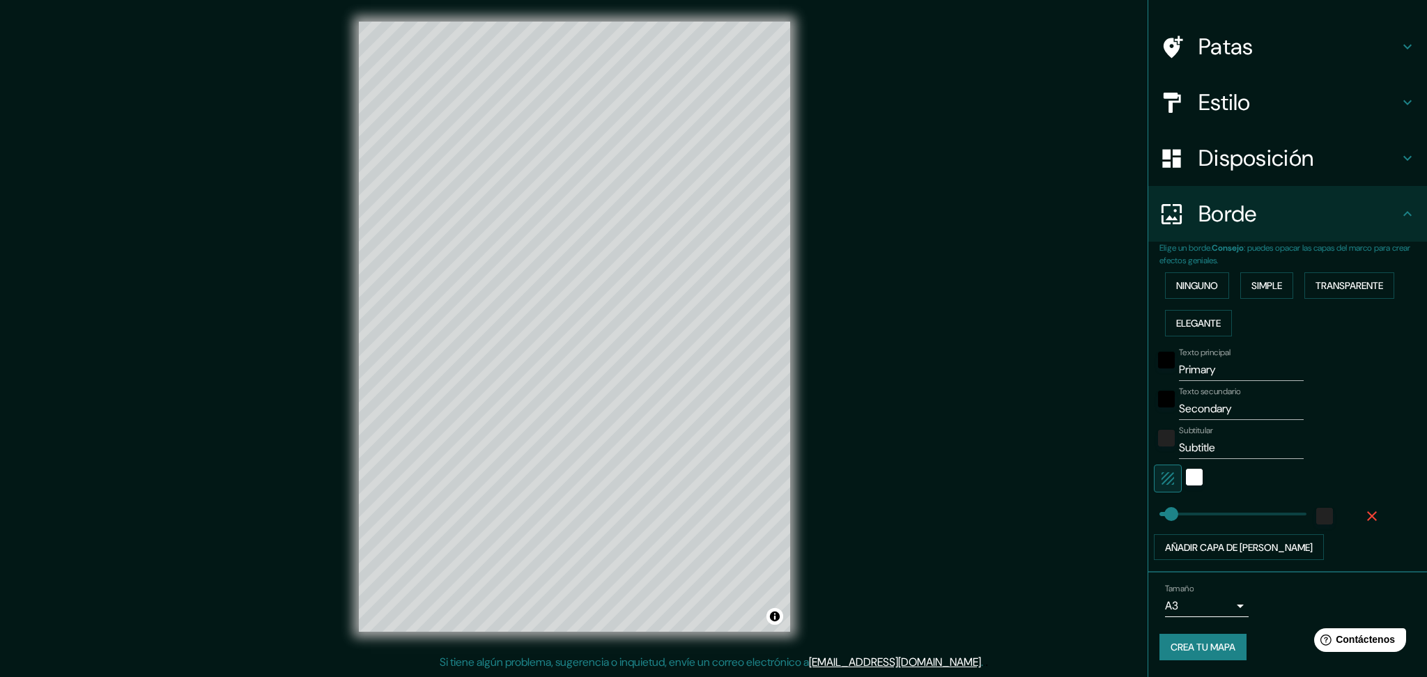
scroll to position [79, 0]
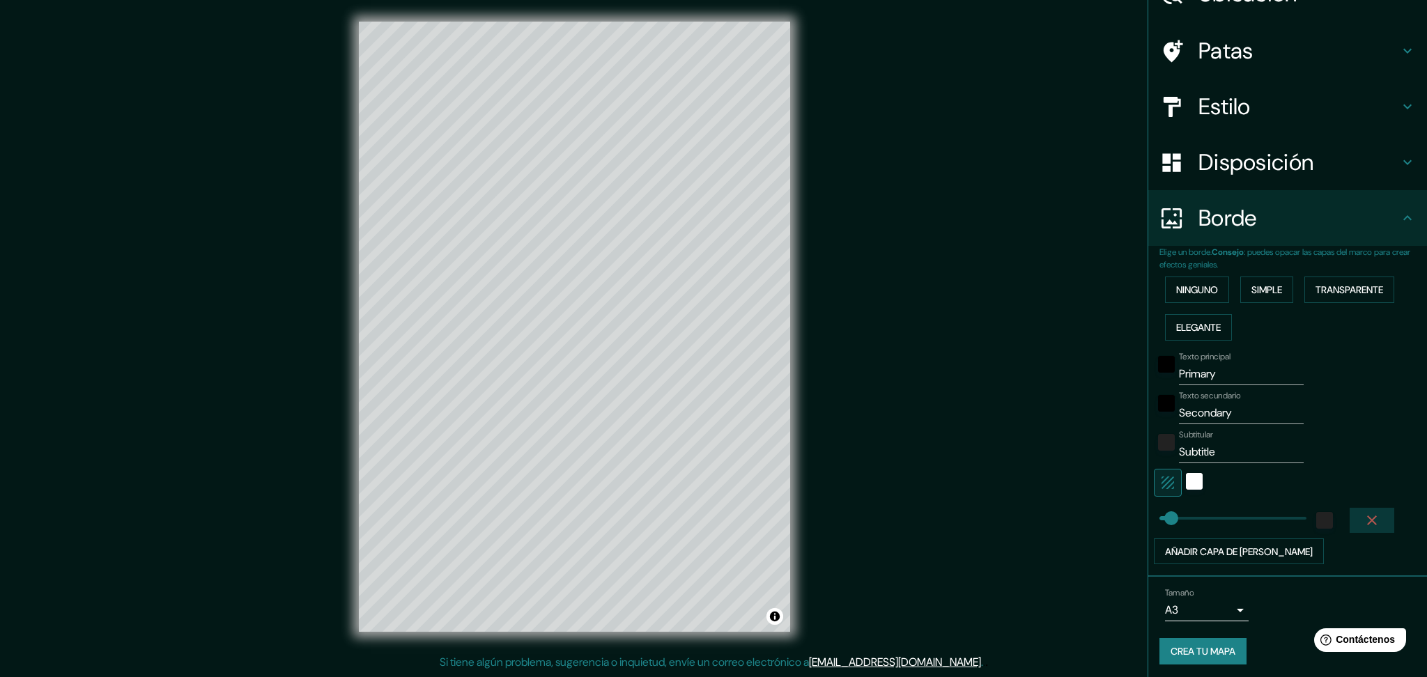
click at [1059, 508] on icon "button" at bounding box center [1372, 520] width 17 height 17
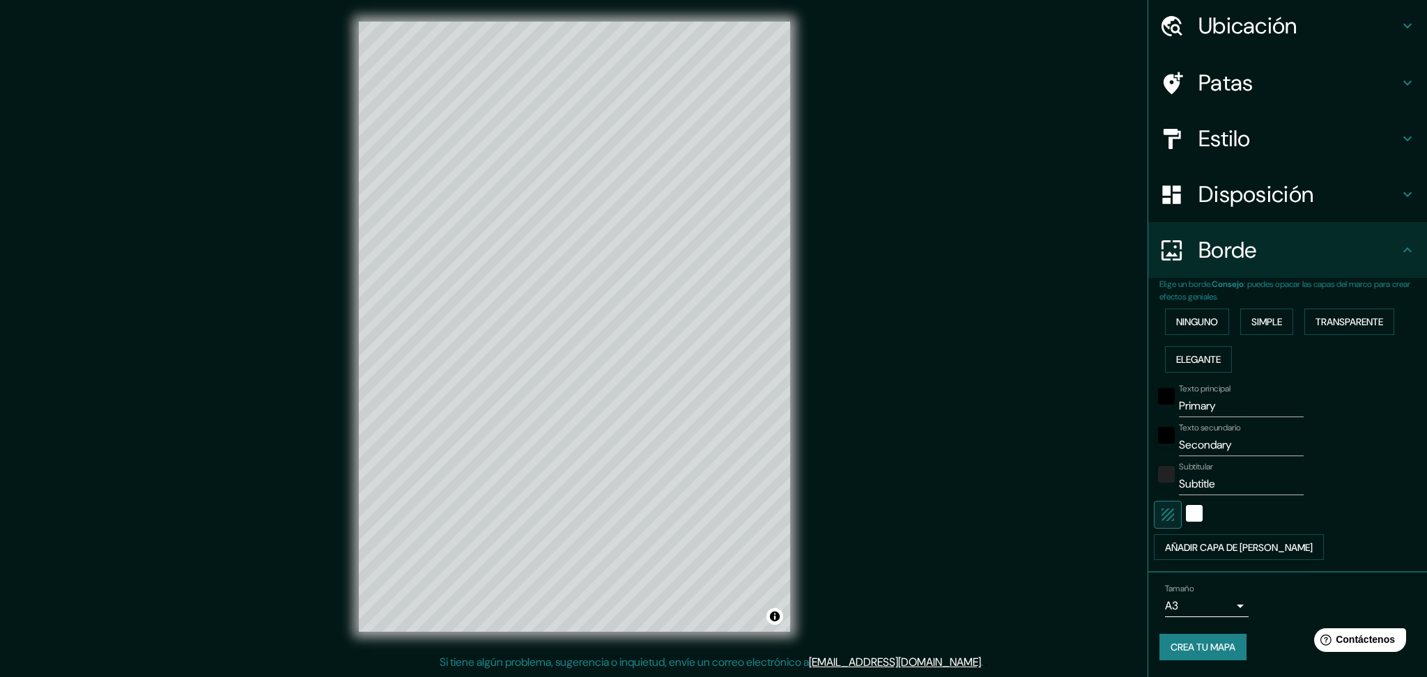
scroll to position [42, 0]
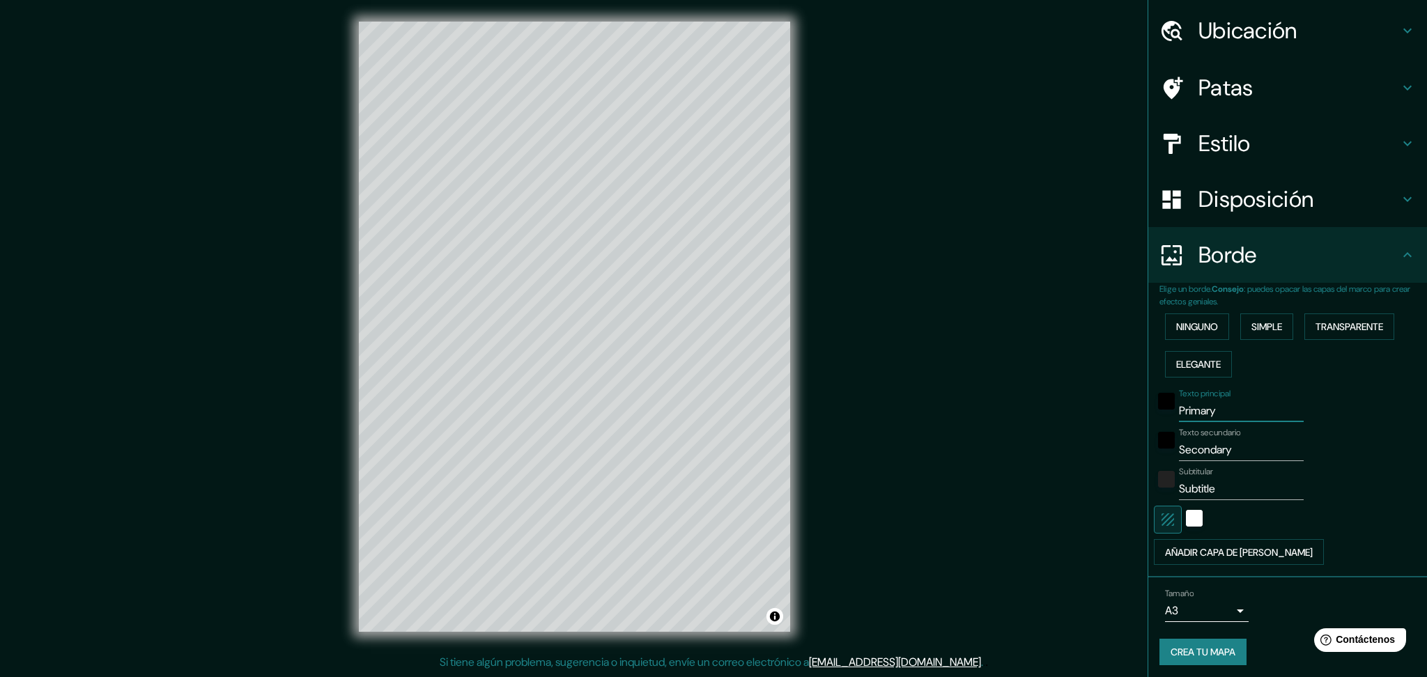
click at [1059, 406] on input "Primary" at bounding box center [1241, 411] width 125 height 22
drag, startPoint x: 1218, startPoint y: 407, endPoint x: 1113, endPoint y: 407, distance: 105.2
click at [1059, 407] on div "Mappin Ubicación Ica, [GEOGRAPHIC_DATA], [GEOGRAPHIC_DATA] Patas Estilo Disposi…" at bounding box center [713, 338] width 1427 height 677
click at [1059, 434] on font "Texto secundario" at bounding box center [1210, 432] width 62 height 11
click at [1059, 439] on input "Secondary" at bounding box center [1241, 450] width 125 height 22
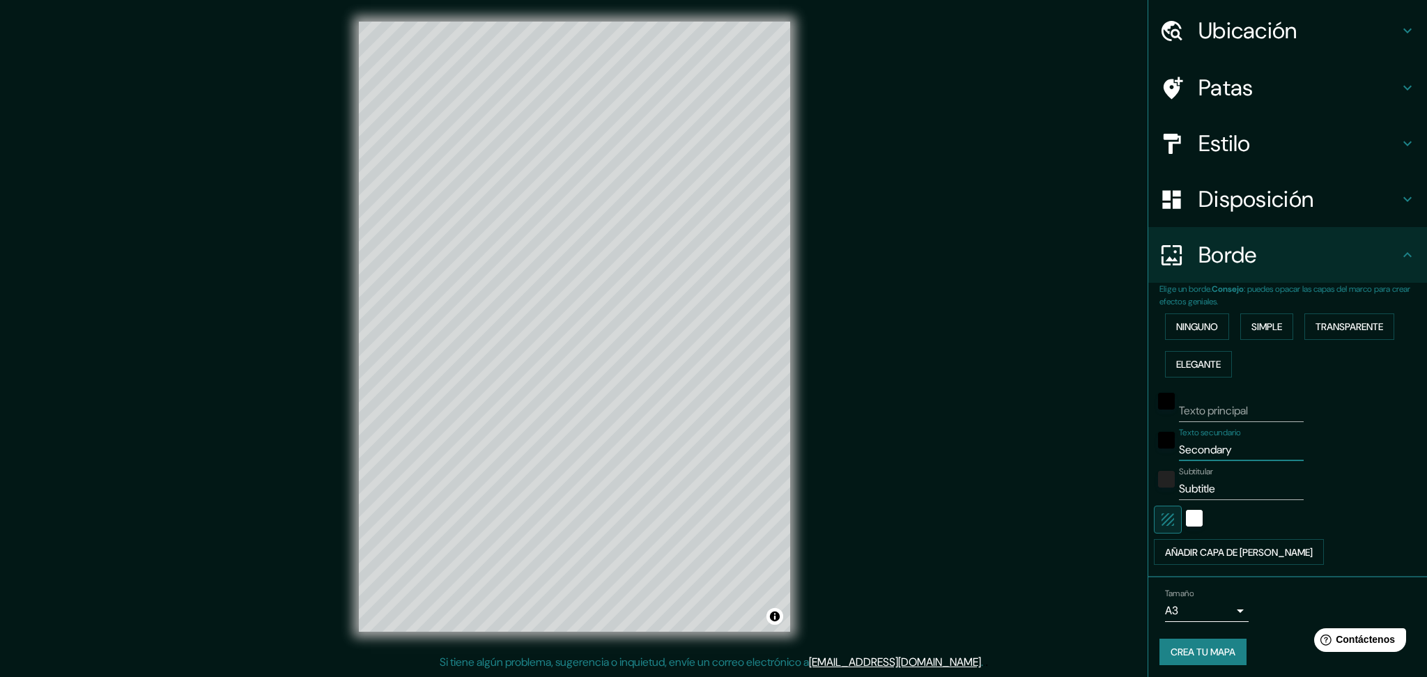
drag, startPoint x: 1221, startPoint y: 443, endPoint x: 1141, endPoint y: 422, distance: 82.3
click at [1059, 428] on div "Texto secundario Secondary" at bounding box center [1268, 444] width 229 height 33
drag, startPoint x: 1204, startPoint y: 486, endPoint x: 1151, endPoint y: 475, distance: 54.8
click at [1059, 481] on div "Subtitular Subtitle" at bounding box center [1268, 483] width 229 height 33
click at [1059, 508] on div "blanco" at bounding box center [1194, 518] width 17 height 17
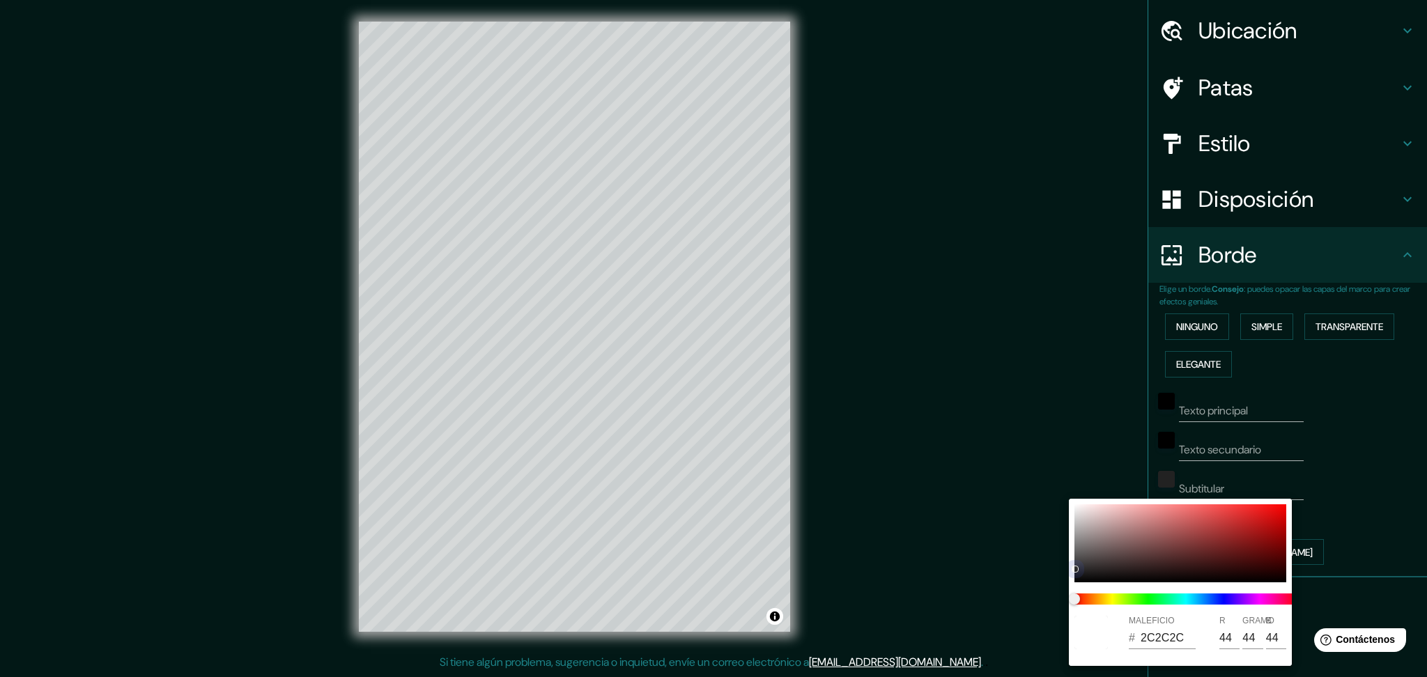
type input "2C2C2C"
type input "44"
click at [1059, 508] on div "MALEFICIO # 2C2C2C R 44 GRAMO 44 B 44" at bounding box center [1180, 582] width 223 height 167
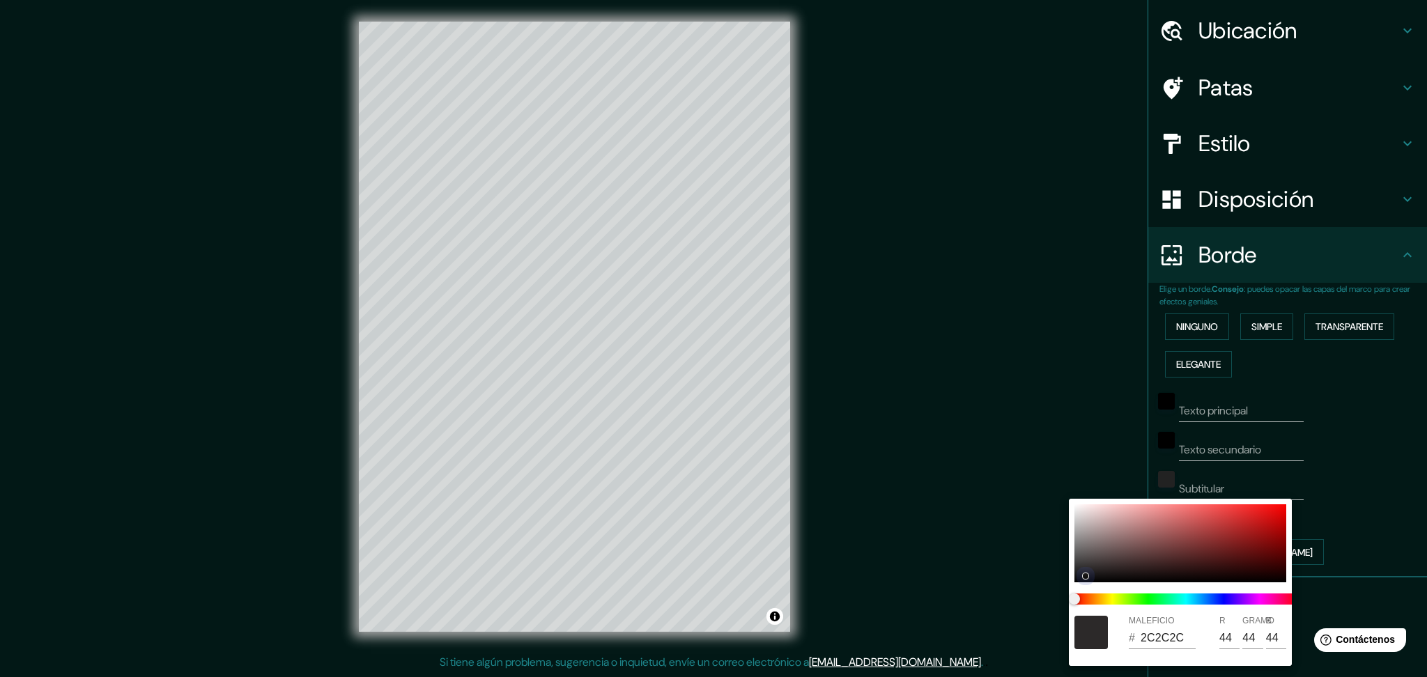
type input "151414"
type input "21"
type input "20"
type input "0B0B0B"
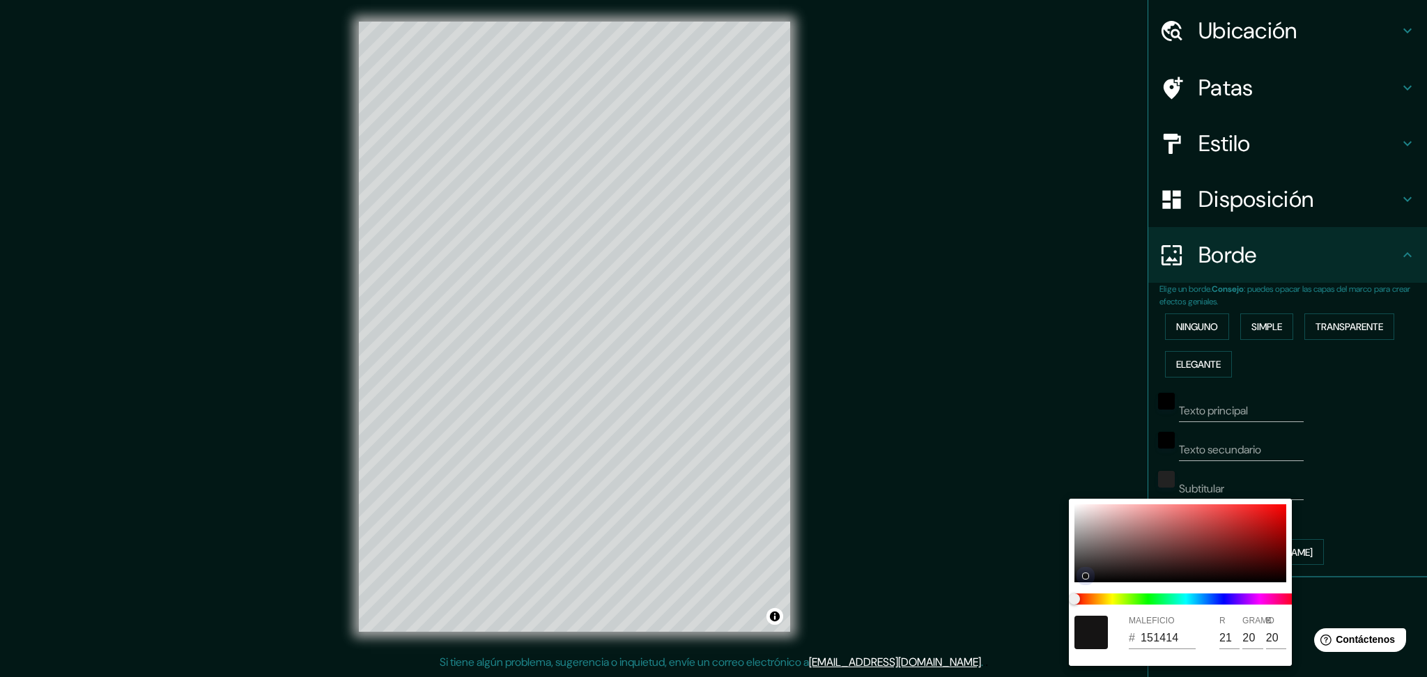
type input "11"
type input "101010"
type input "16"
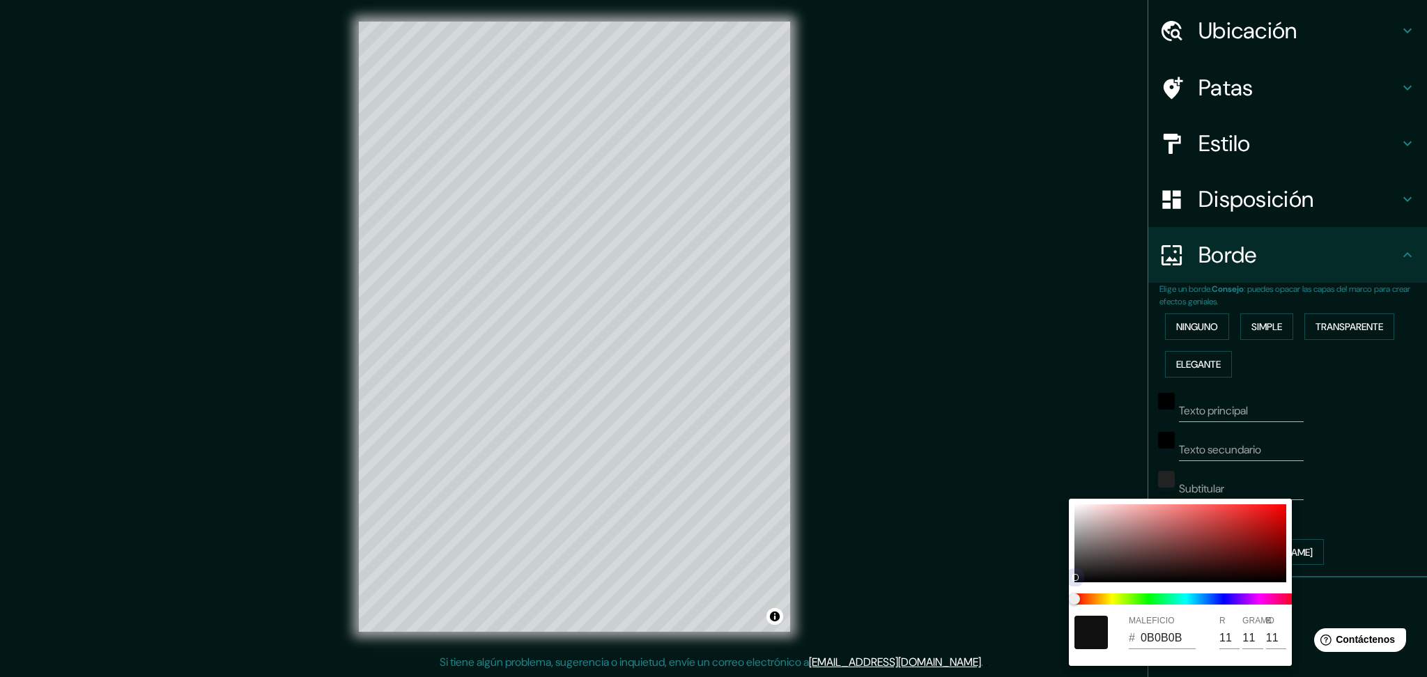
type input "16"
drag, startPoint x: 1088, startPoint y: 569, endPoint x: 1088, endPoint y: 624, distance: 55.7
click at [1059, 508] on div "MALEFICIO # 101010 R 16 GRAMO 16 B 16" at bounding box center [1180, 582] width 223 height 167
type input "000000"
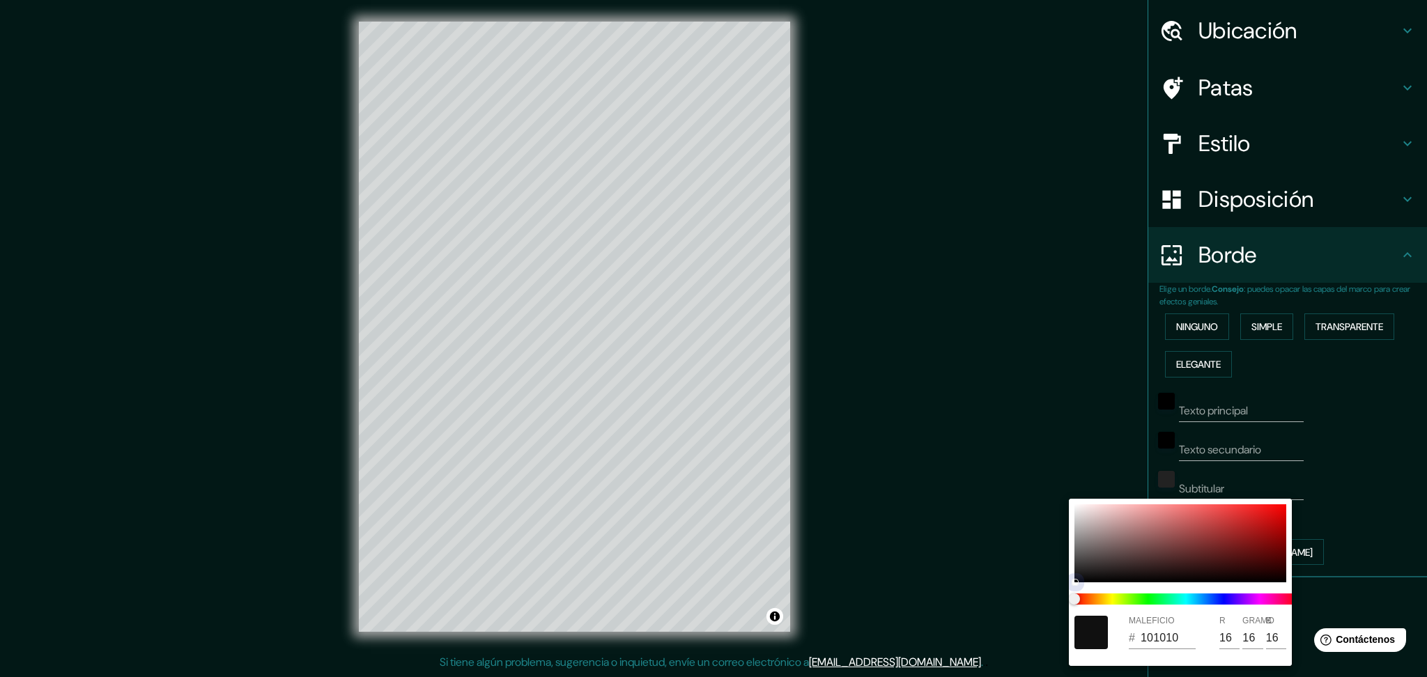
type input "0"
drag, startPoint x: 1075, startPoint y: 578, endPoint x: 1088, endPoint y: 597, distance: 24.0
click at [1059, 508] on div "MALEFICIO # 000000 R 0 GRAMO 0 B 0" at bounding box center [1180, 582] width 223 height 167
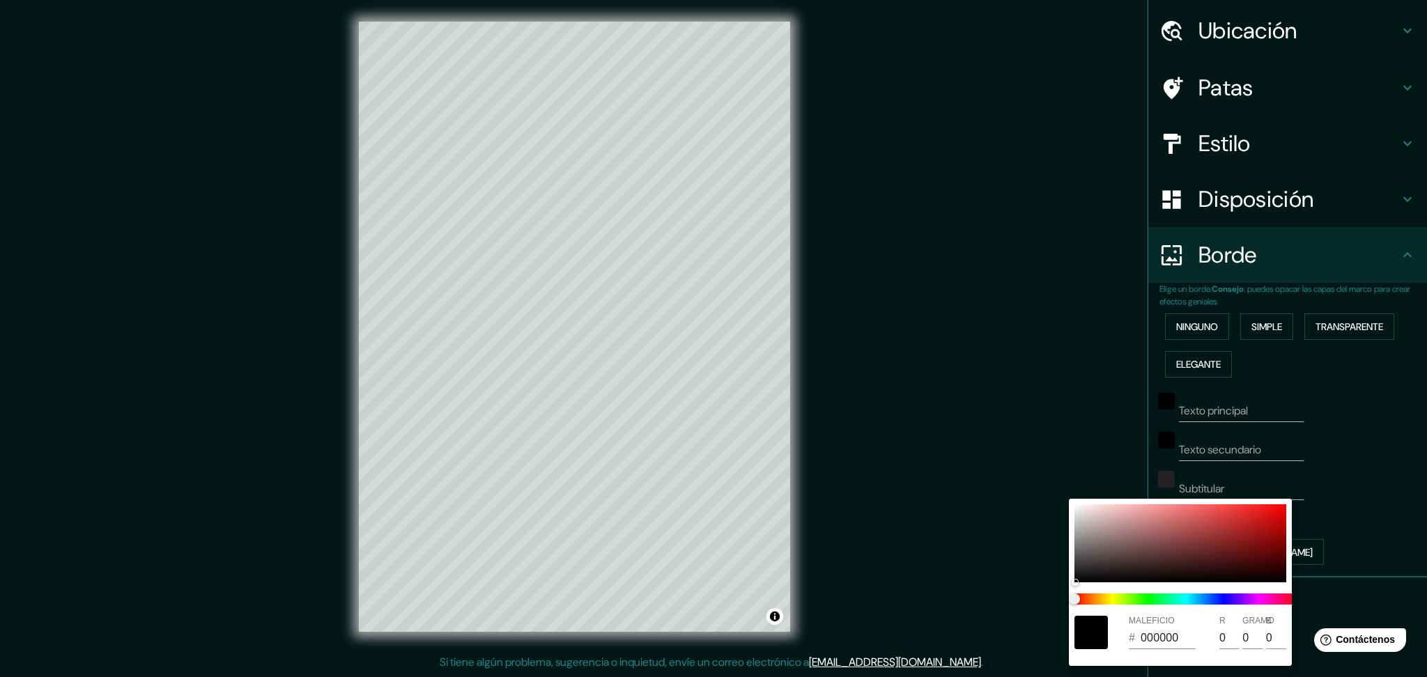
click at [1038, 440] on div at bounding box center [713, 338] width 1427 height 677
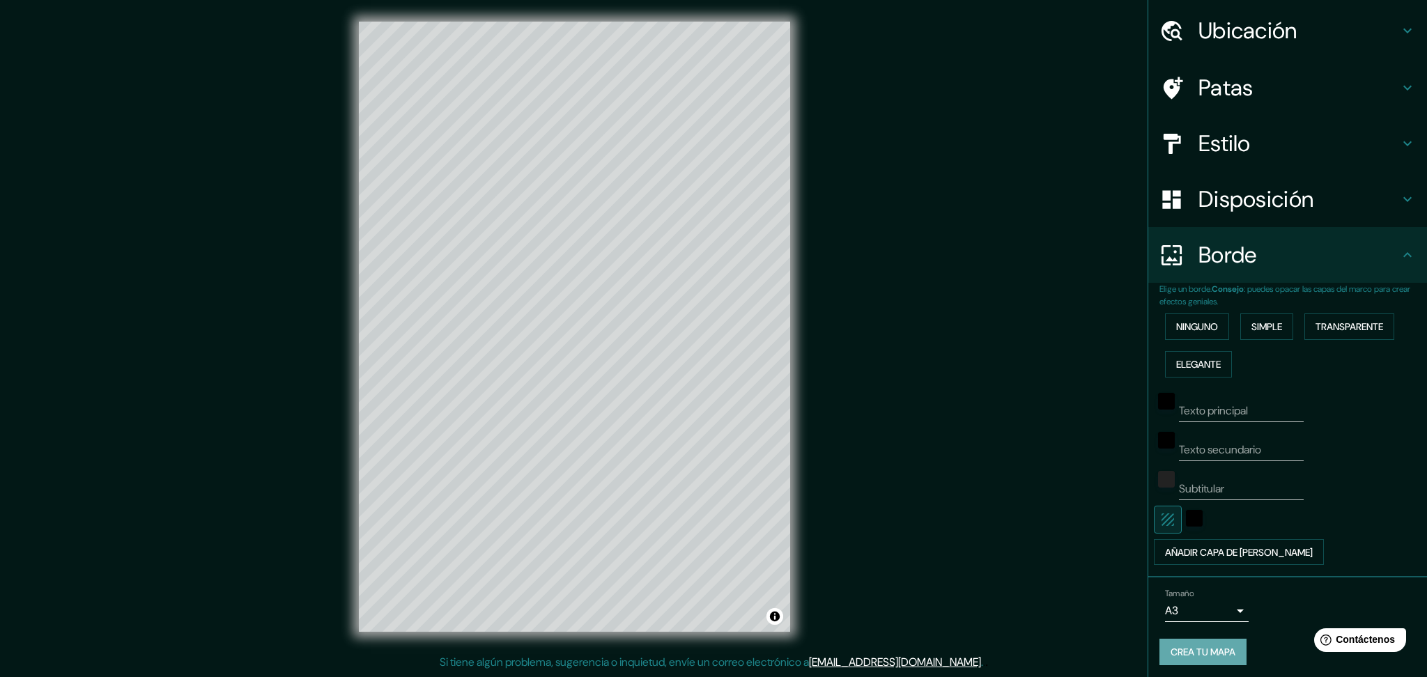
click at [1059, 508] on font "Crea tu mapa" at bounding box center [1203, 653] width 65 height 13
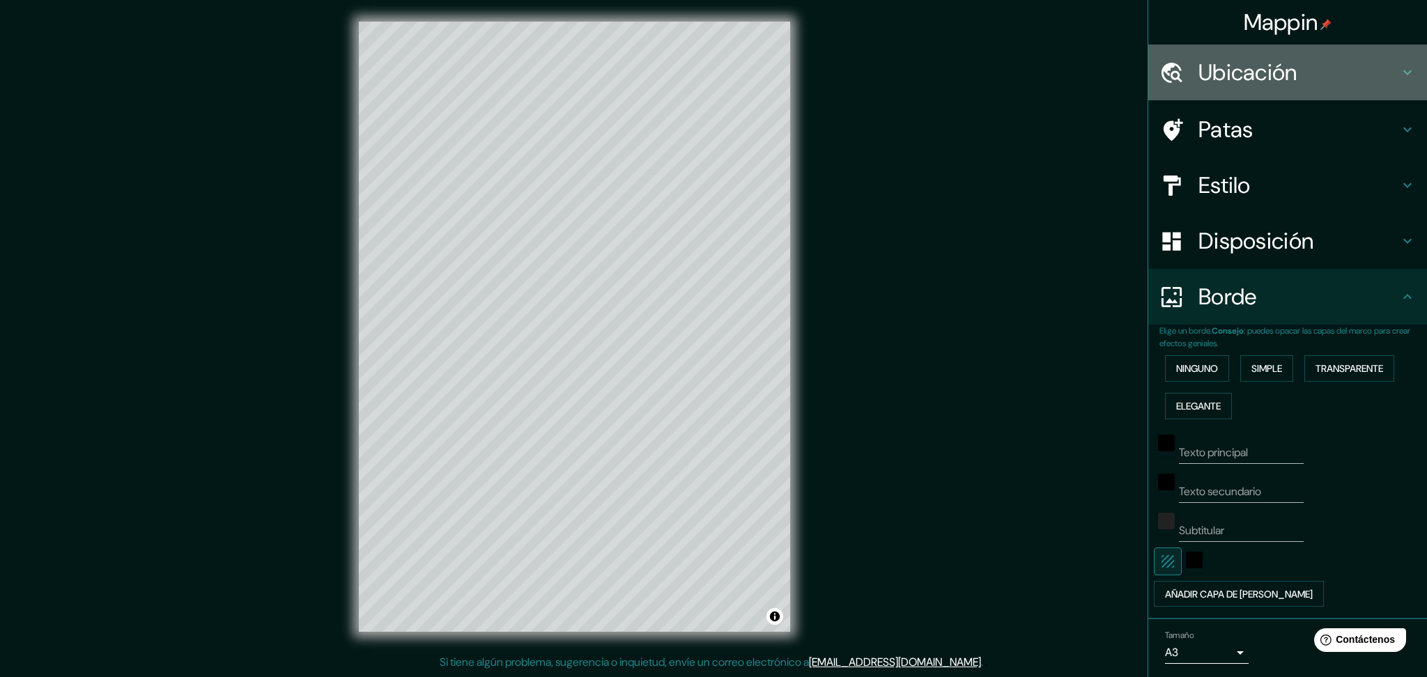
click at [1059, 73] on icon at bounding box center [1407, 72] width 17 height 17
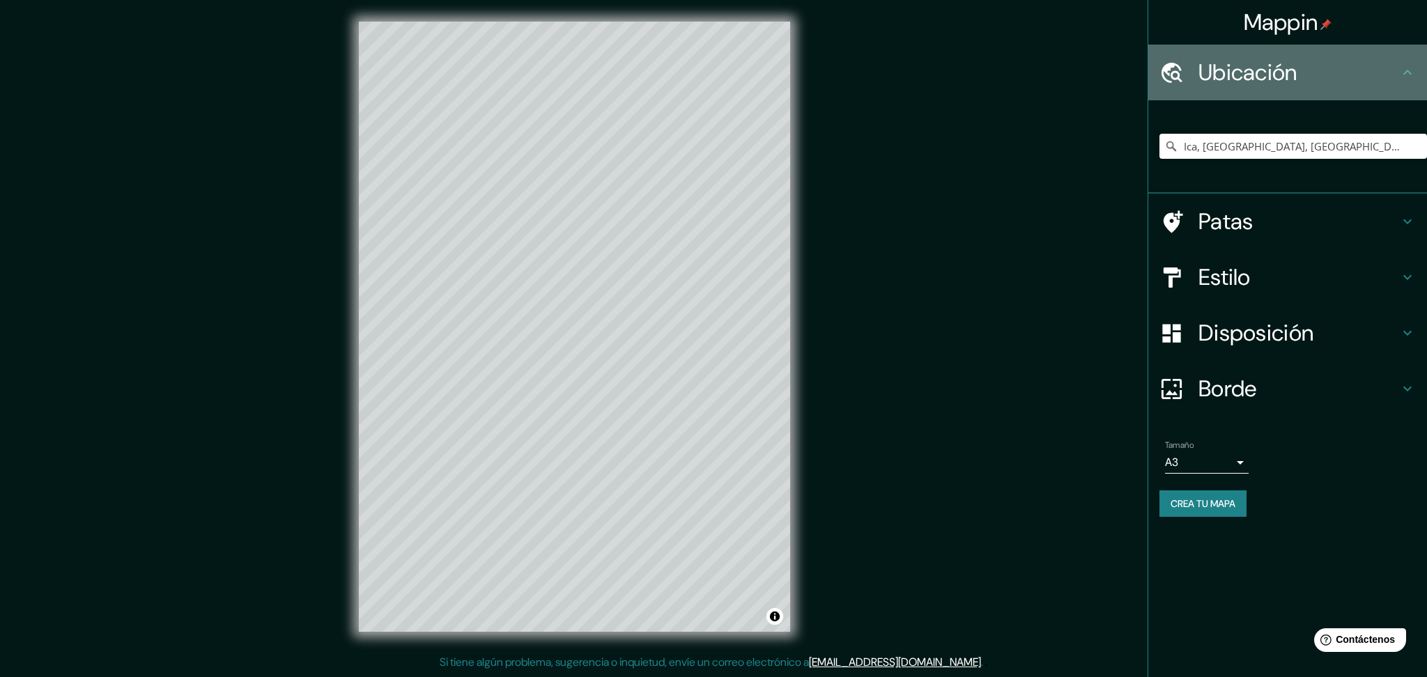
click at [1059, 73] on h4 "Ubicación" at bounding box center [1299, 73] width 201 height 28
click at [1059, 77] on icon at bounding box center [1407, 72] width 17 height 17
click at [1059, 68] on icon at bounding box center [1407, 72] width 17 height 17
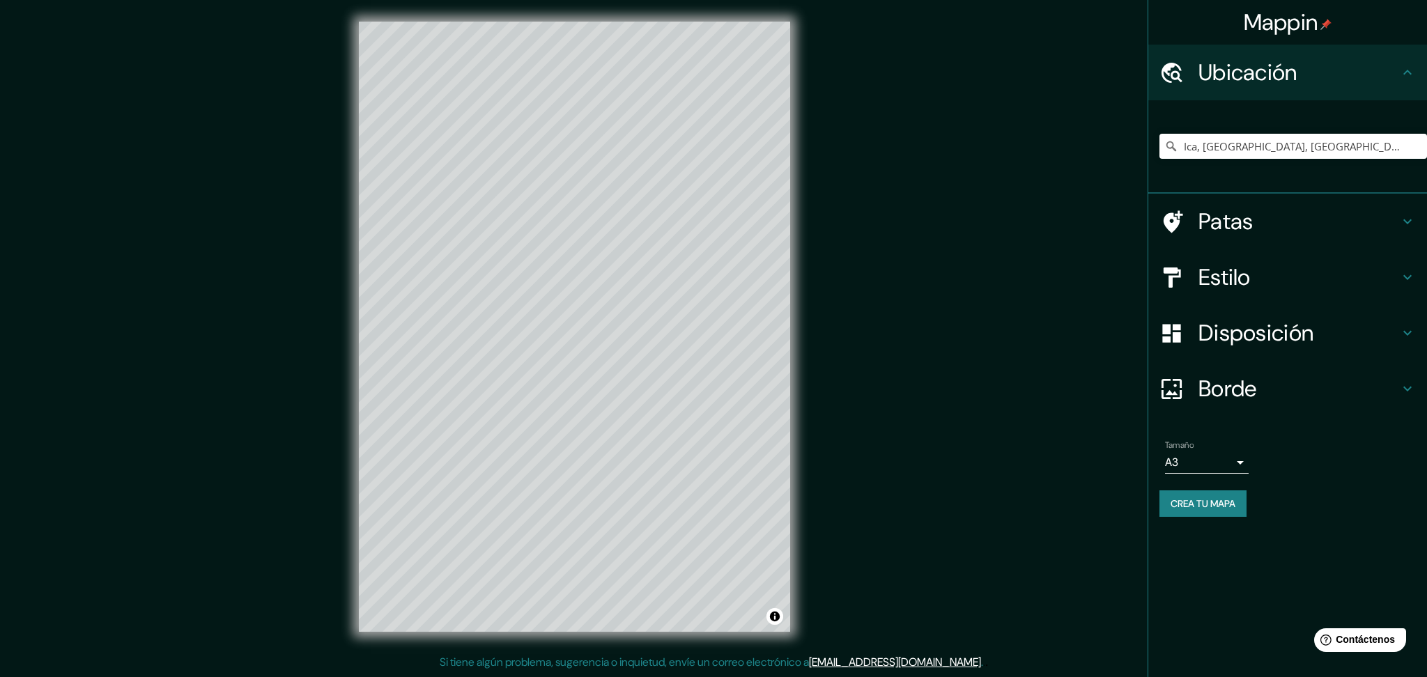
click at [1059, 213] on div "Patas" at bounding box center [1287, 222] width 279 height 56
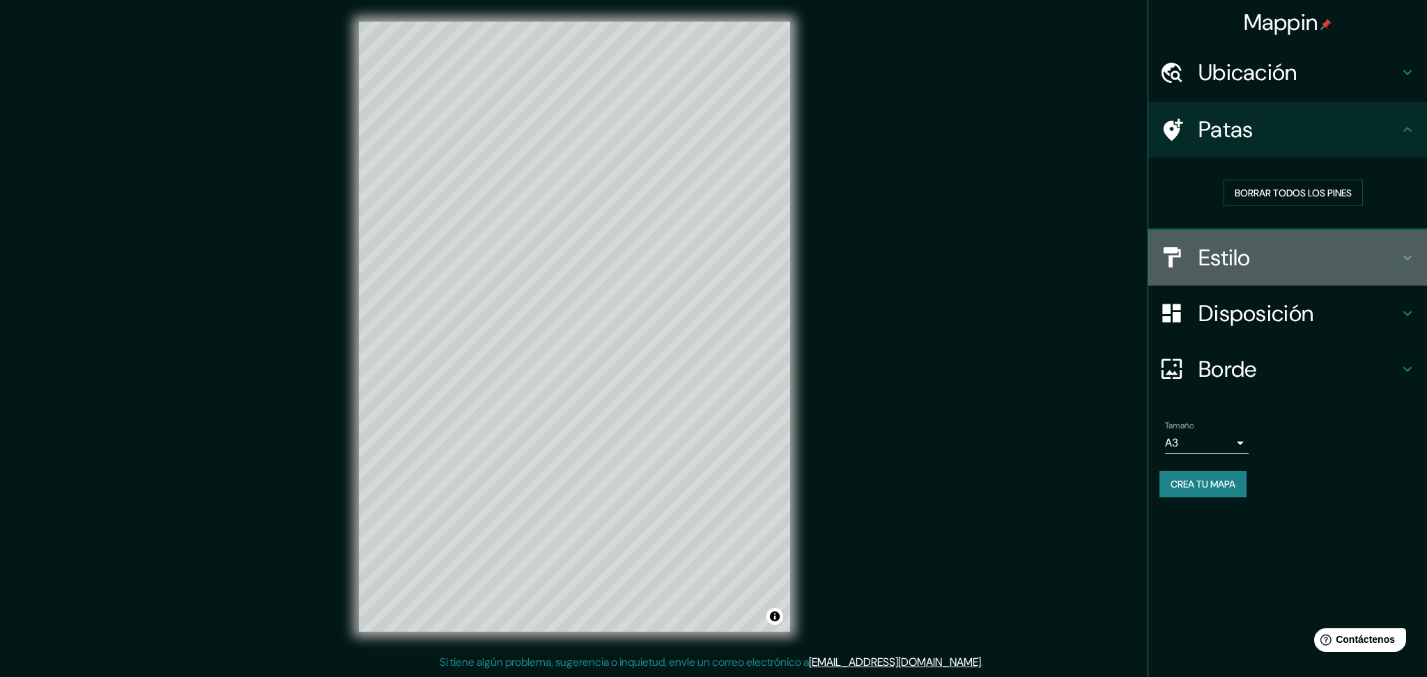
click at [1059, 265] on h4 "Estilo" at bounding box center [1299, 258] width 201 height 28
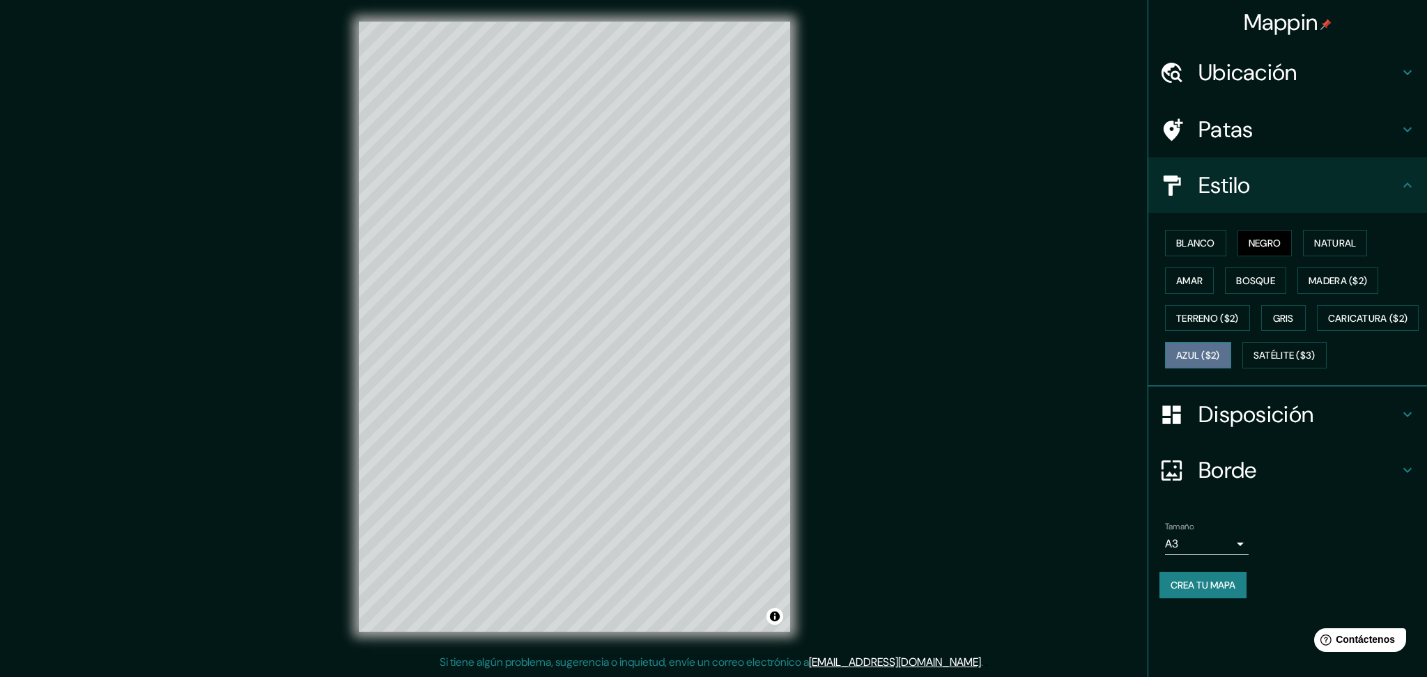
click at [1059, 355] on font "Azul ($2)" at bounding box center [1198, 356] width 44 height 13
click at [1059, 429] on font "Disposición" at bounding box center [1256, 414] width 115 height 29
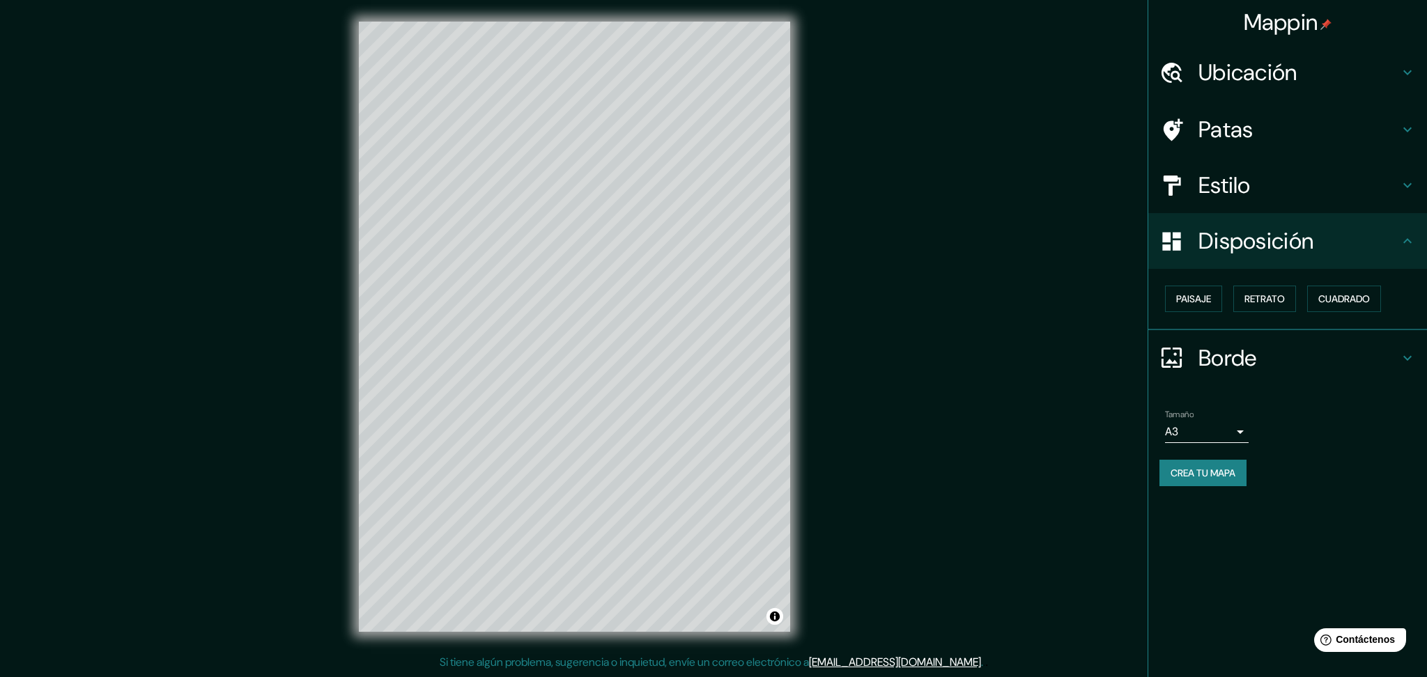
click at [1059, 257] on div "Disposición" at bounding box center [1287, 241] width 279 height 56
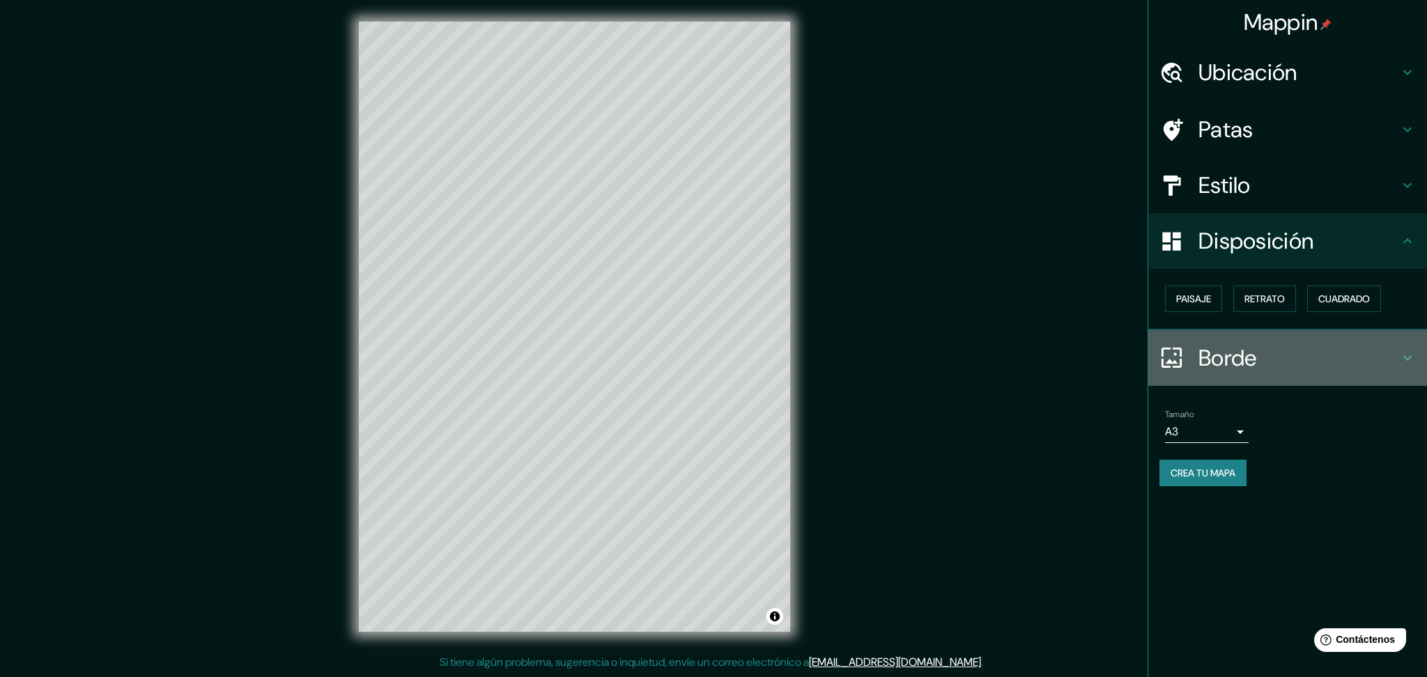
click at [1059, 360] on h4 "Borde" at bounding box center [1299, 358] width 201 height 28
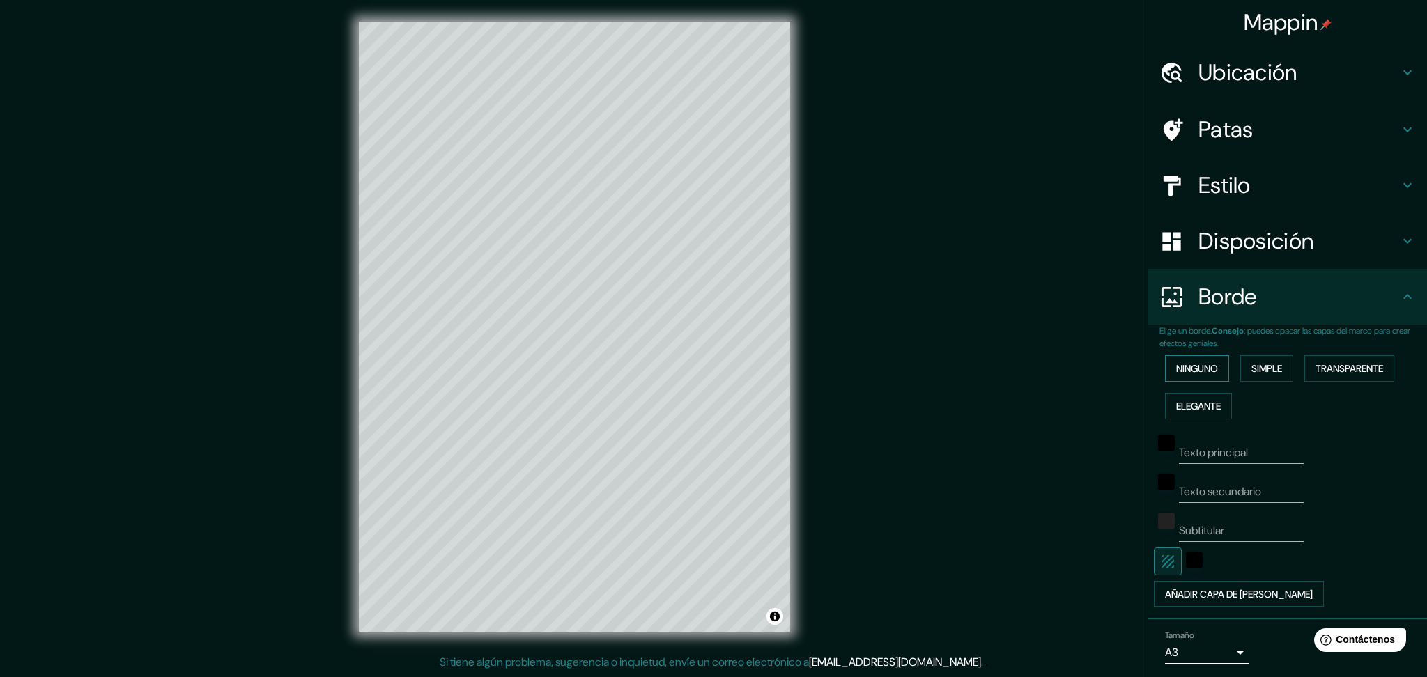
click at [1059, 370] on font "Ninguno" at bounding box center [1197, 368] width 42 height 13
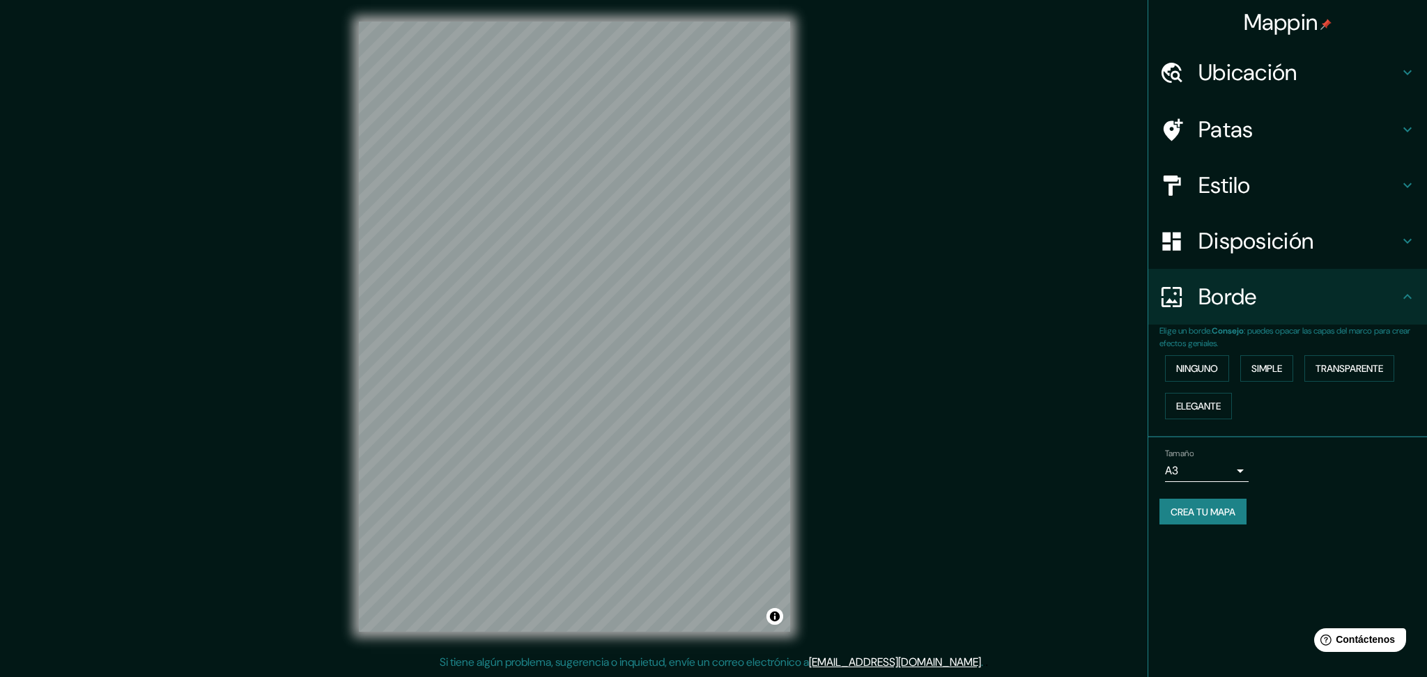
click at [1010, 344] on div "Mappin Ubicación Ica, [GEOGRAPHIC_DATA], [GEOGRAPHIC_DATA] Patas Estilo Disposi…" at bounding box center [713, 338] width 1427 height 677
click at [1059, 507] on font "Crea tu mapa" at bounding box center [1203, 512] width 65 height 13
click at [974, 245] on div "Mappin Ubicación Ica, [GEOGRAPHIC_DATA], [GEOGRAPHIC_DATA] Patas Estilo Disposi…" at bounding box center [713, 338] width 1427 height 677
click at [1059, 502] on button "Crea tu mapa" at bounding box center [1203, 512] width 87 height 26
click at [930, 435] on div "Mappin Ubicación Ica, [GEOGRAPHIC_DATA], [GEOGRAPHIC_DATA] Patas Estilo Disposi…" at bounding box center [713, 338] width 1427 height 677
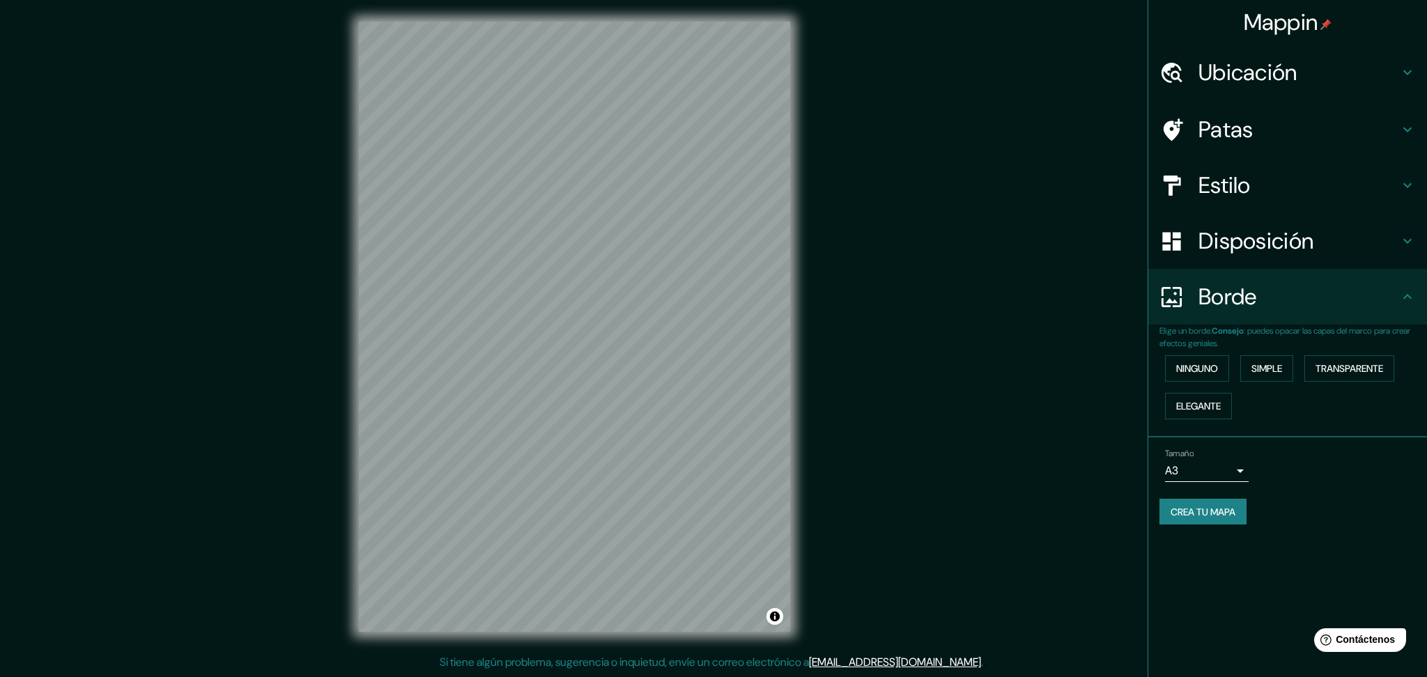
click at [1004, 228] on div "Mappin Ubicación Ica, [GEOGRAPHIC_DATA], [GEOGRAPHIC_DATA] Patas Estilo Disposi…" at bounding box center [713, 338] width 1427 height 677
click at [1059, 506] on font "Crea tu mapa" at bounding box center [1203, 512] width 65 height 13
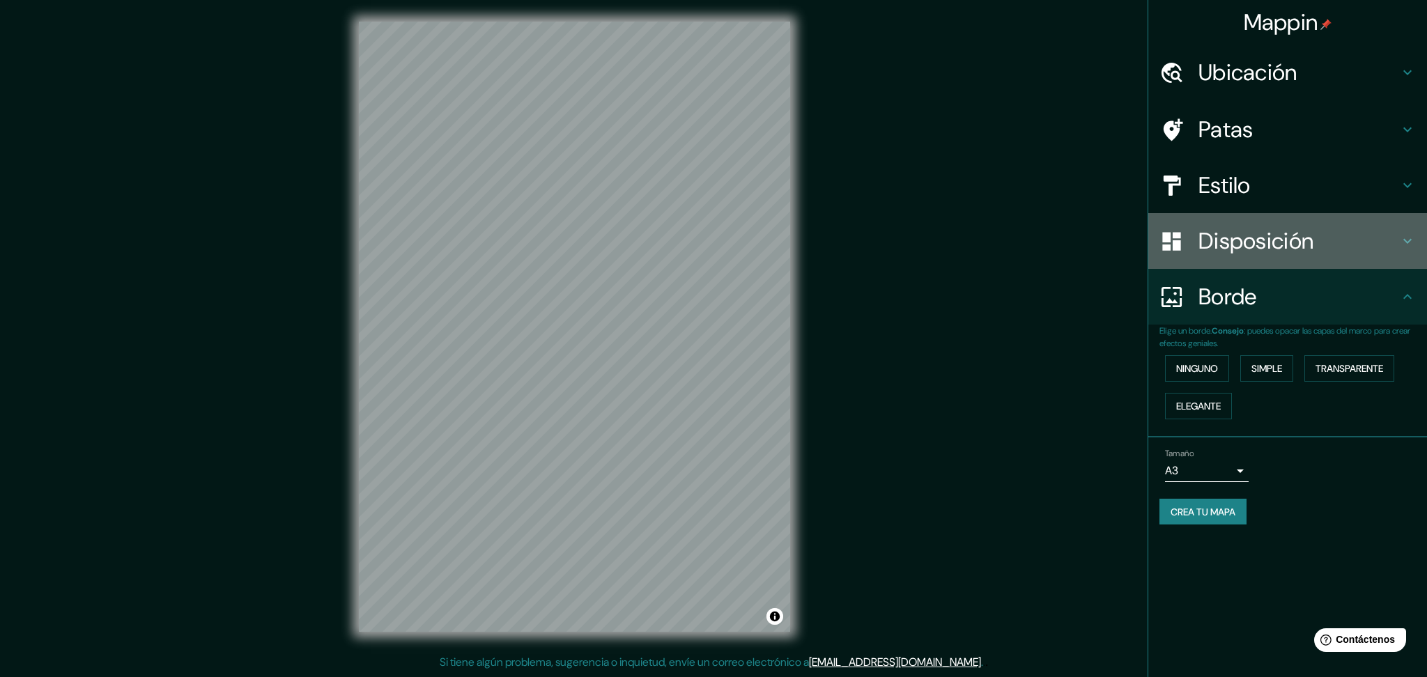
click at [1059, 239] on font "Disposición" at bounding box center [1256, 240] width 115 height 29
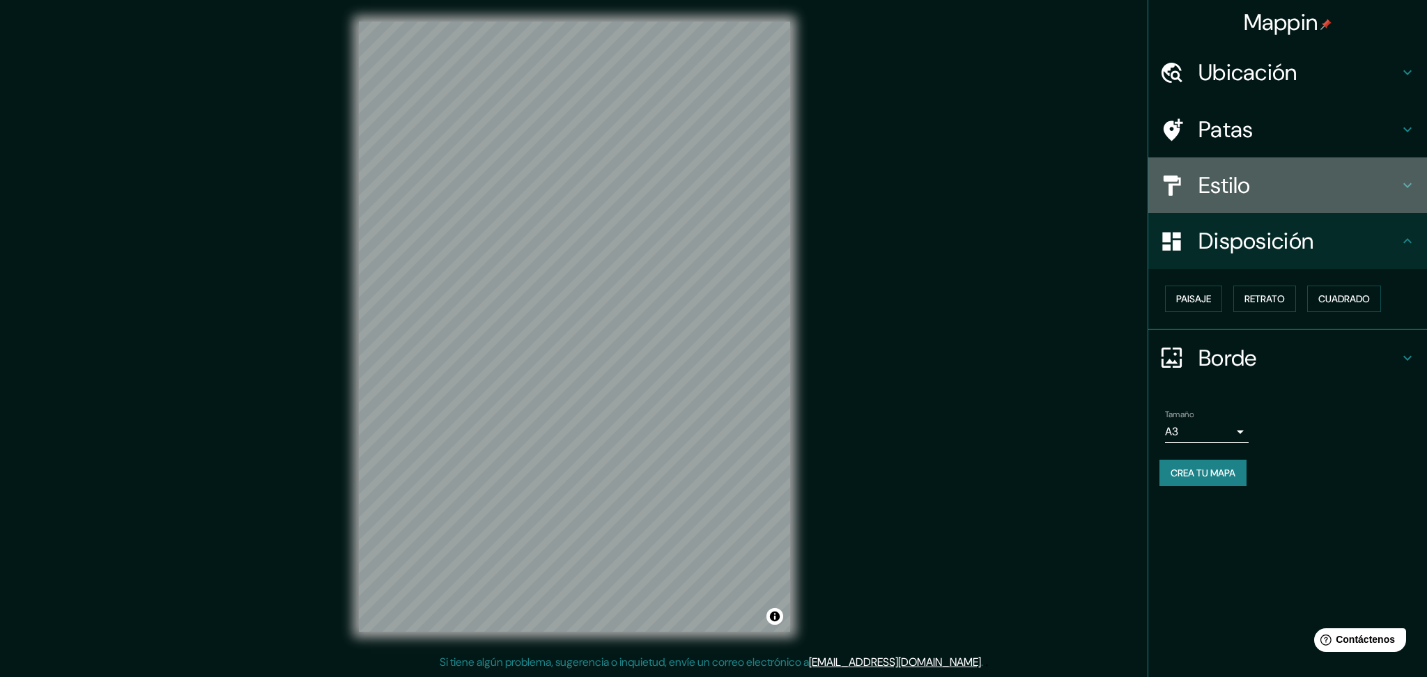
click at [1059, 188] on h4 "Estilo" at bounding box center [1299, 185] width 201 height 28
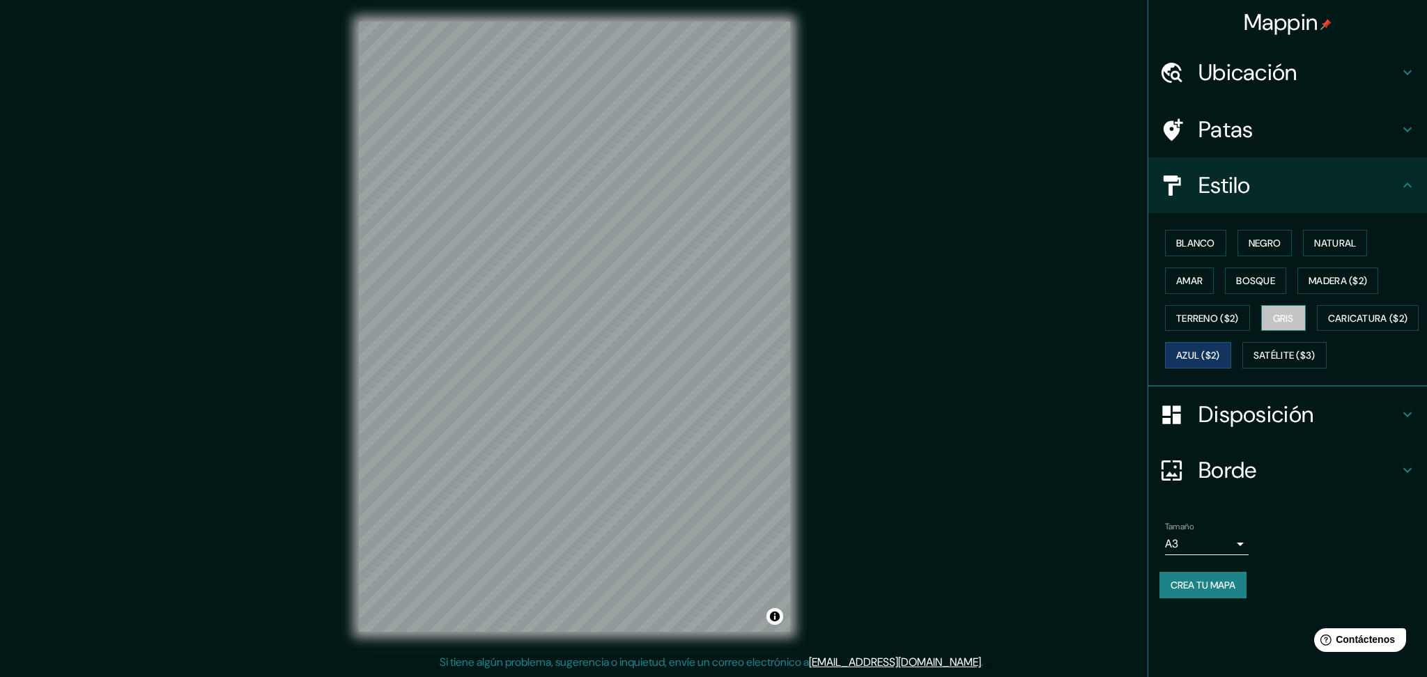
click at [1059, 319] on font "Gris" at bounding box center [1283, 318] width 21 height 13
click at [1059, 261] on div "Blanco Negro Natural Amar Bosque Madera ($2) Terreno ($2) Gris Caricatura ($2) …" at bounding box center [1294, 299] width 268 height 150
click at [1059, 283] on button "Amar" at bounding box center [1189, 281] width 49 height 26
click at [1059, 239] on font "Negro" at bounding box center [1265, 243] width 33 height 13
click at [1059, 239] on font "Natural" at bounding box center [1335, 243] width 42 height 13
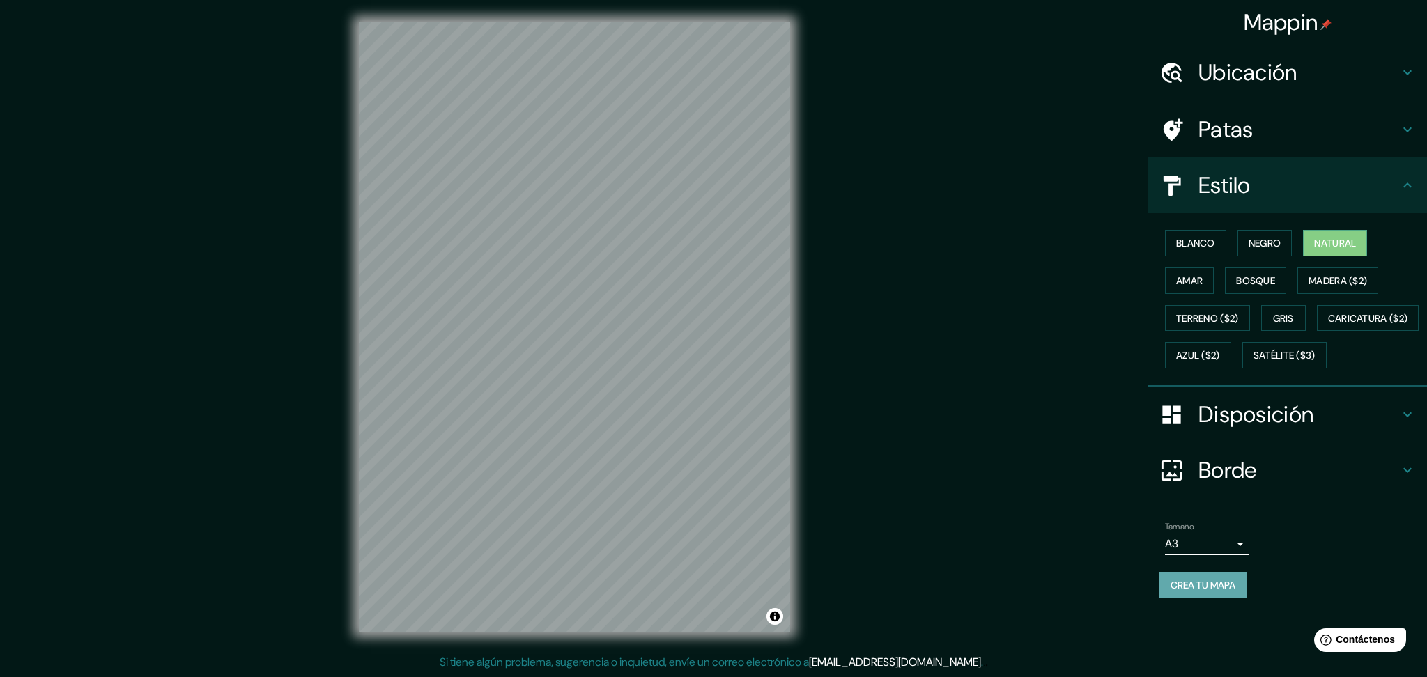
click at [1059, 508] on button "Crea tu mapa" at bounding box center [1203, 585] width 87 height 26
click at [1059, 508] on font "Crea tu mapa" at bounding box center [1203, 585] width 65 height 18
